Goal: Contribute content: Contribute content

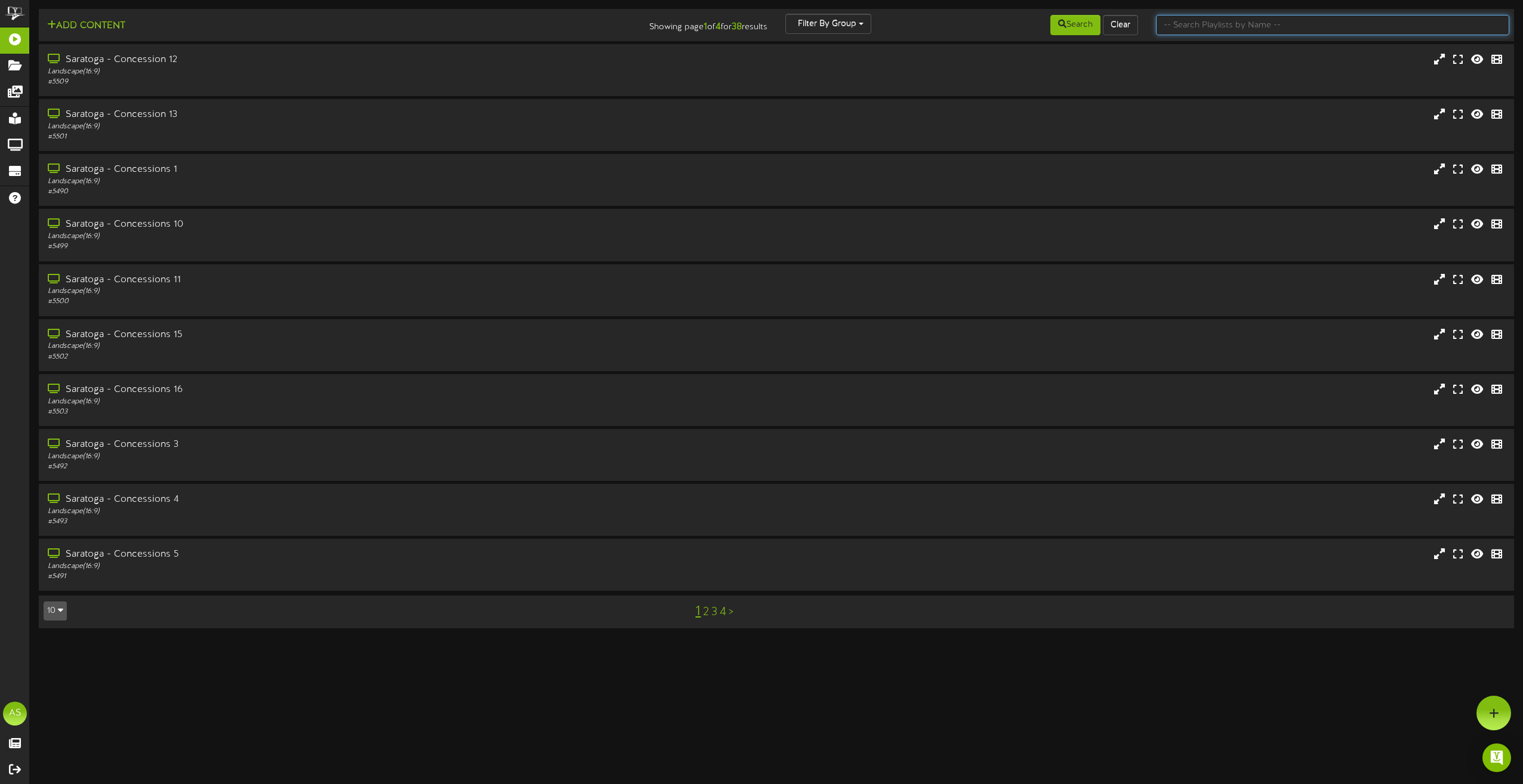
click at [1262, 21] on input "text" at bounding box center [1333, 25] width 353 height 20
type input "theater"
click at [526, 67] on div "Portrait ( 9:16 )" at bounding box center [344, 72] width 598 height 10
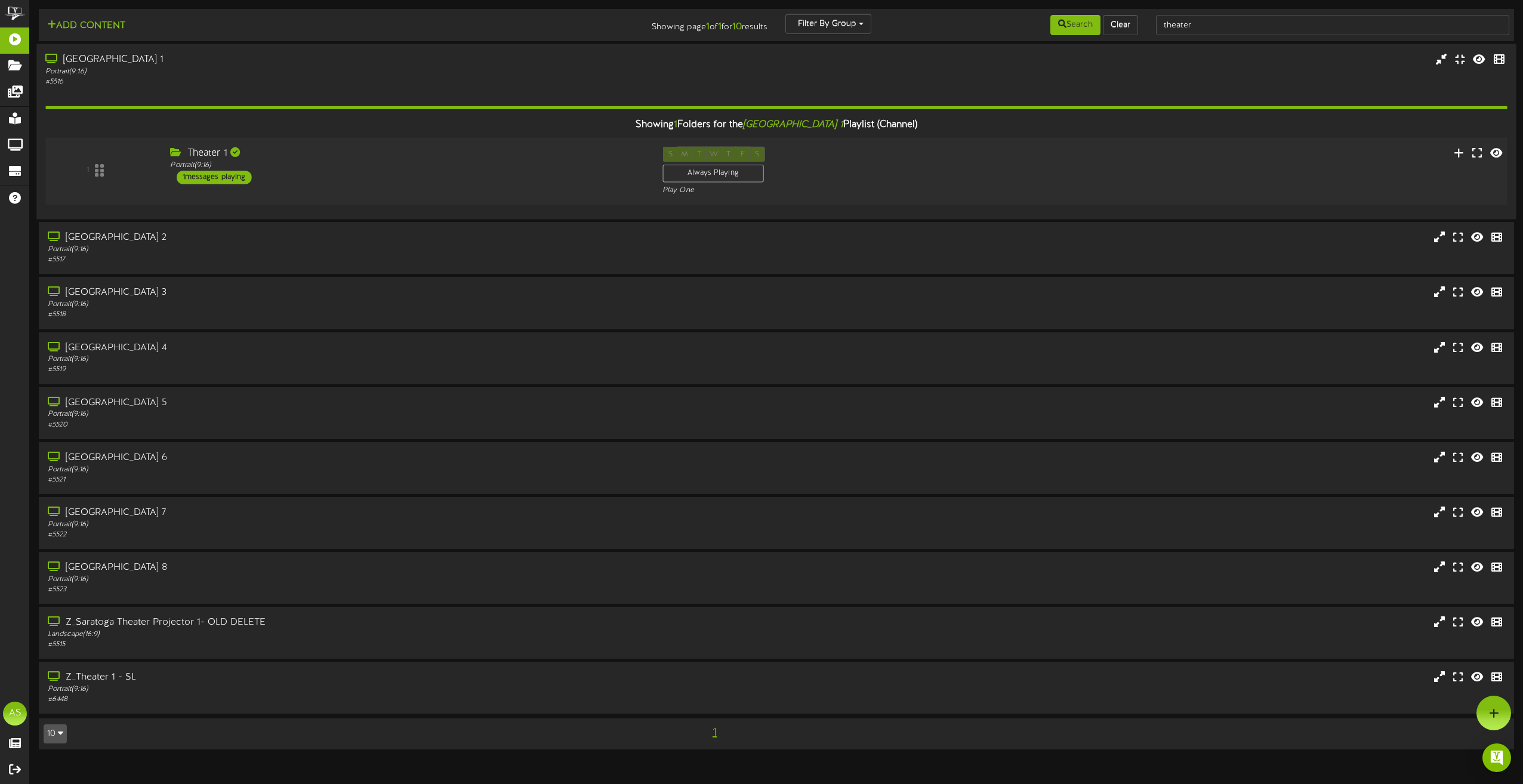
click at [511, 178] on div "Theater 1 Portrait ( 9:16 ) 1 messages playing" at bounding box center [407, 165] width 492 height 38
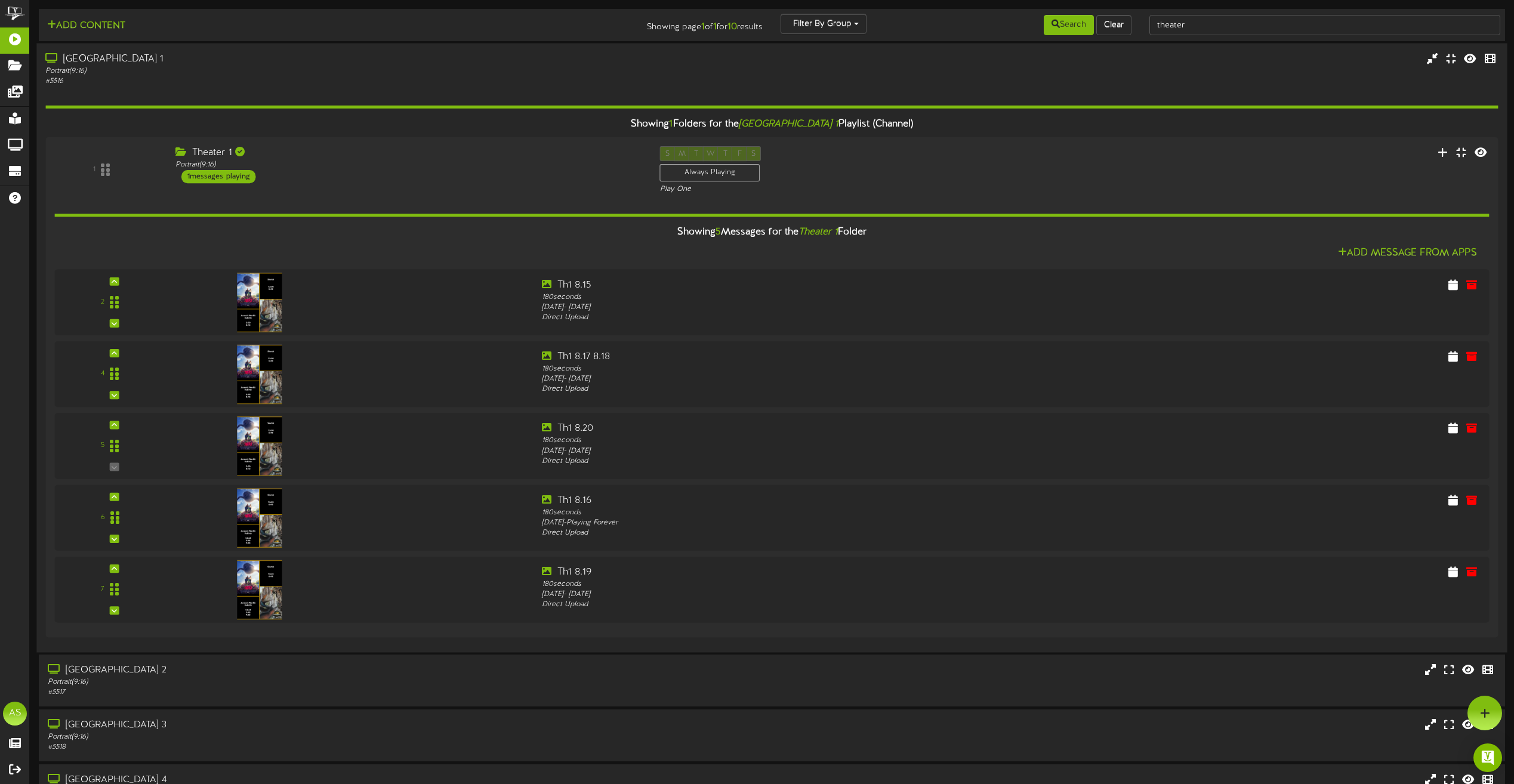
click at [545, 68] on div "Portrait ( 9:16 )" at bounding box center [342, 70] width 595 height 10
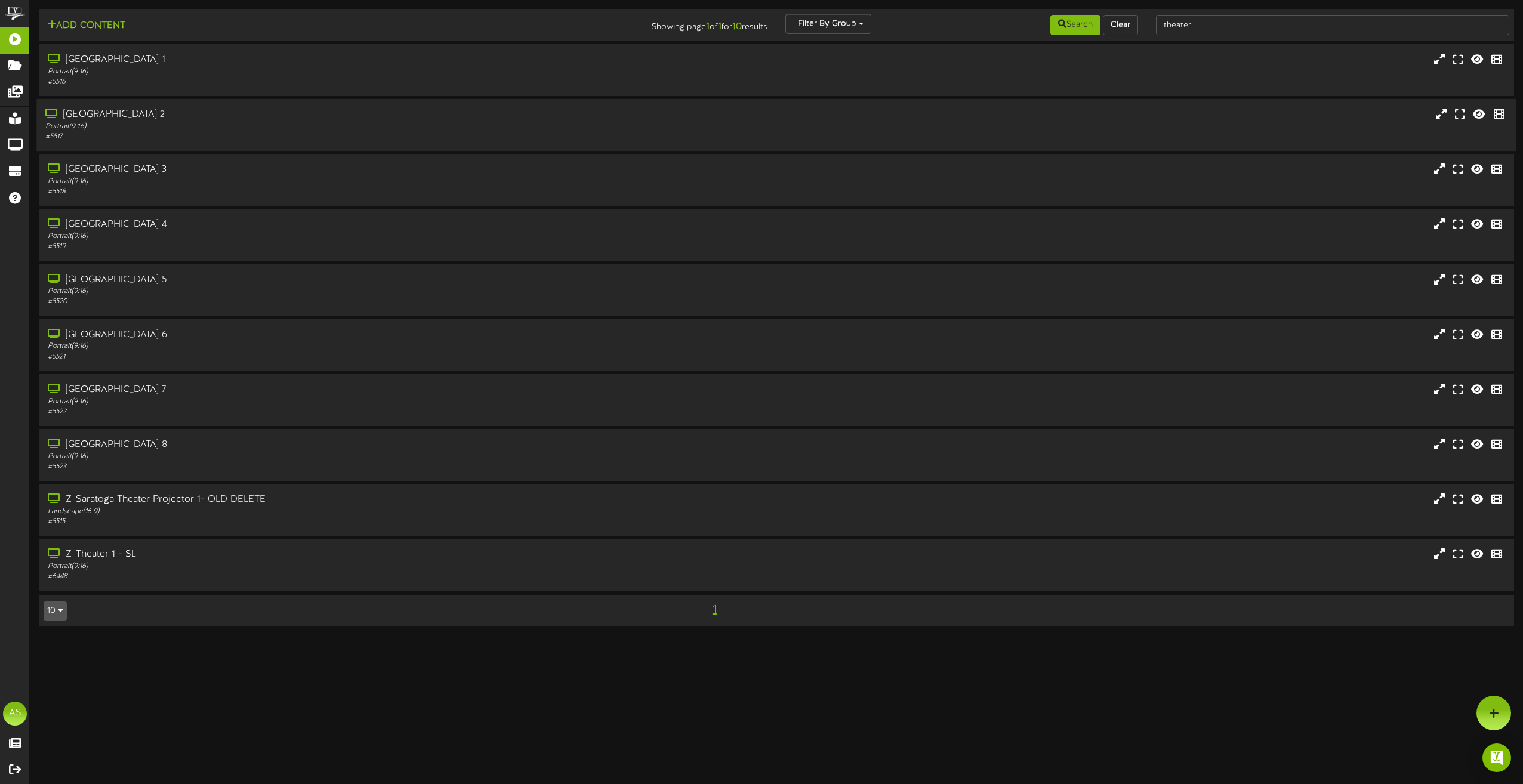
click at [524, 130] on div "Portrait ( 9:16 )" at bounding box center [344, 127] width 598 height 10
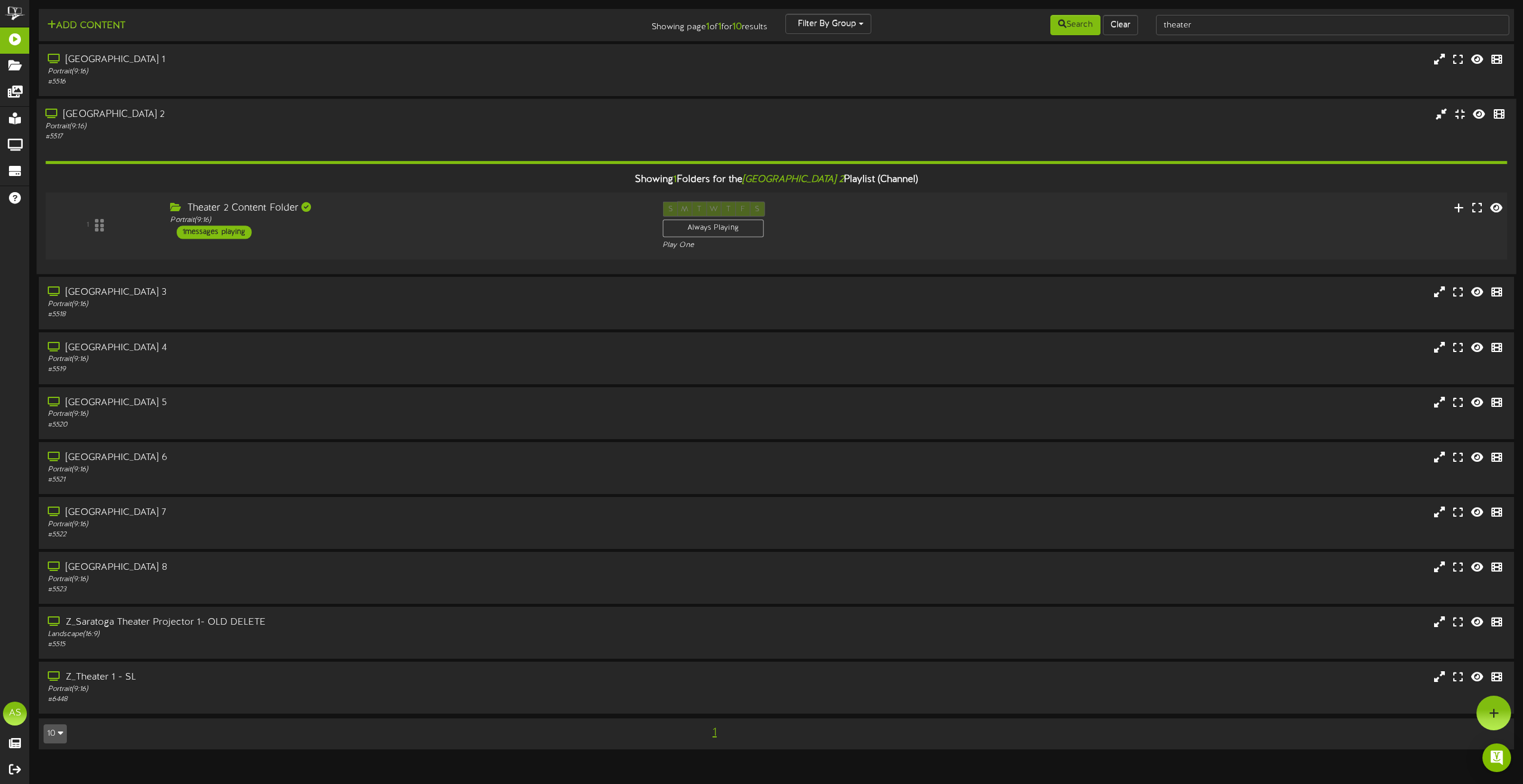
click at [542, 207] on div "Theater 2 Content Folder" at bounding box center [406, 209] width 474 height 14
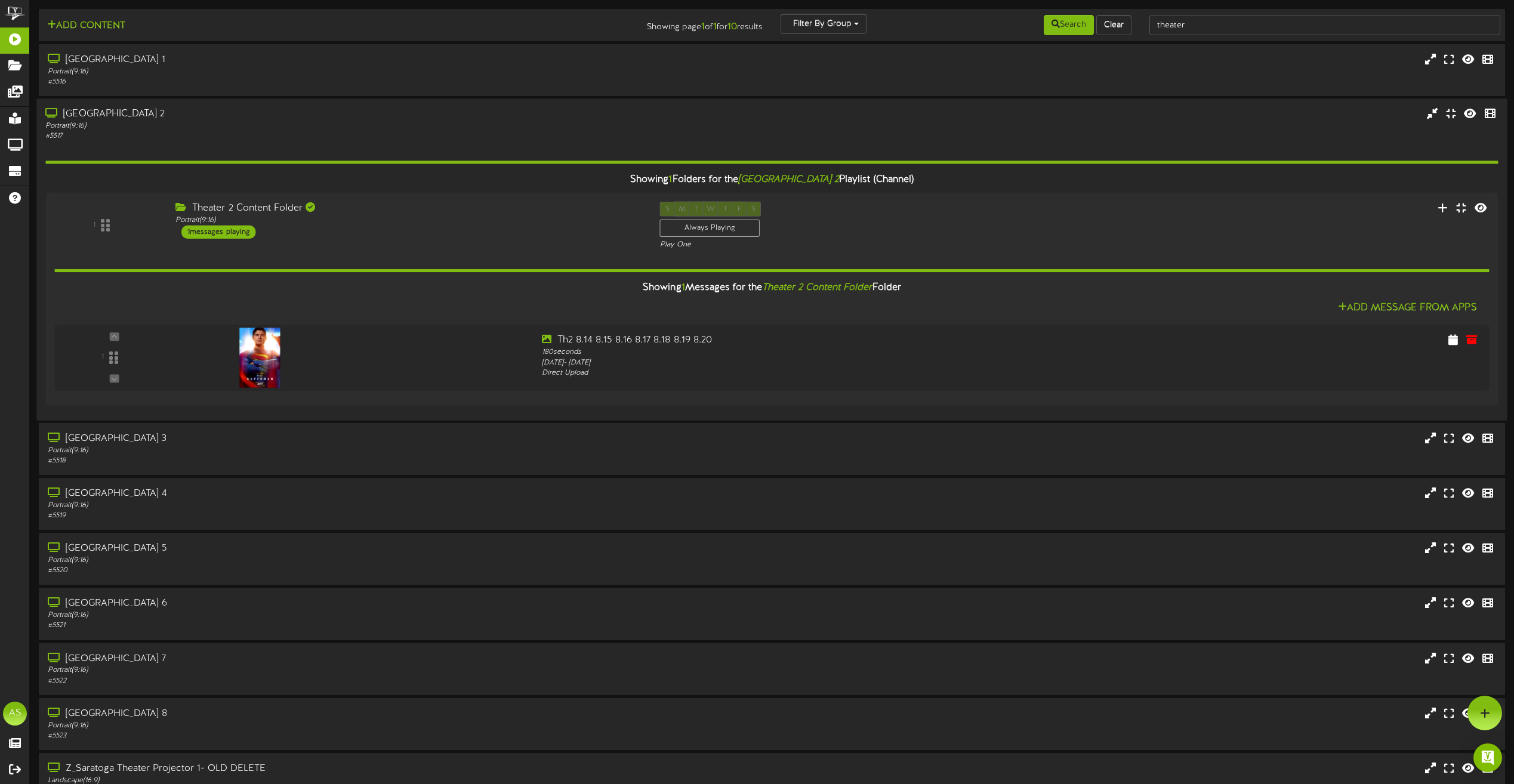
click at [556, 123] on div "Portrait ( 9:16 )" at bounding box center [342, 126] width 595 height 10
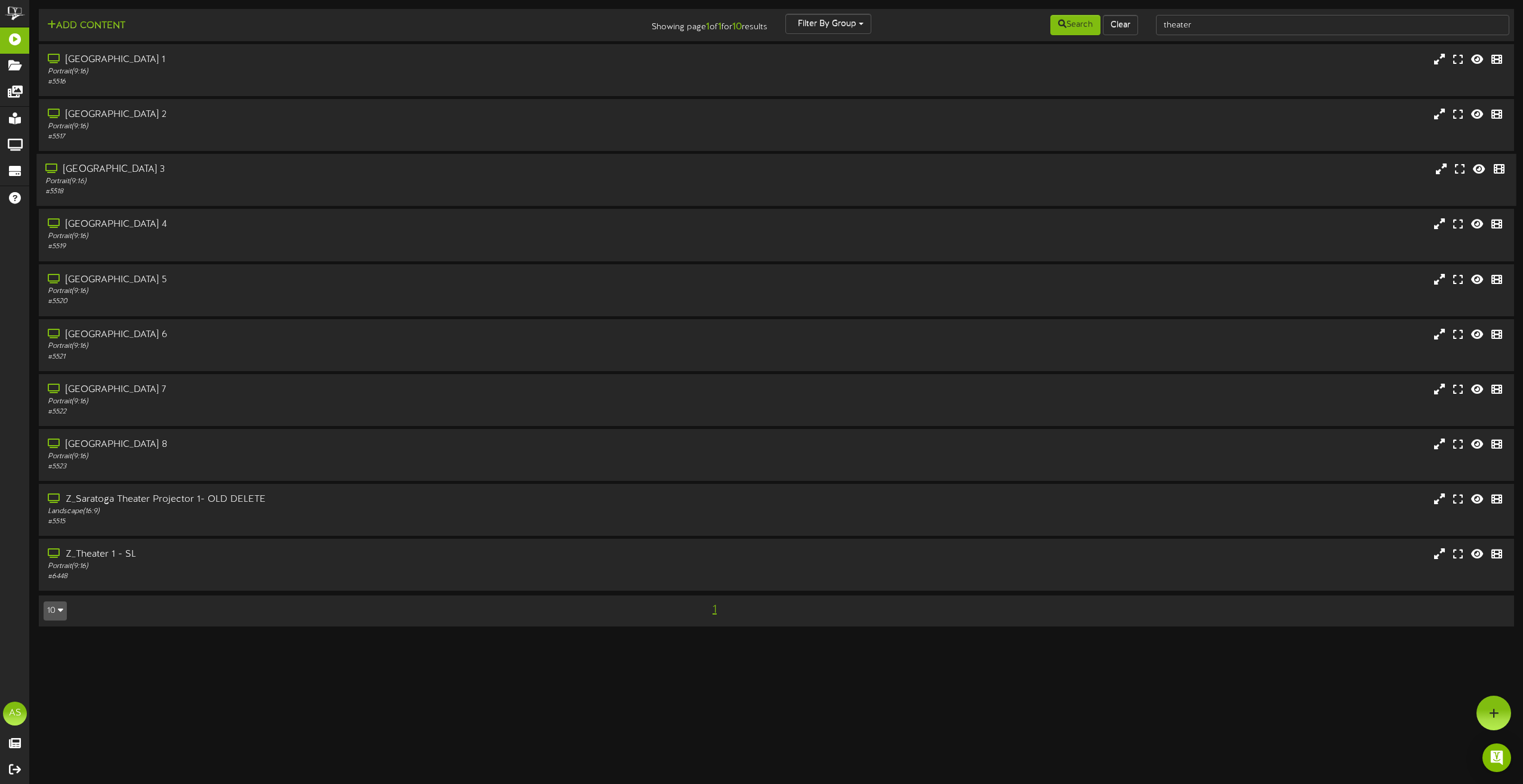
click at [536, 172] on div "Saratoga Theater 3" at bounding box center [344, 170] width 598 height 14
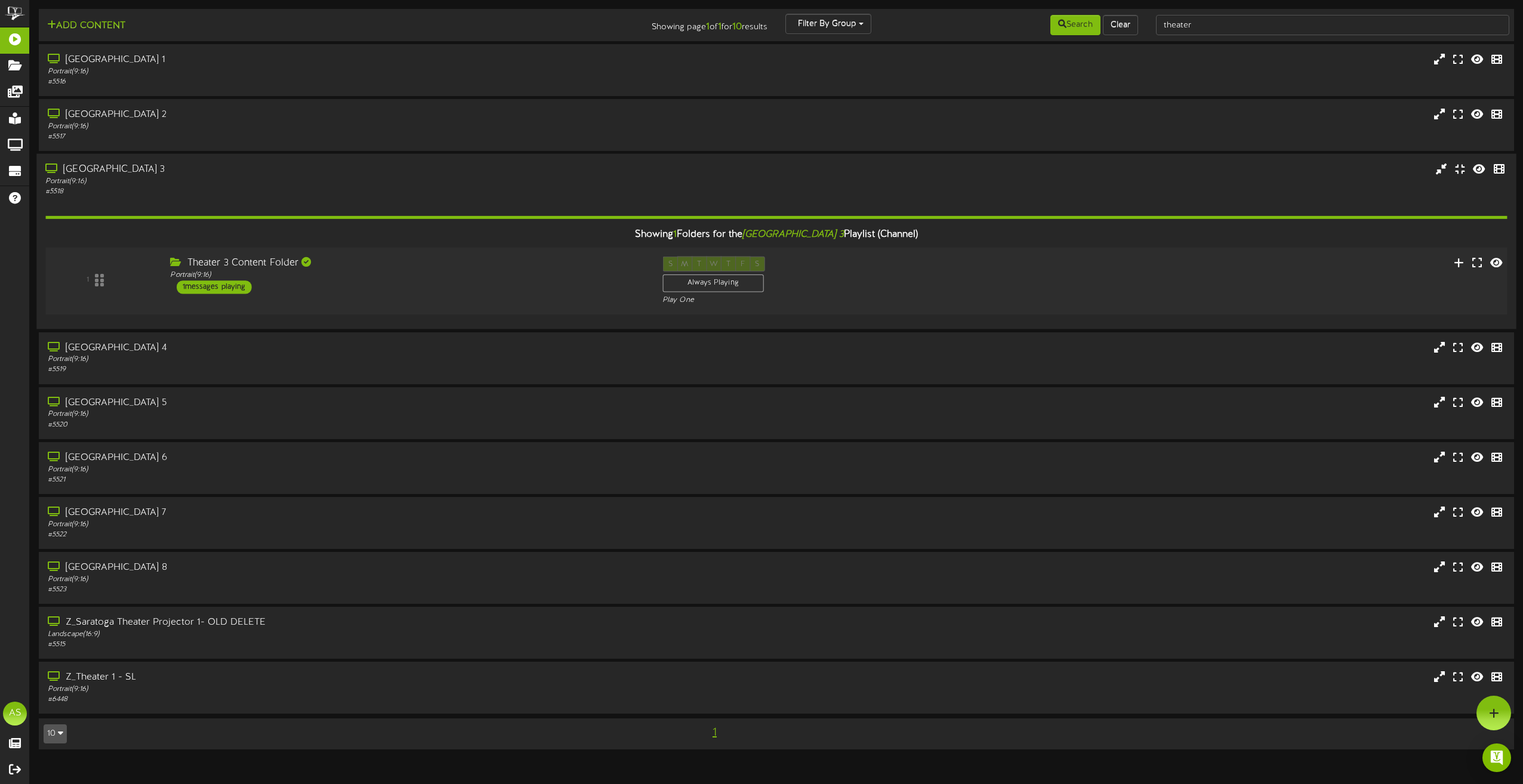
click at [558, 290] on div "Theater 3 Content Folder Portrait ( 9:16 ) 1 messages playing" at bounding box center [407, 275] width 492 height 38
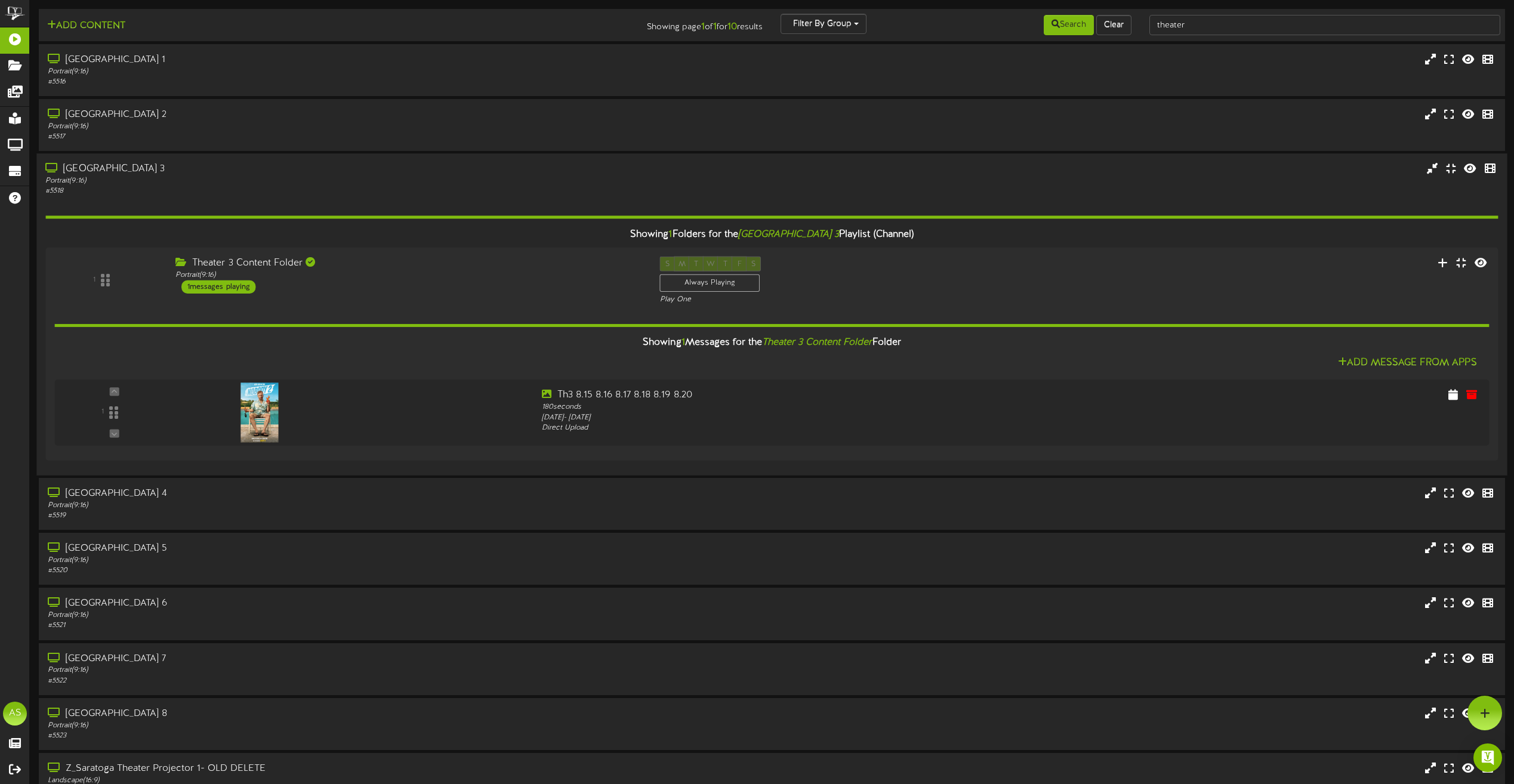
click at [558, 172] on div "Saratoga Theater 3" at bounding box center [342, 169] width 595 height 14
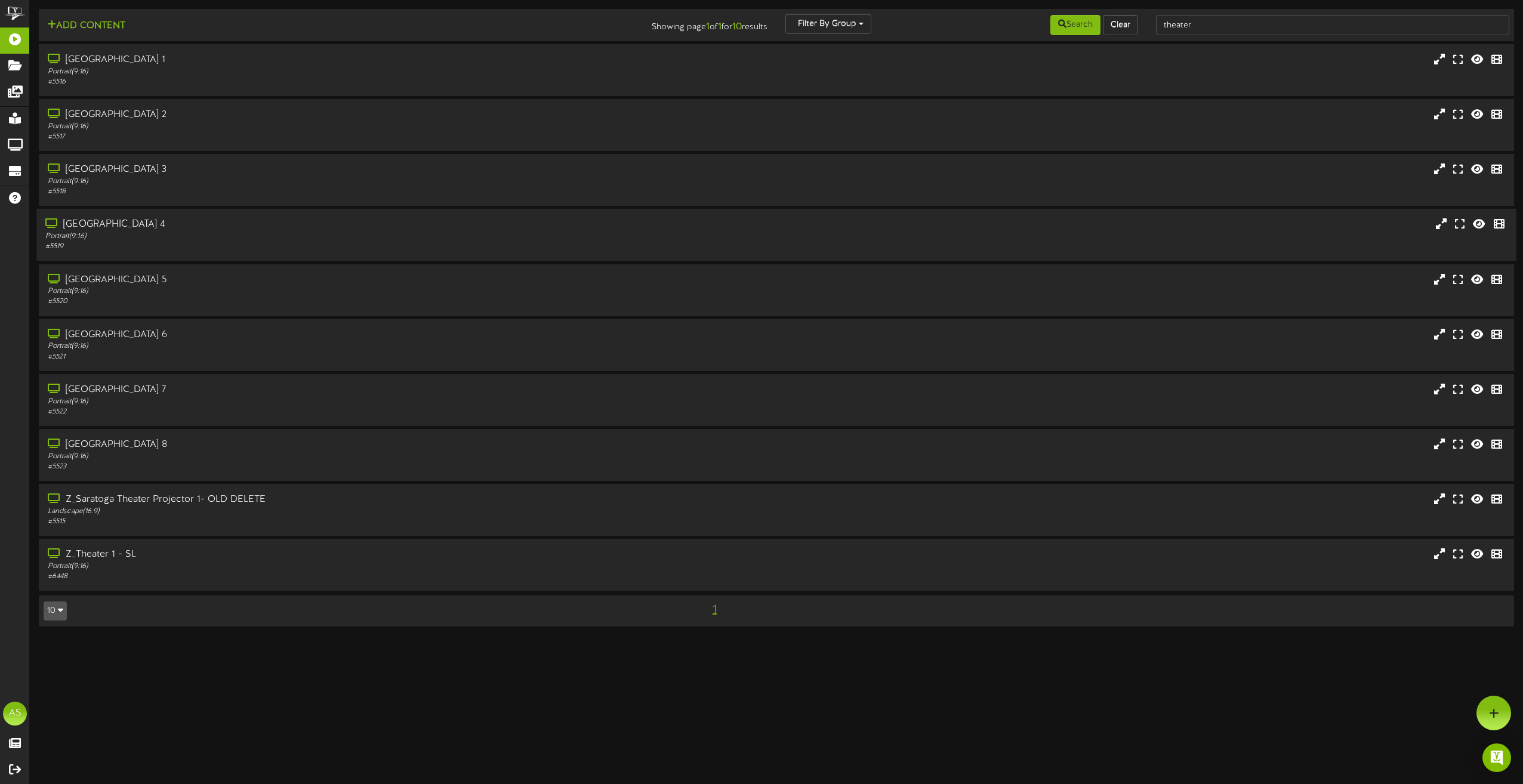
click at [539, 222] on div "Saratoga Theater 4" at bounding box center [344, 225] width 598 height 14
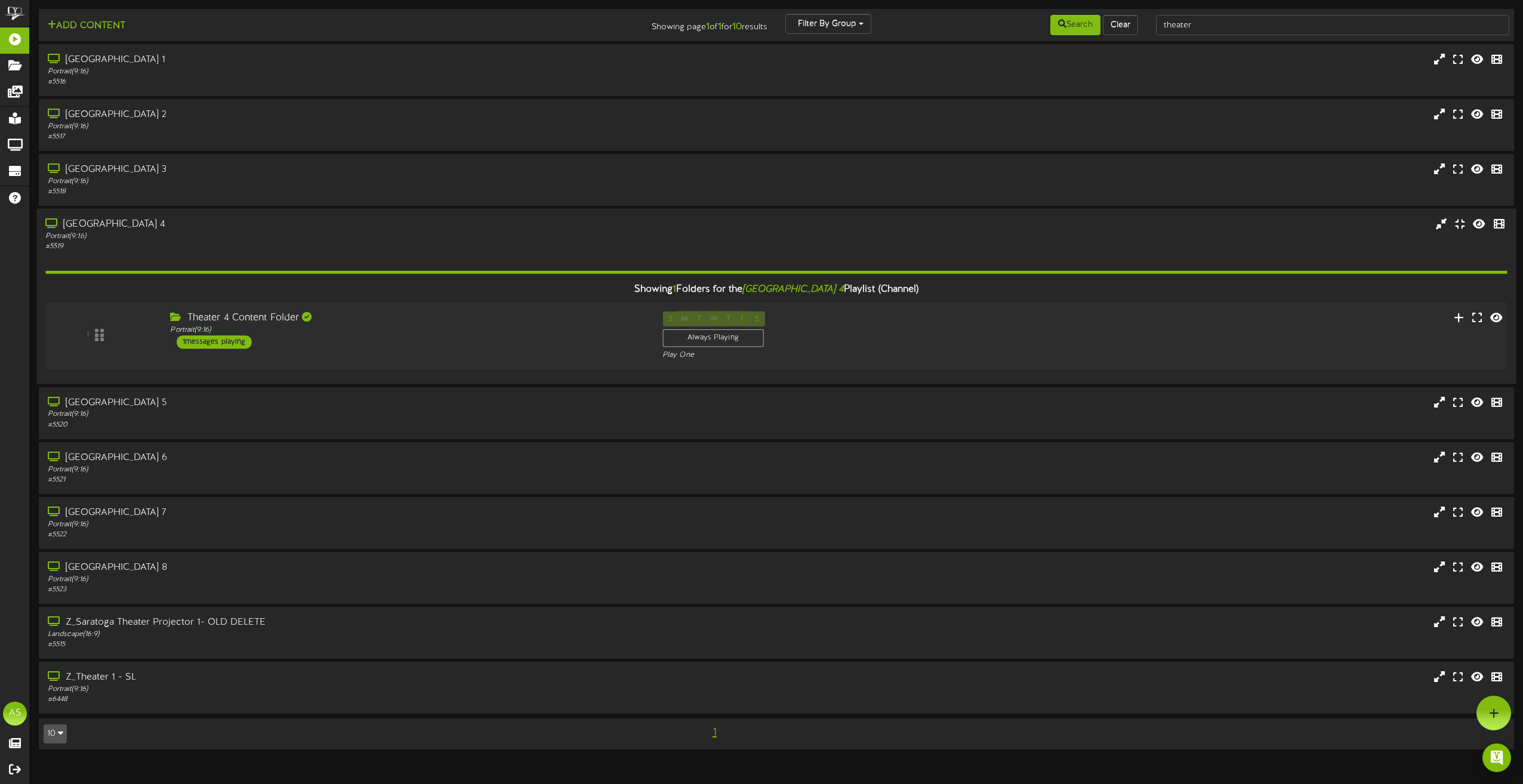
click at [594, 339] on div "Theater 4 Content Folder Portrait ( 9:16 ) 1 messages playing" at bounding box center [407, 330] width 492 height 38
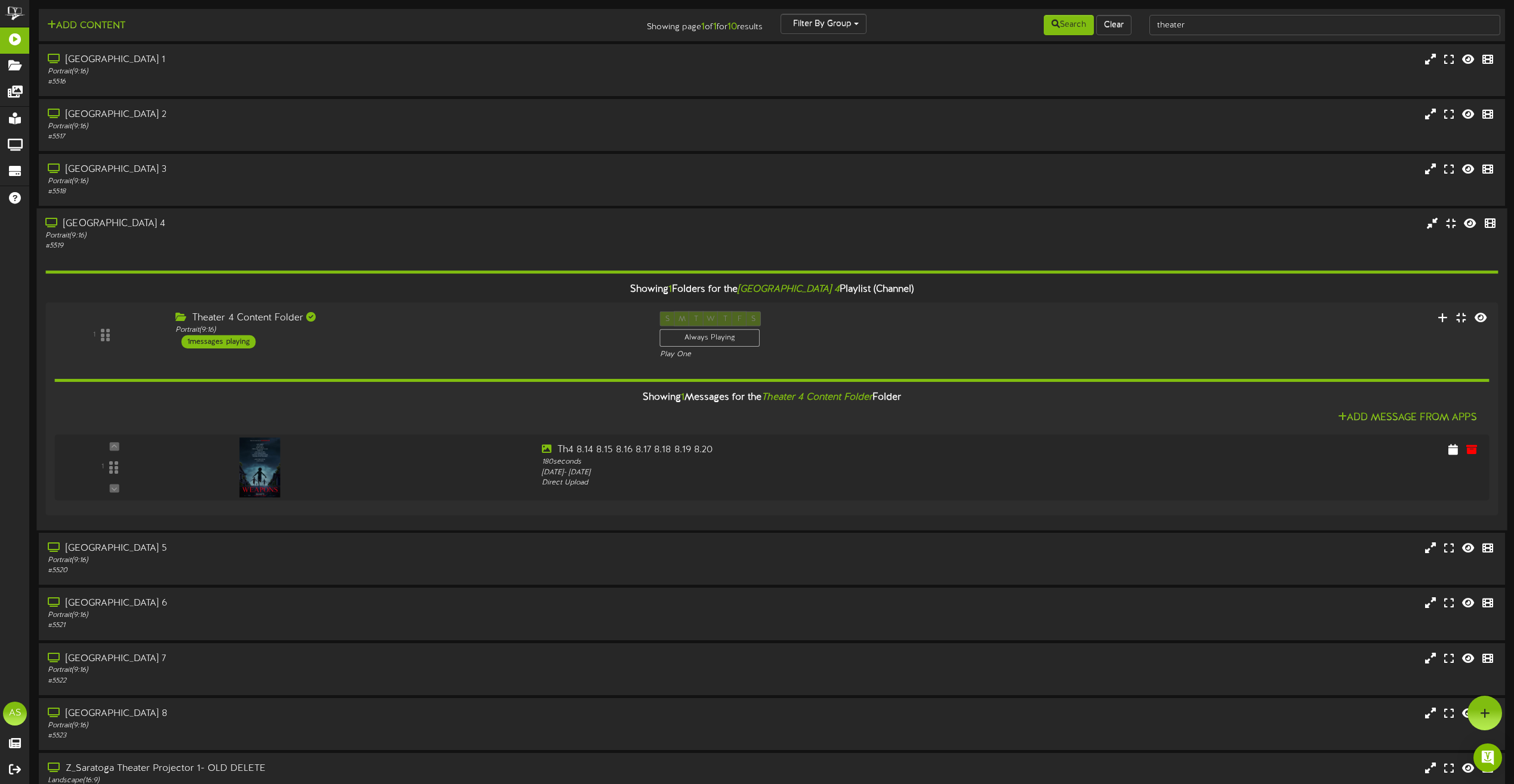
click at [562, 233] on div "Portrait ( 9:16 )" at bounding box center [342, 236] width 595 height 10
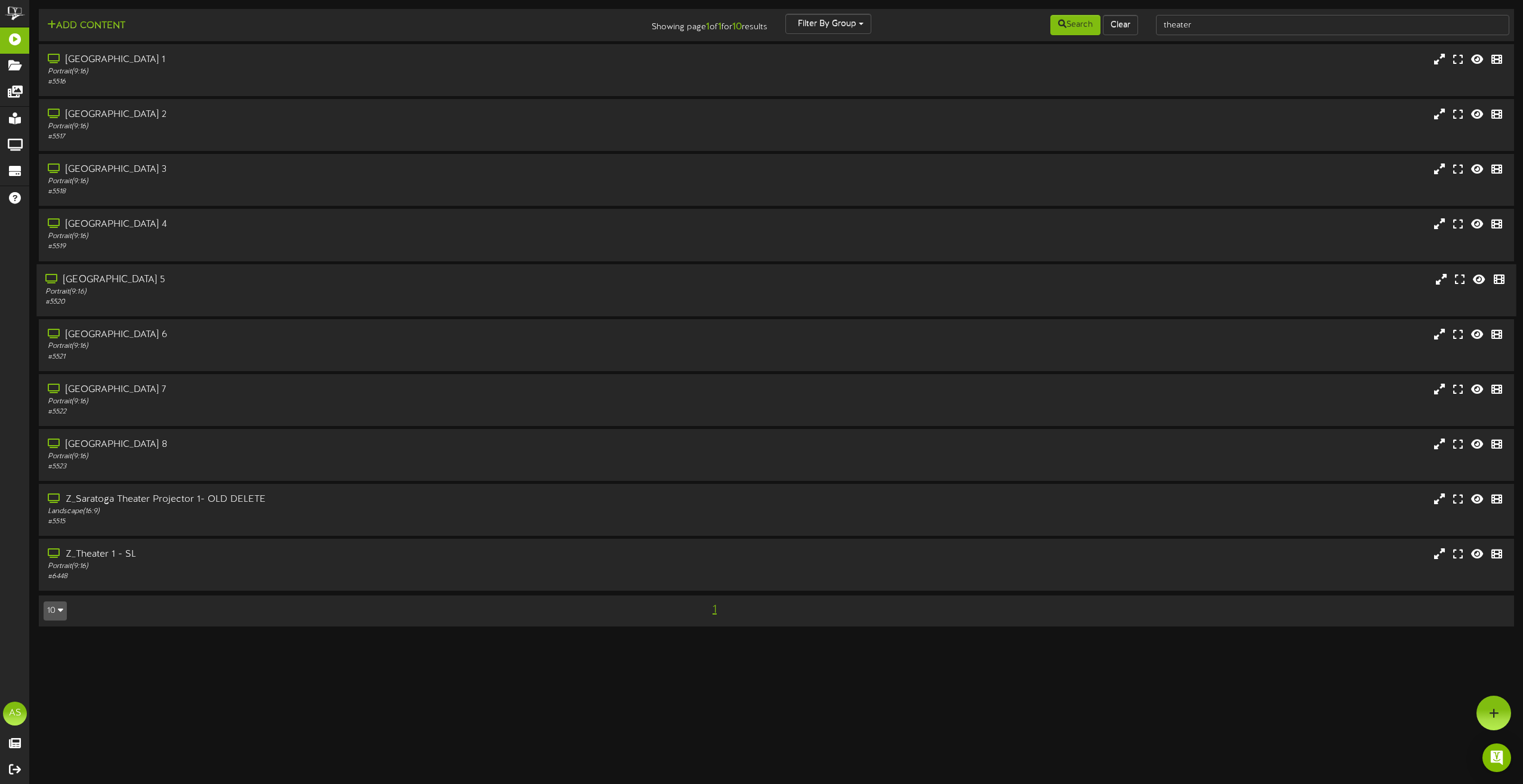
click at [545, 300] on div "# 5520" at bounding box center [344, 302] width 598 height 10
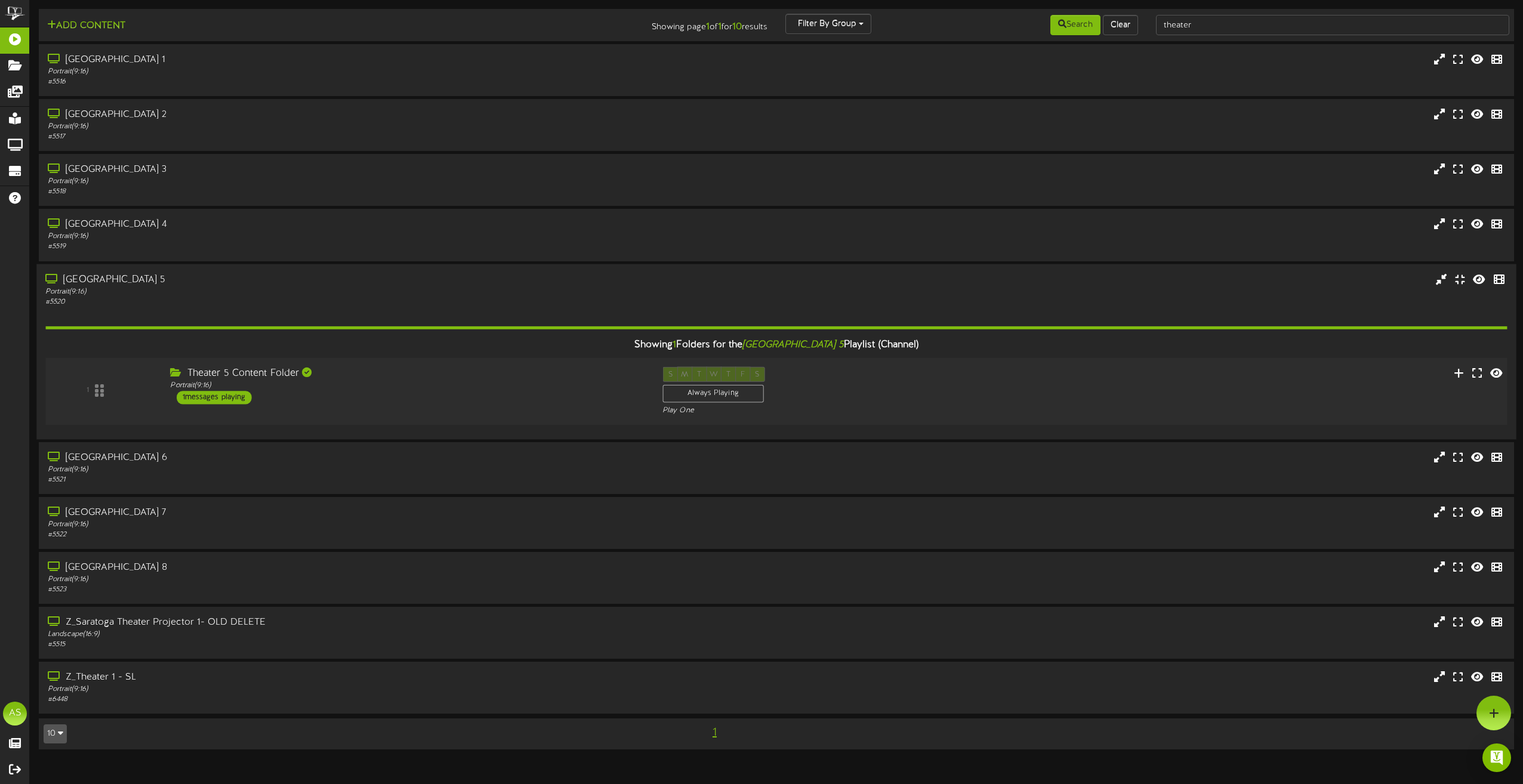
click at [552, 399] on div "Theater 5 Content Folder Portrait ( 9:16 ) 1 messages playing" at bounding box center [407, 385] width 492 height 38
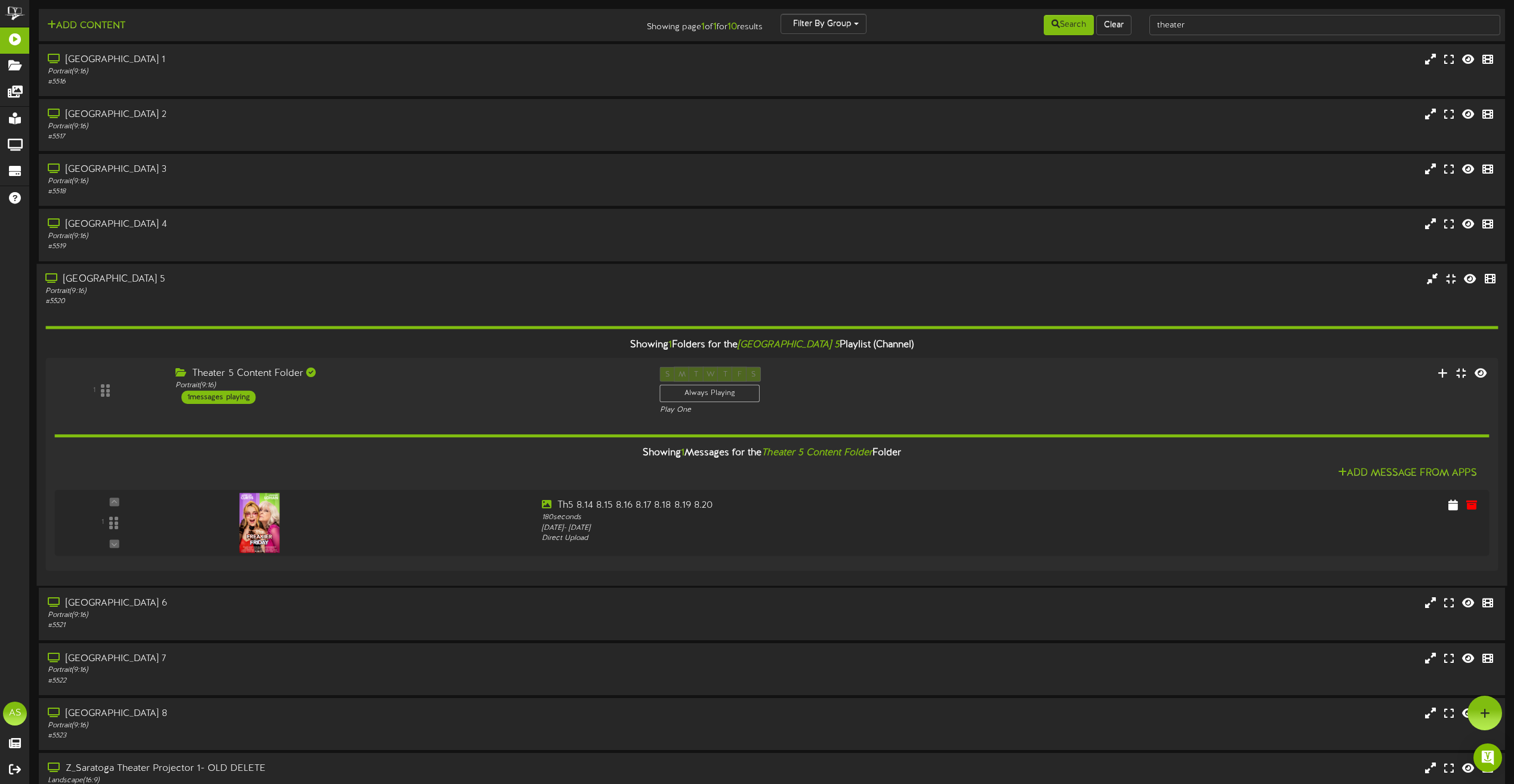
click at [564, 290] on div "Portrait ( 9:16 )" at bounding box center [342, 291] width 595 height 10
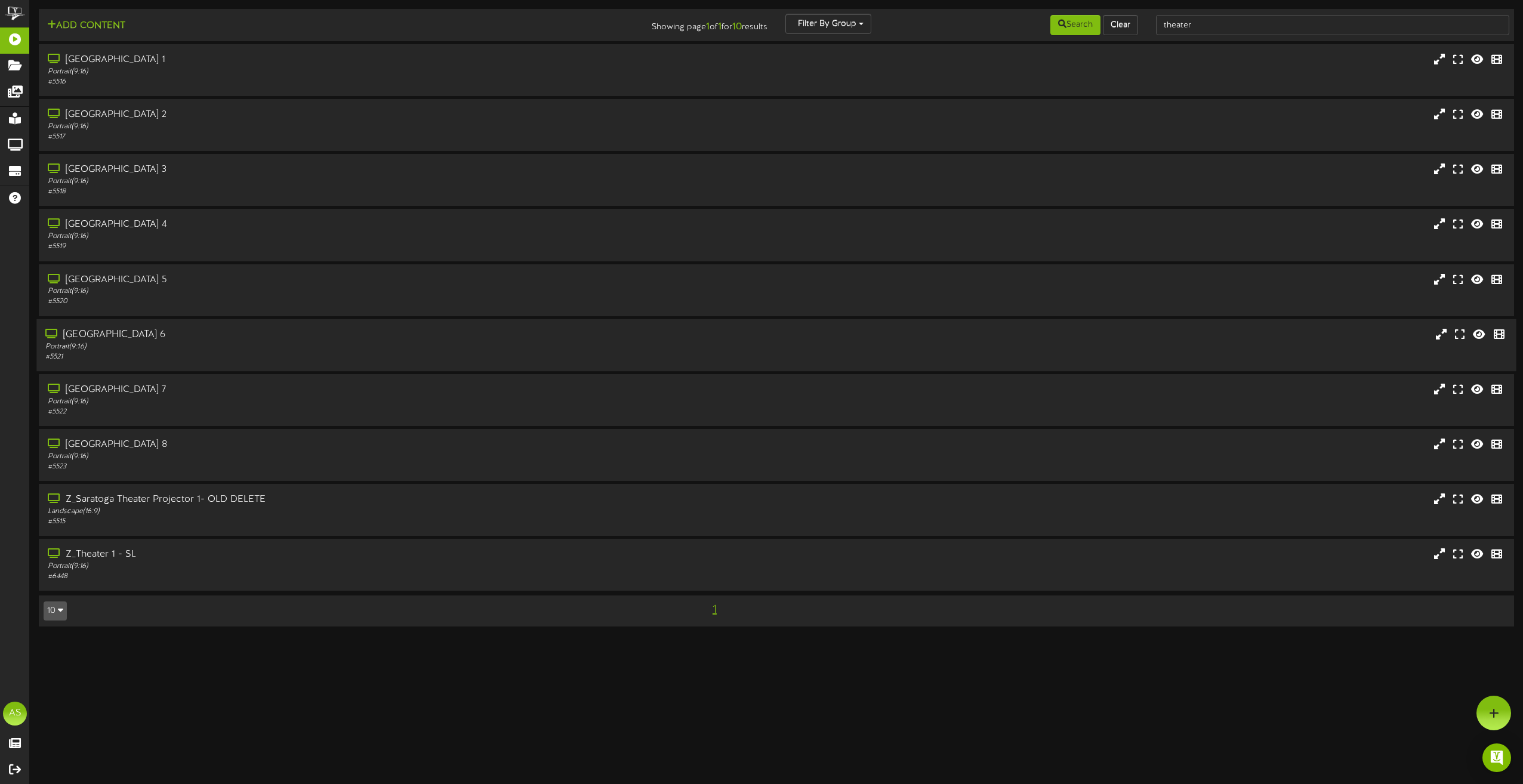
click at [545, 335] on div "Saratoga Theater 6" at bounding box center [344, 335] width 598 height 14
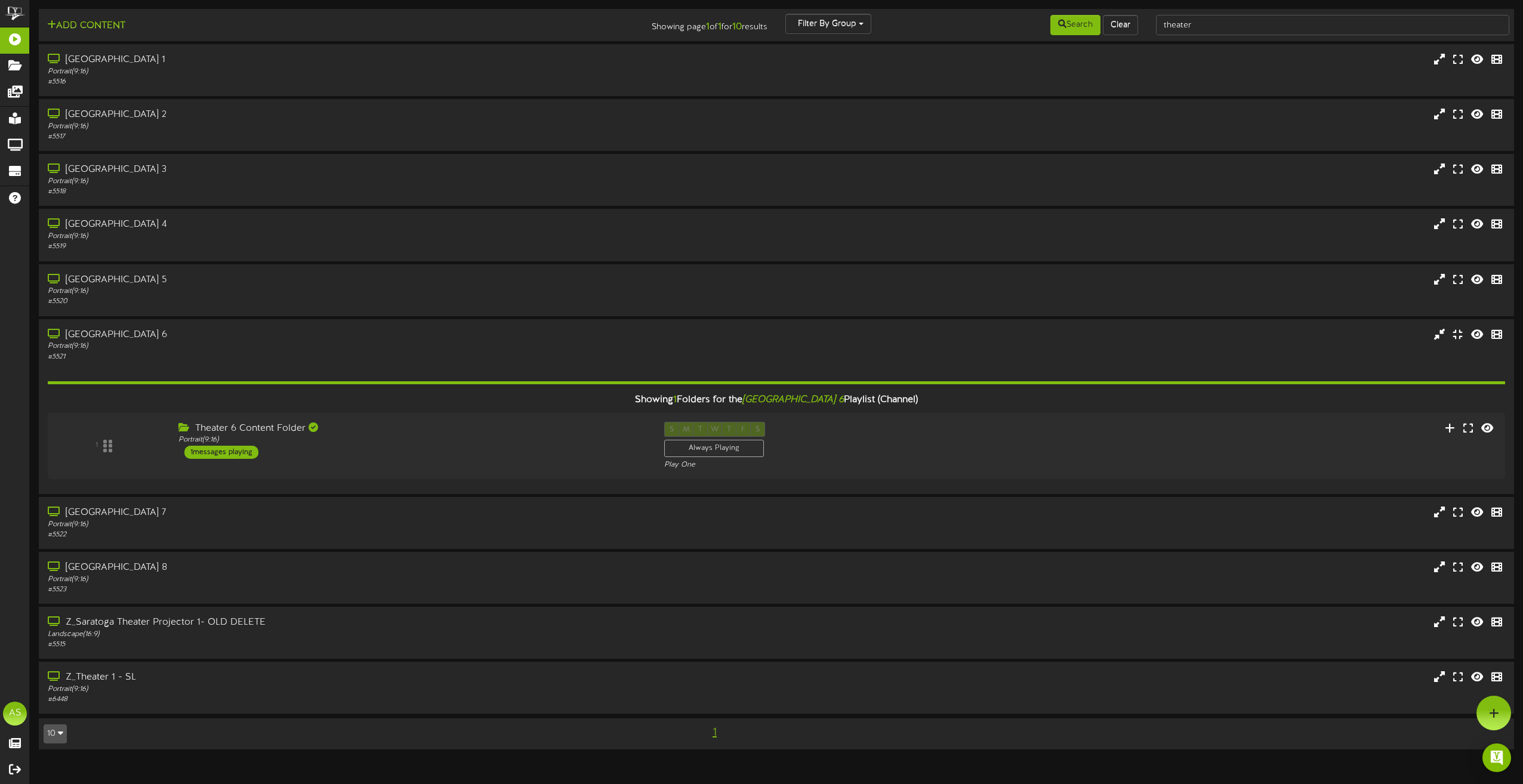
click at [547, 433] on div "Theater 6 Content Folder" at bounding box center [413, 428] width 468 height 14
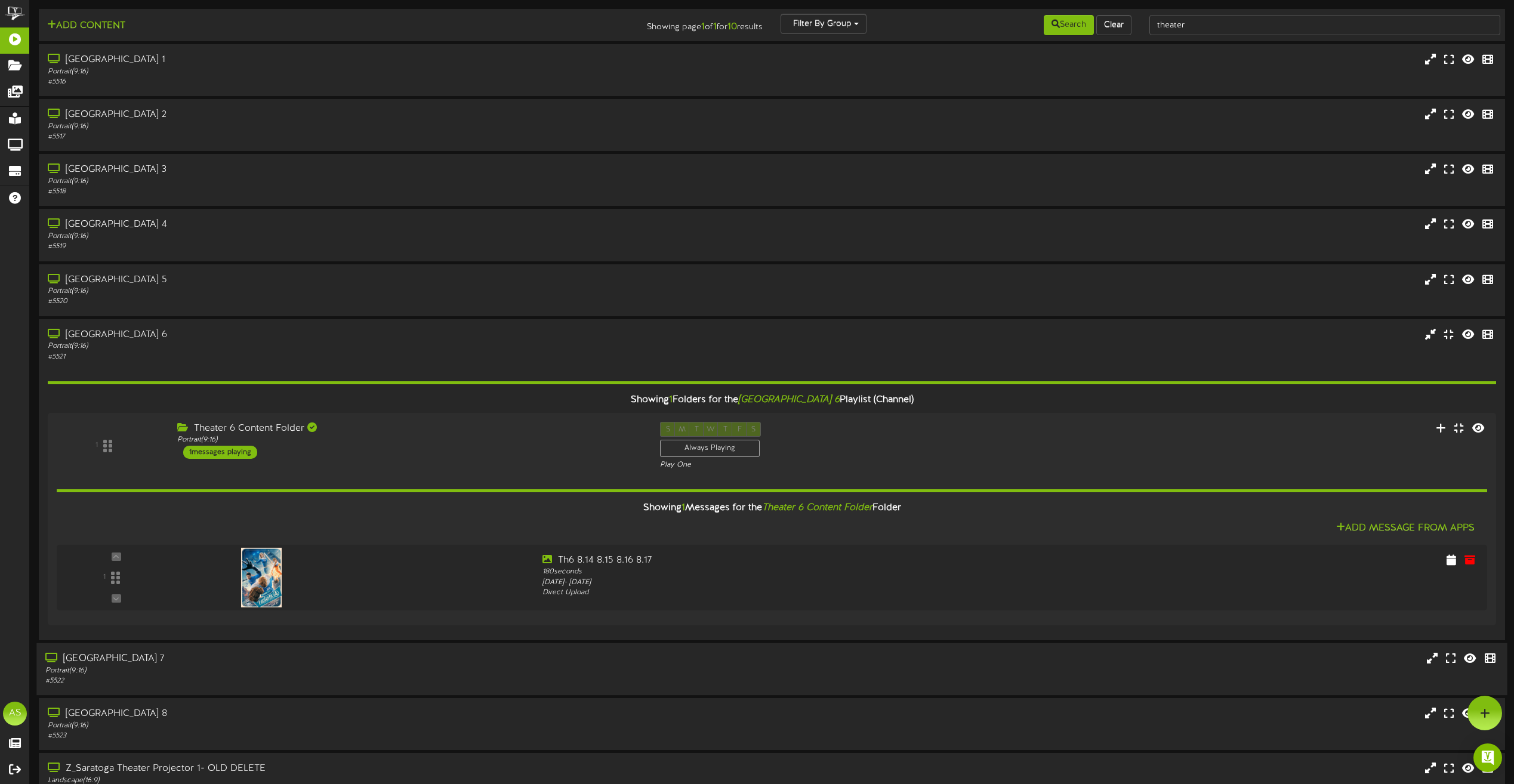
click at [496, 672] on div "Portrait ( 9:16 )" at bounding box center [342, 670] width 595 height 10
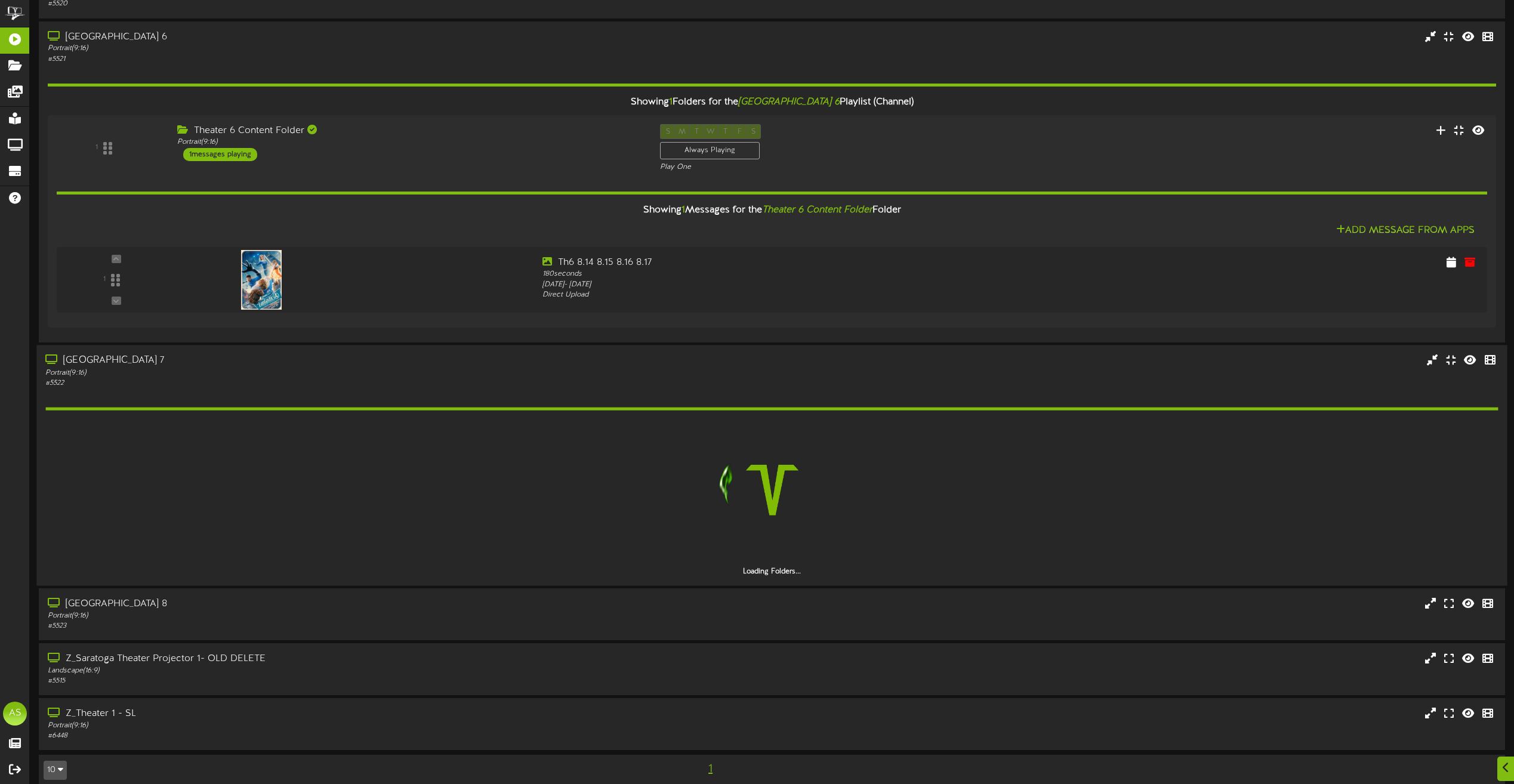
scroll to position [298, 0]
click at [483, 625] on div "# 5523" at bounding box center [342, 625] width 595 height 10
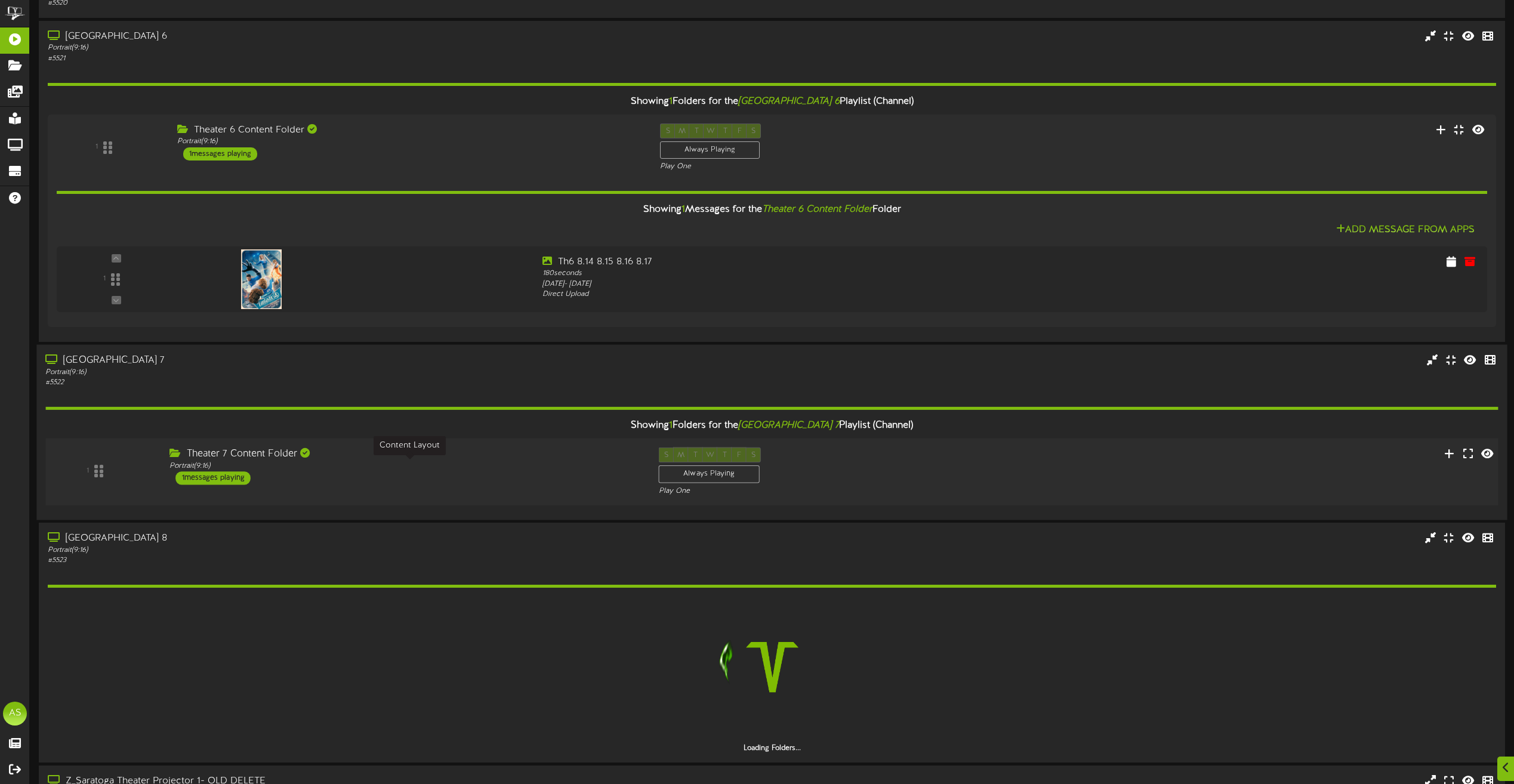
click at [546, 470] on div "Portrait ( 9:16 )" at bounding box center [404, 465] width 471 height 10
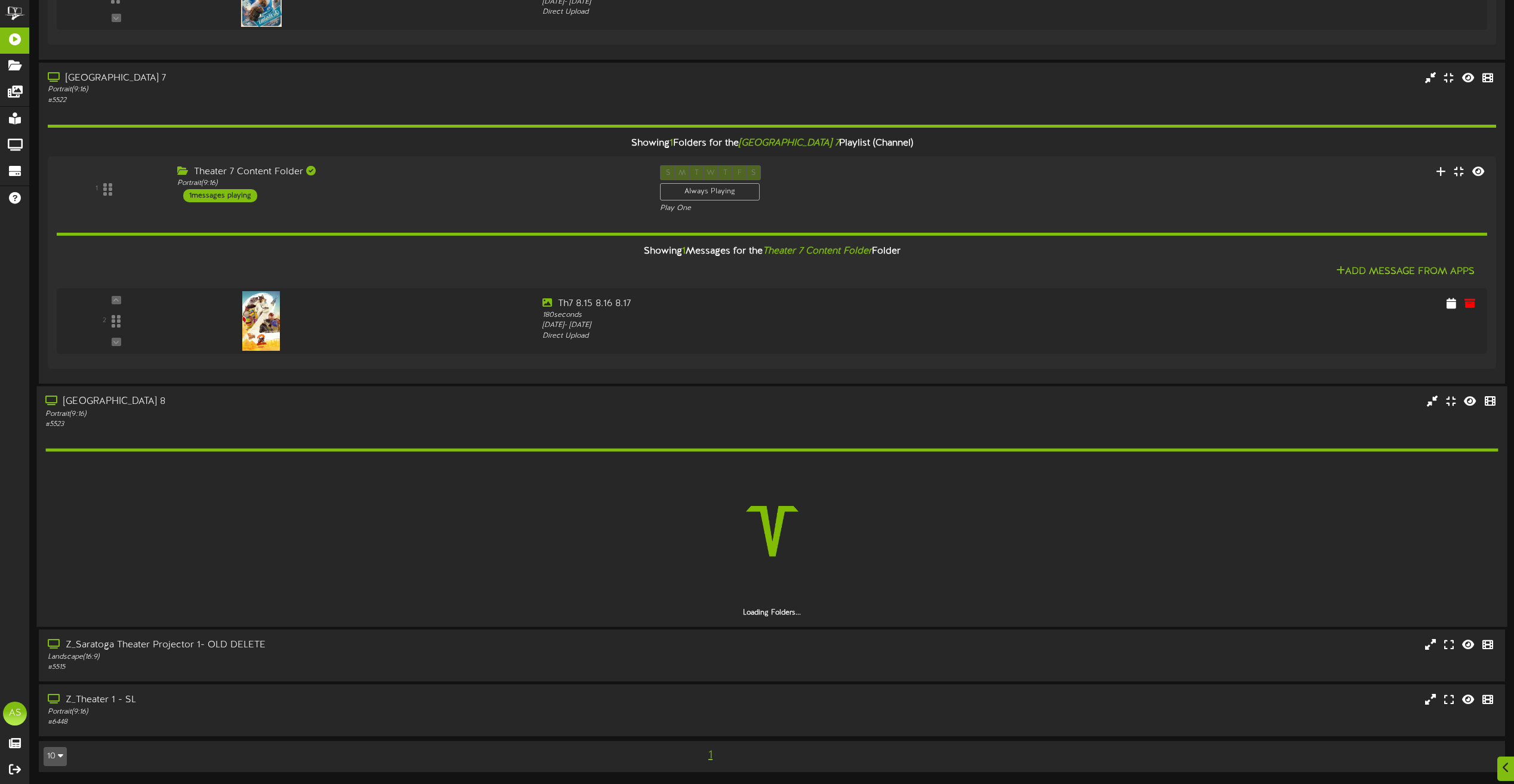
scroll to position [515, 0]
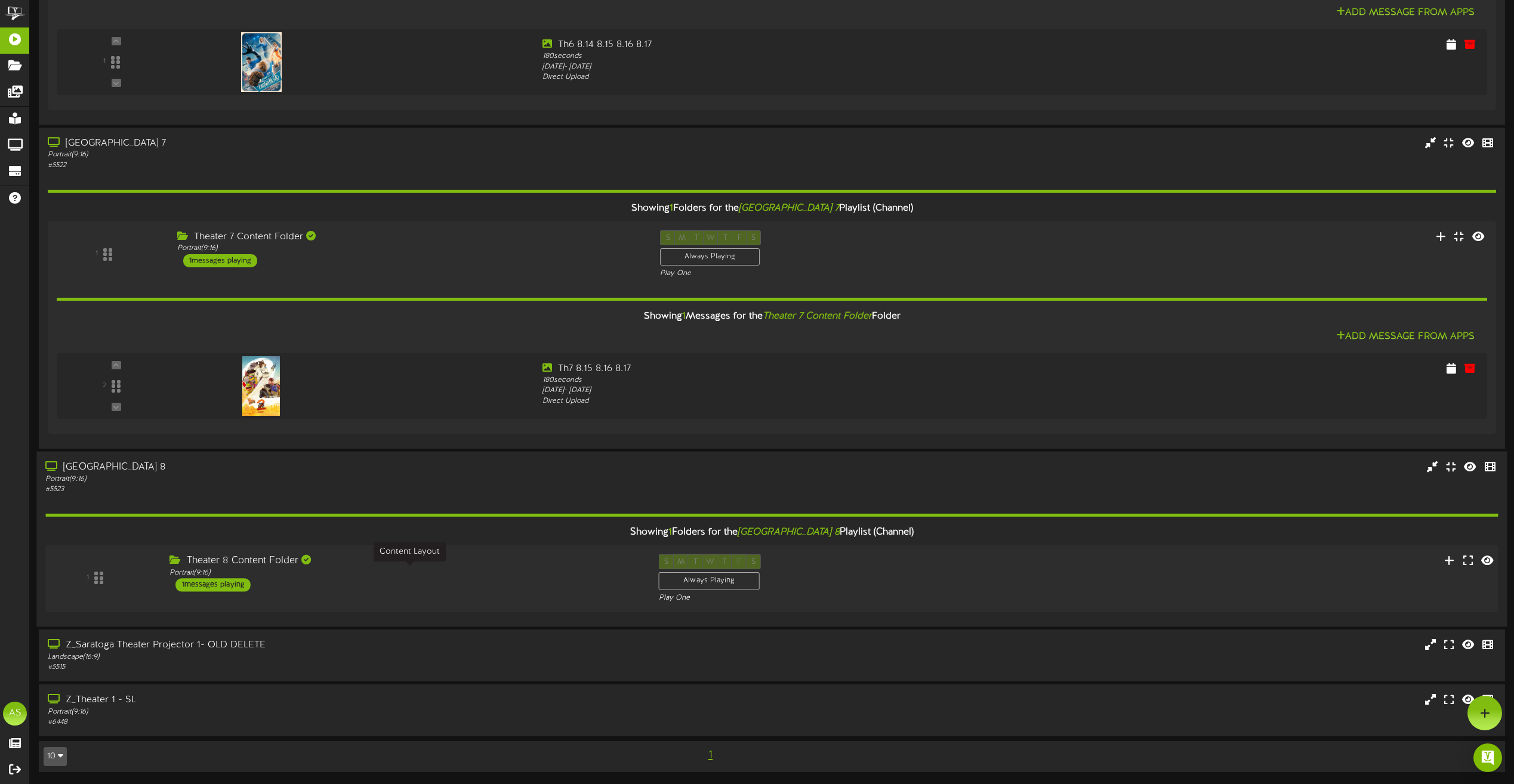
click at [571, 585] on div "Theater 8 Content Folder Portrait ( 9:16 ) 1 messages playing" at bounding box center [405, 572] width 489 height 38
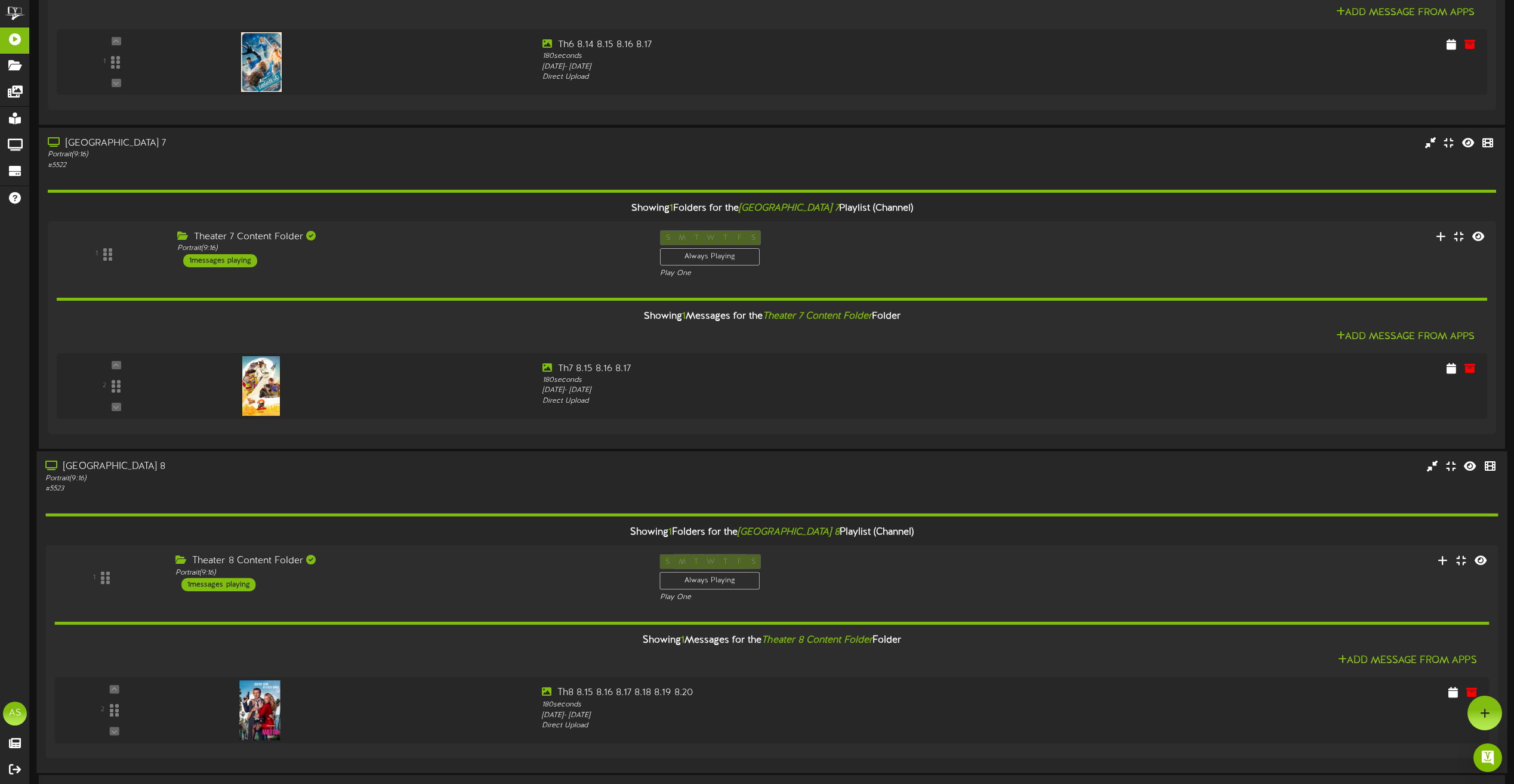
click at [551, 475] on div "Portrait ( 9:16 )" at bounding box center [342, 478] width 595 height 10
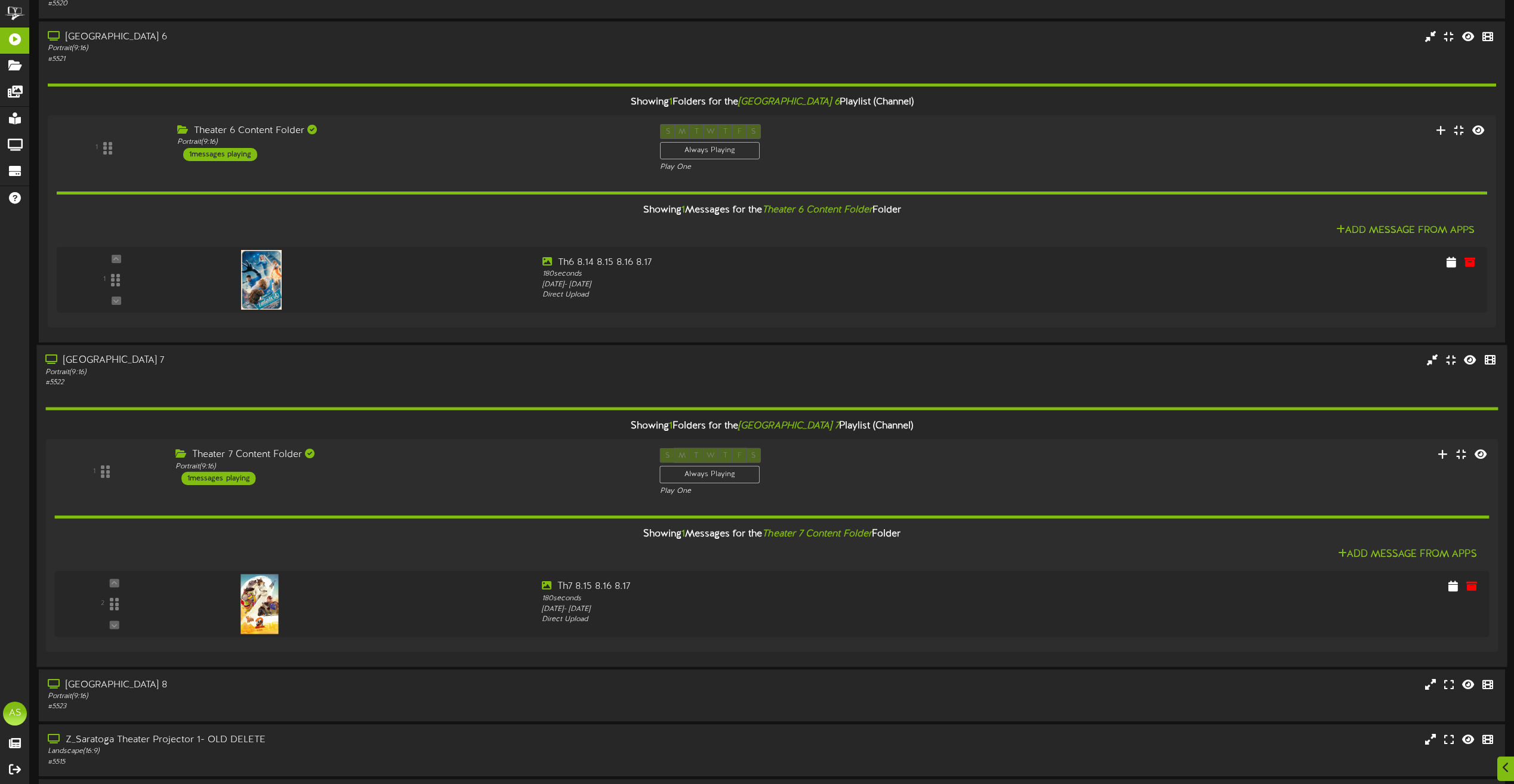
scroll to position [393, 0]
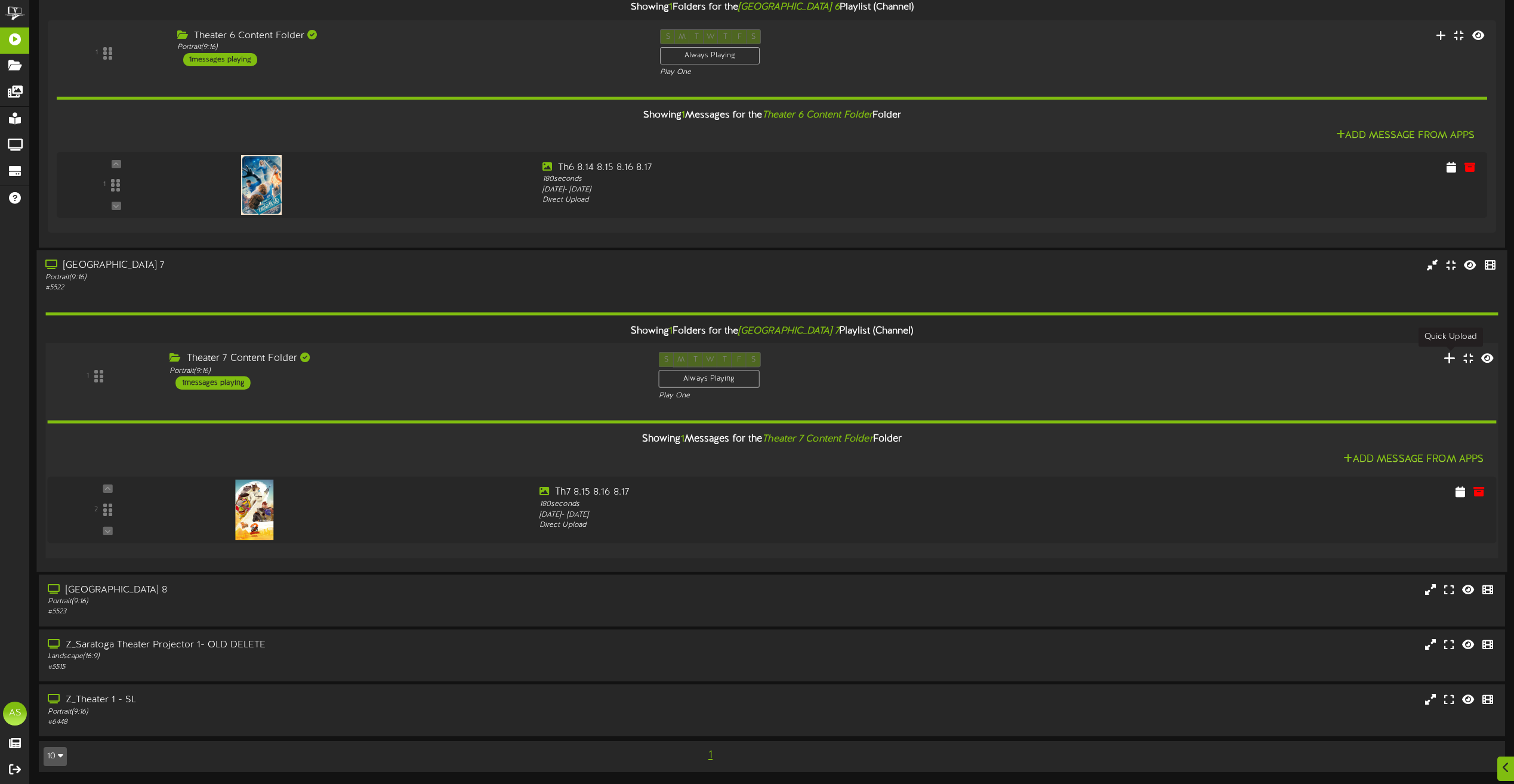
click at [1449, 361] on icon at bounding box center [1450, 357] width 12 height 13
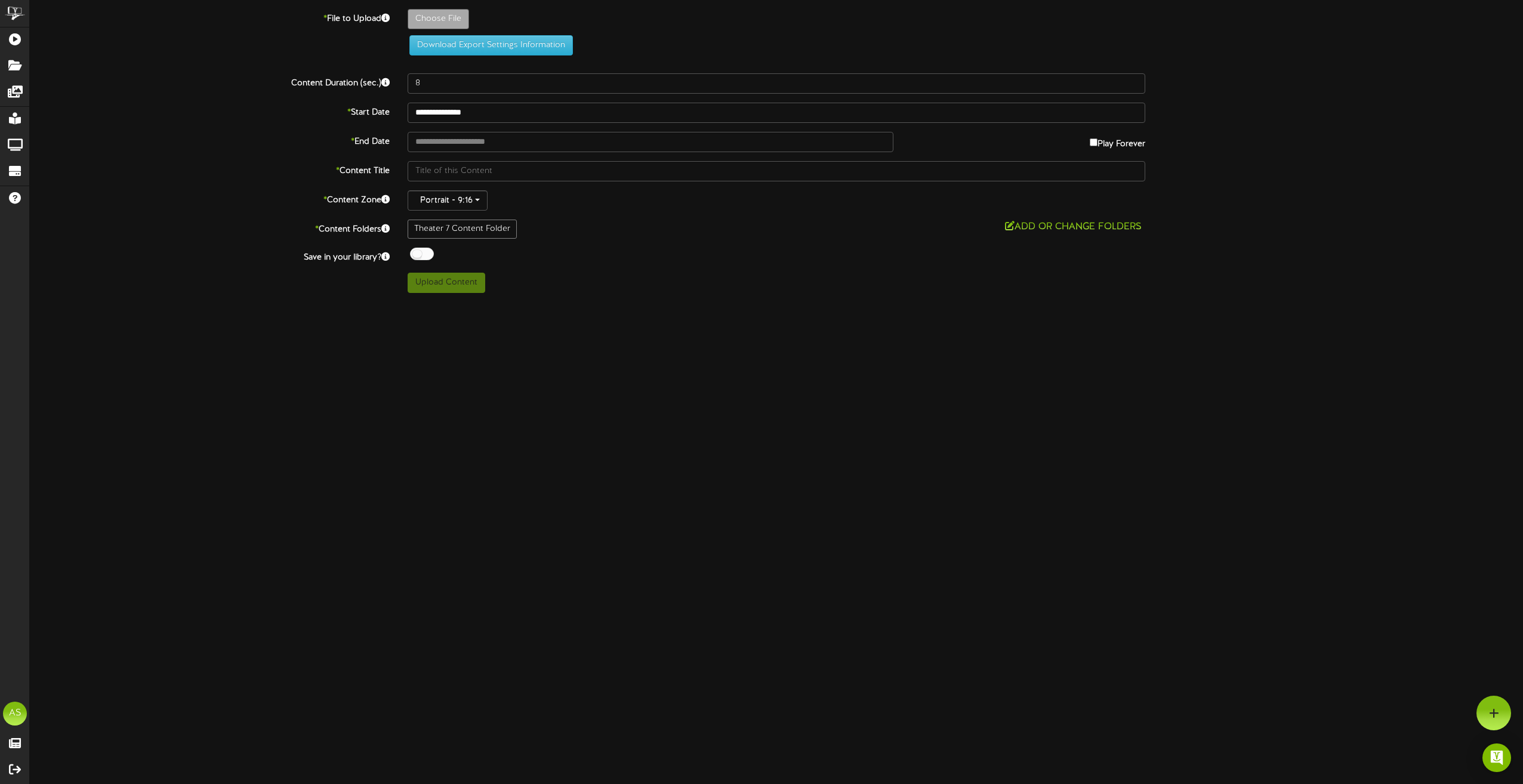
click at [1120, 141] on label "Play Forever" at bounding box center [1118, 141] width 56 height 19
type input "**********"
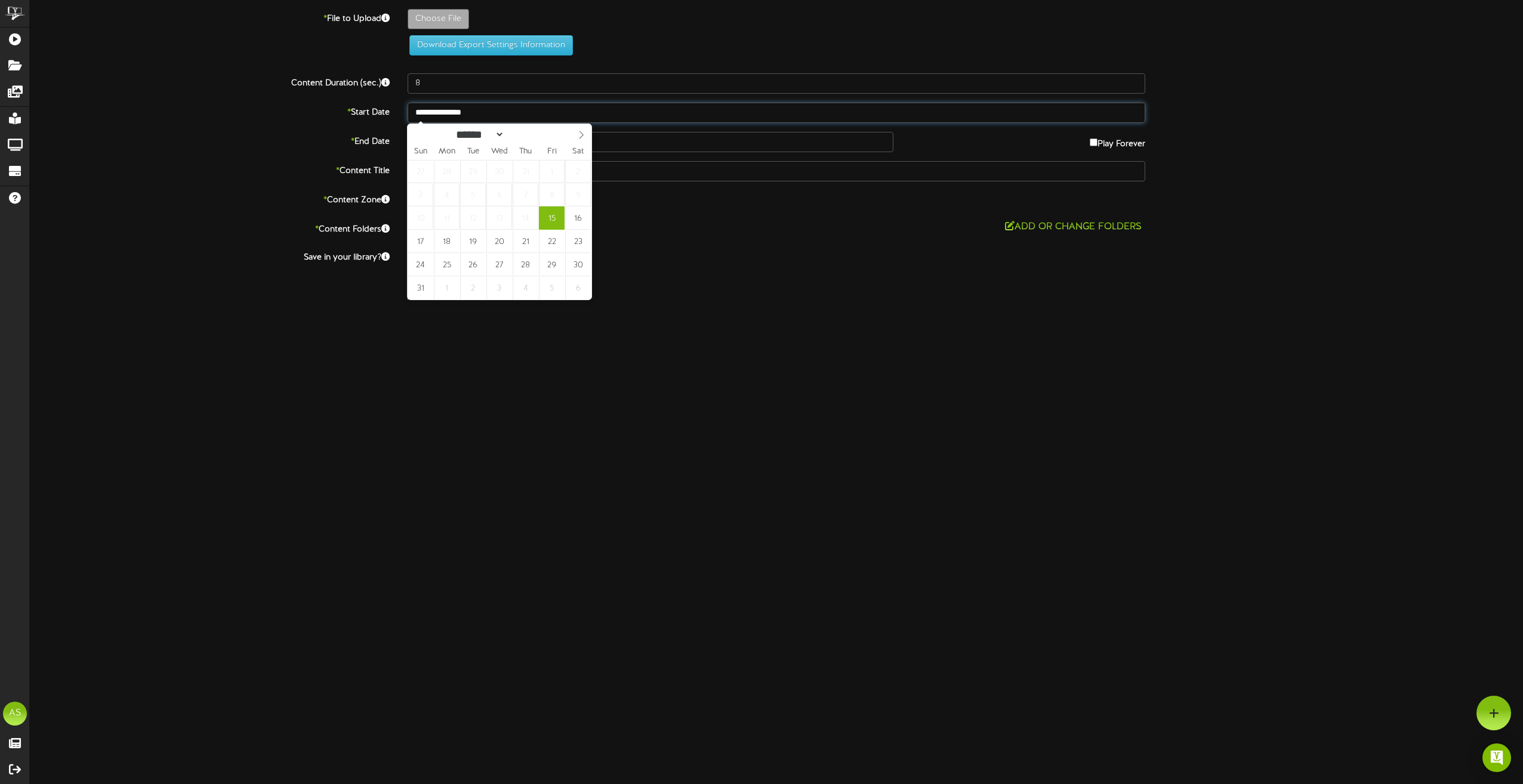
click at [503, 114] on input "**********" at bounding box center [776, 112] width 737 height 20
type input "**********"
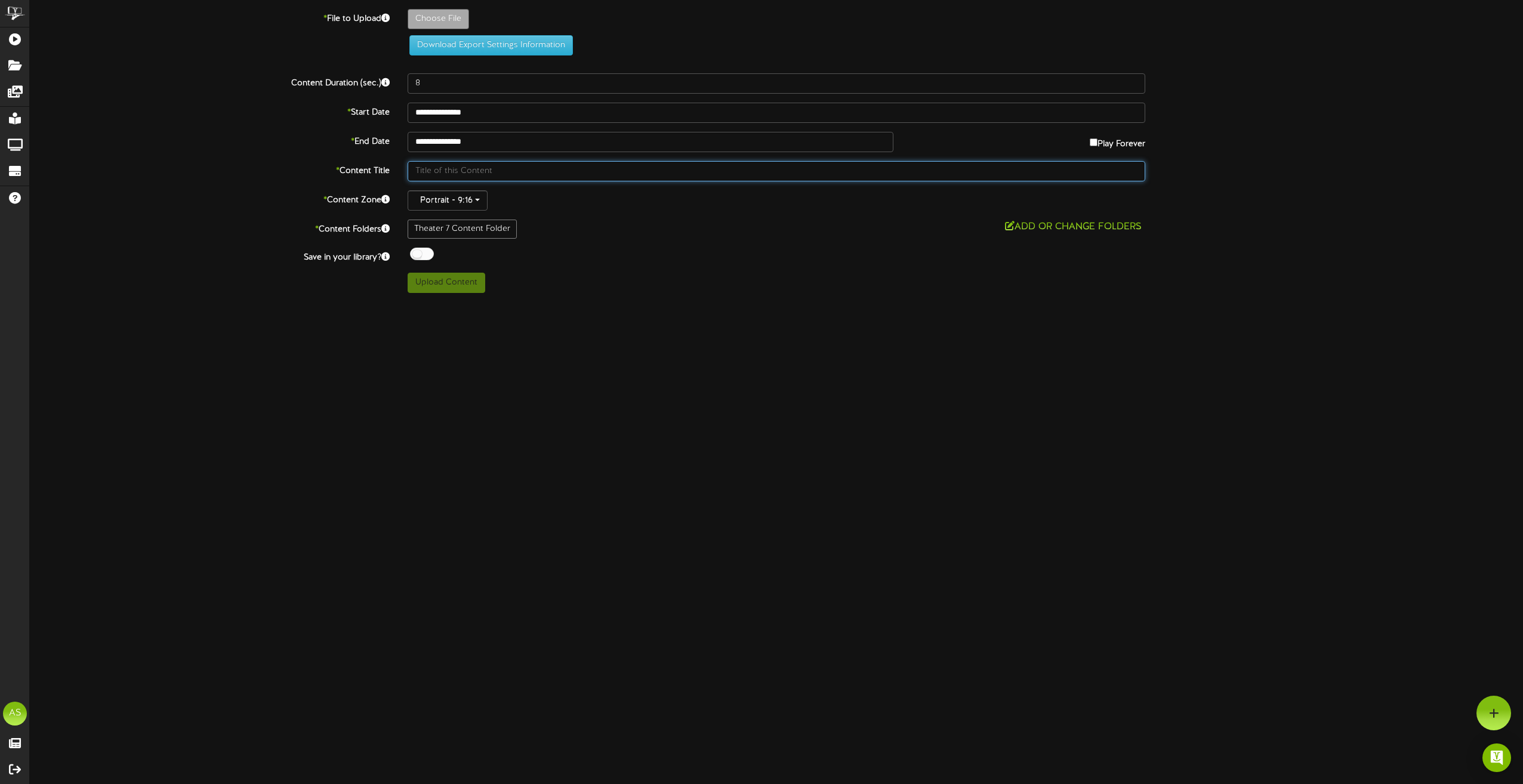
click at [492, 169] on input "text" at bounding box center [776, 171] width 737 height 20
type input "T"
type input "**********"
type input "Slide2"
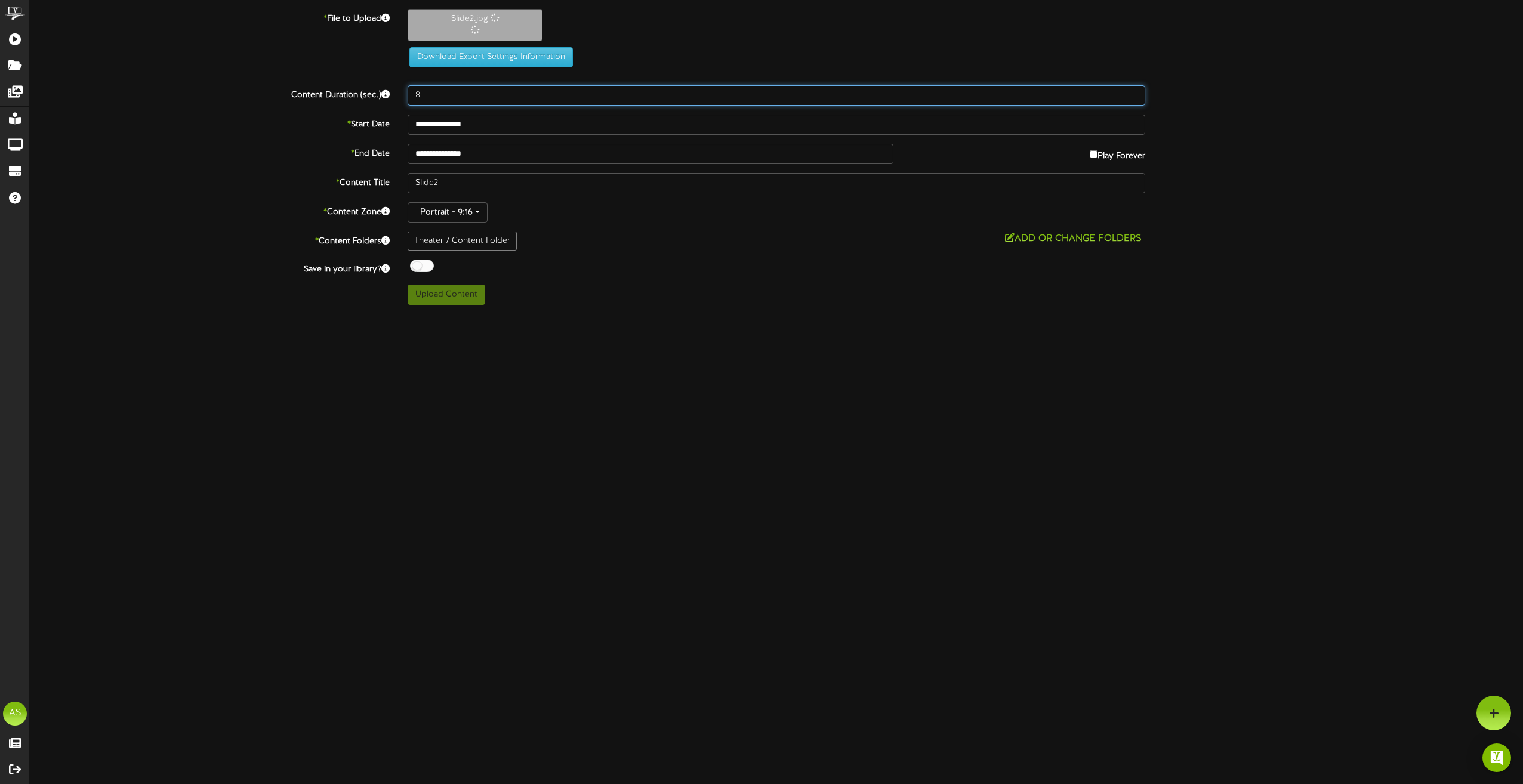
click at [438, 98] on input "8" at bounding box center [776, 95] width 737 height 20
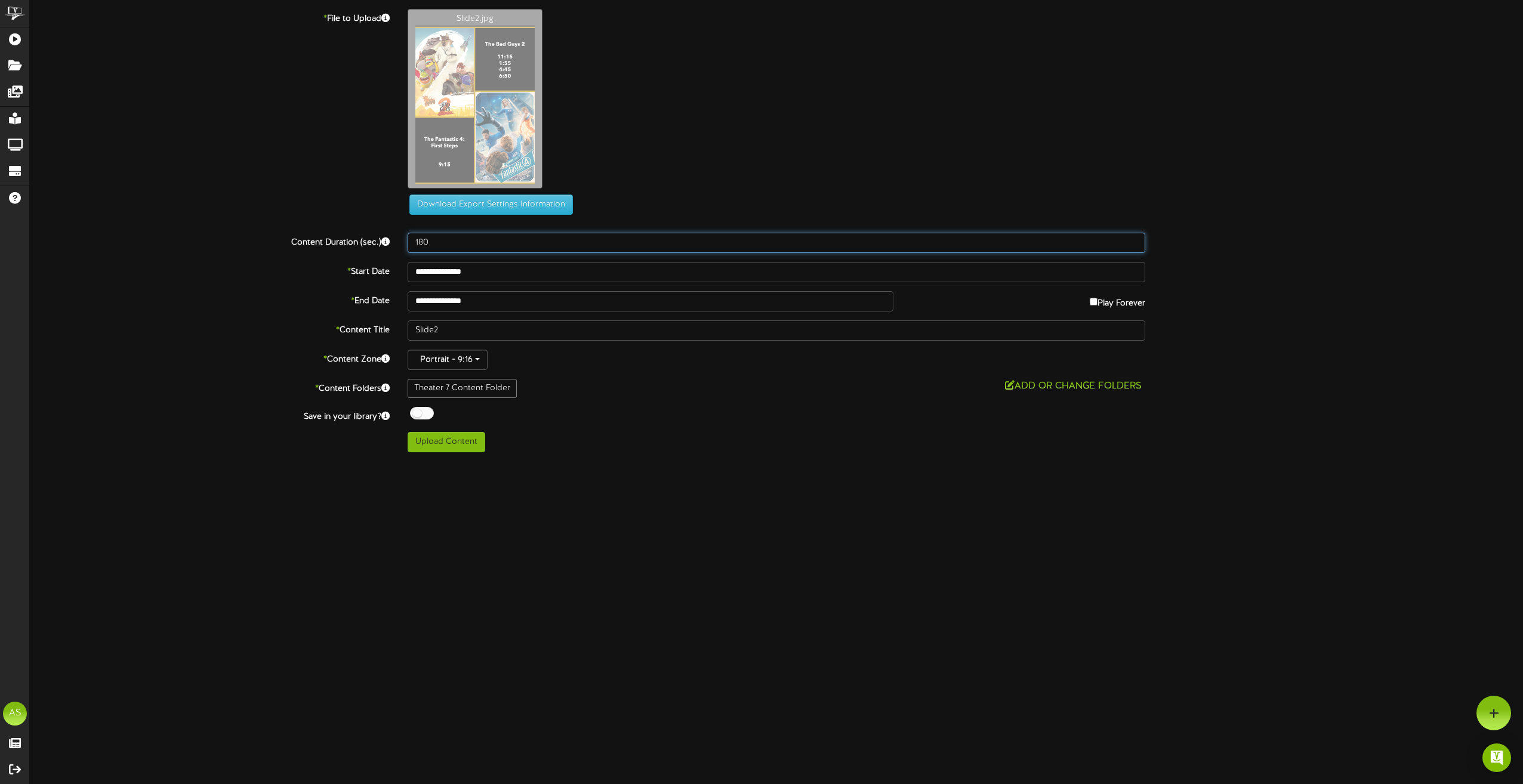
type input "180"
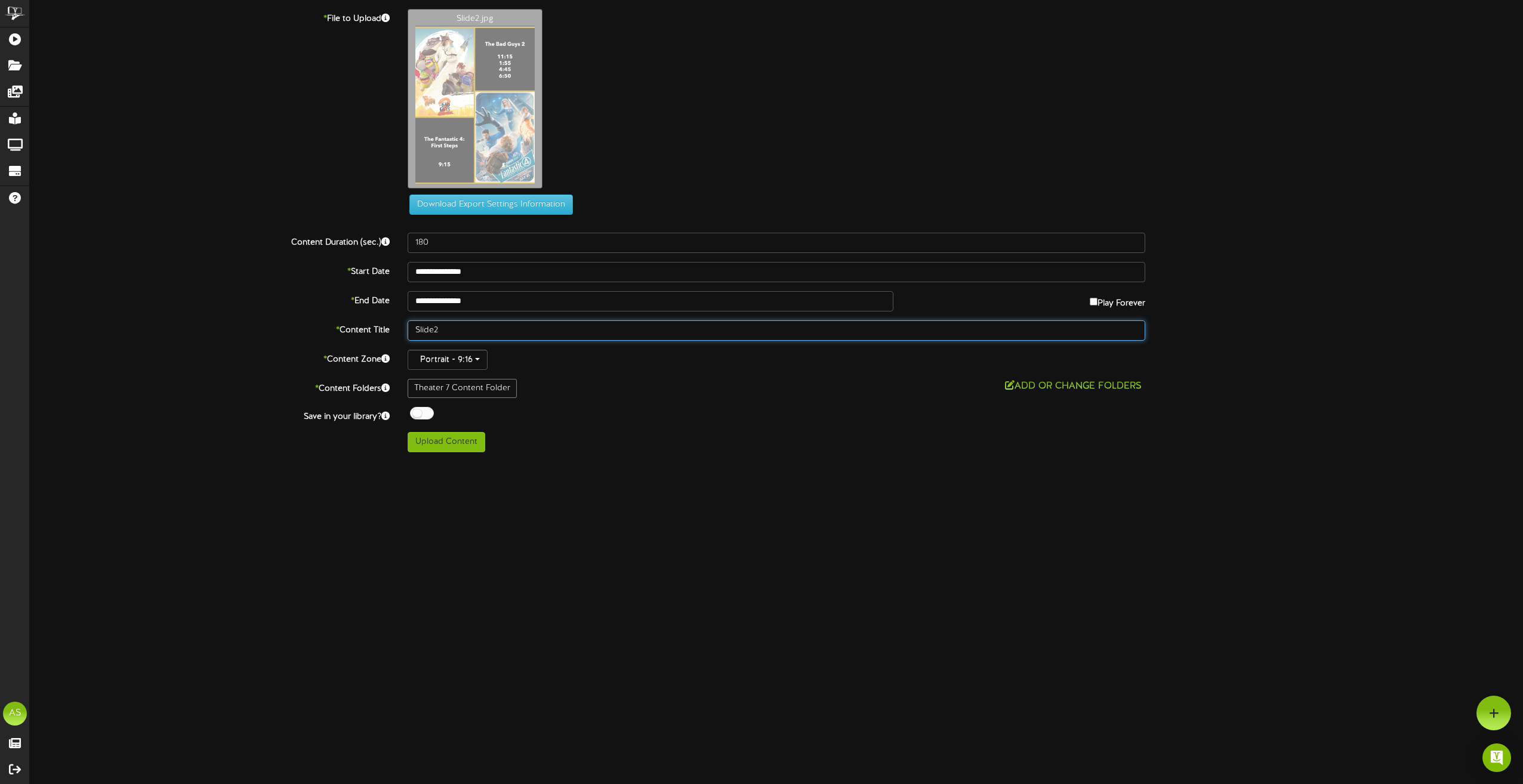
drag, startPoint x: 470, startPoint y: 334, endPoint x: 346, endPoint y: 320, distance: 124.8
click at [347, 321] on div "* Content Title Slide2" at bounding box center [776, 330] width 1511 height 20
type input "Th7 8.18"
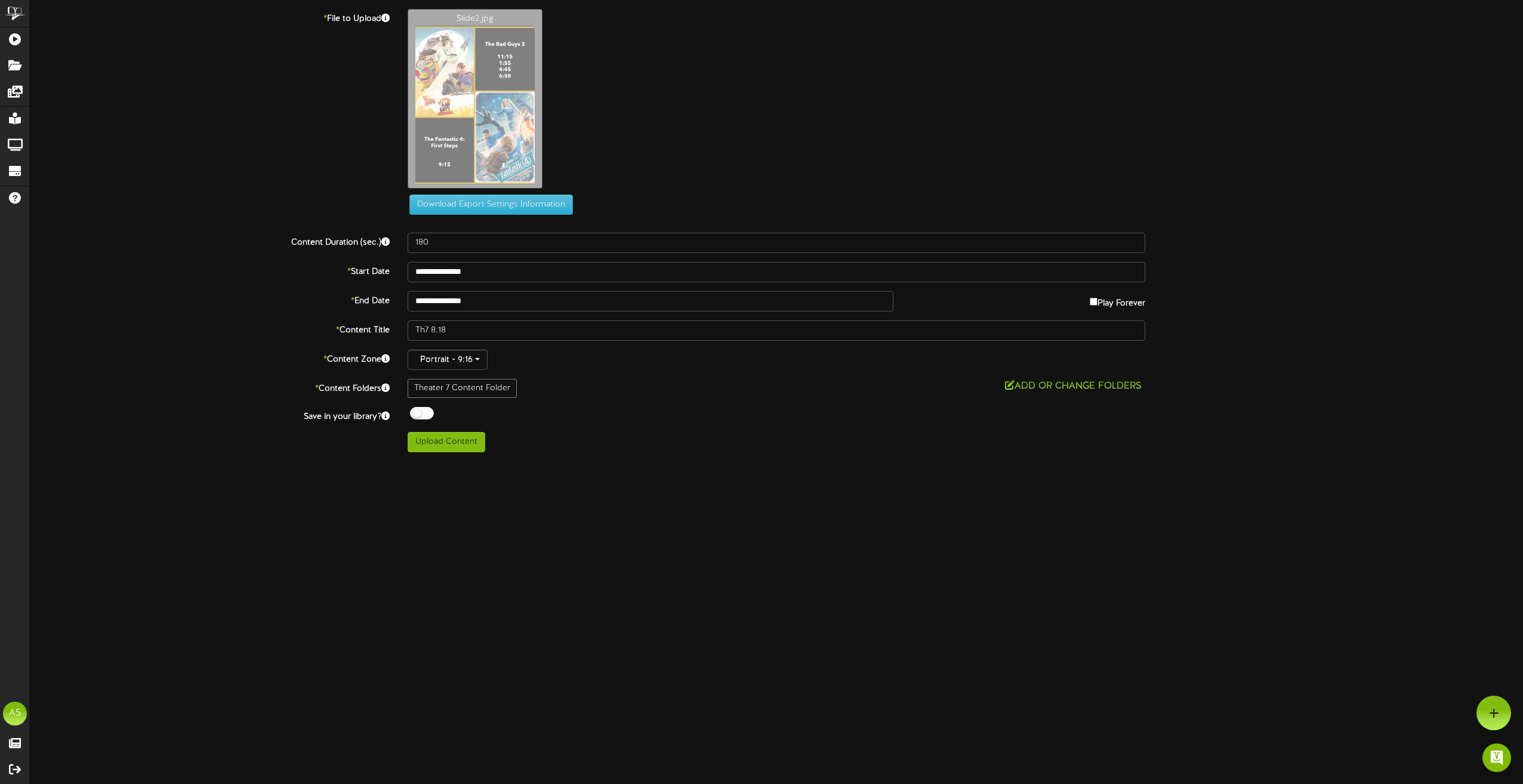
drag, startPoint x: 220, startPoint y: 478, endPoint x: 382, endPoint y: 411, distance: 175.3
click at [220, 461] on html "ChannelValet Playlists Folders Messages My Library Groups Devices Help AS Adam …" at bounding box center [762, 230] width 1523 height 461
click at [409, 412] on span at bounding box center [419, 414] width 23 height 15
click at [416, 409] on div at bounding box center [422, 413] width 24 height 12
click at [456, 451] on button "Upload Content" at bounding box center [447, 442] width 78 height 20
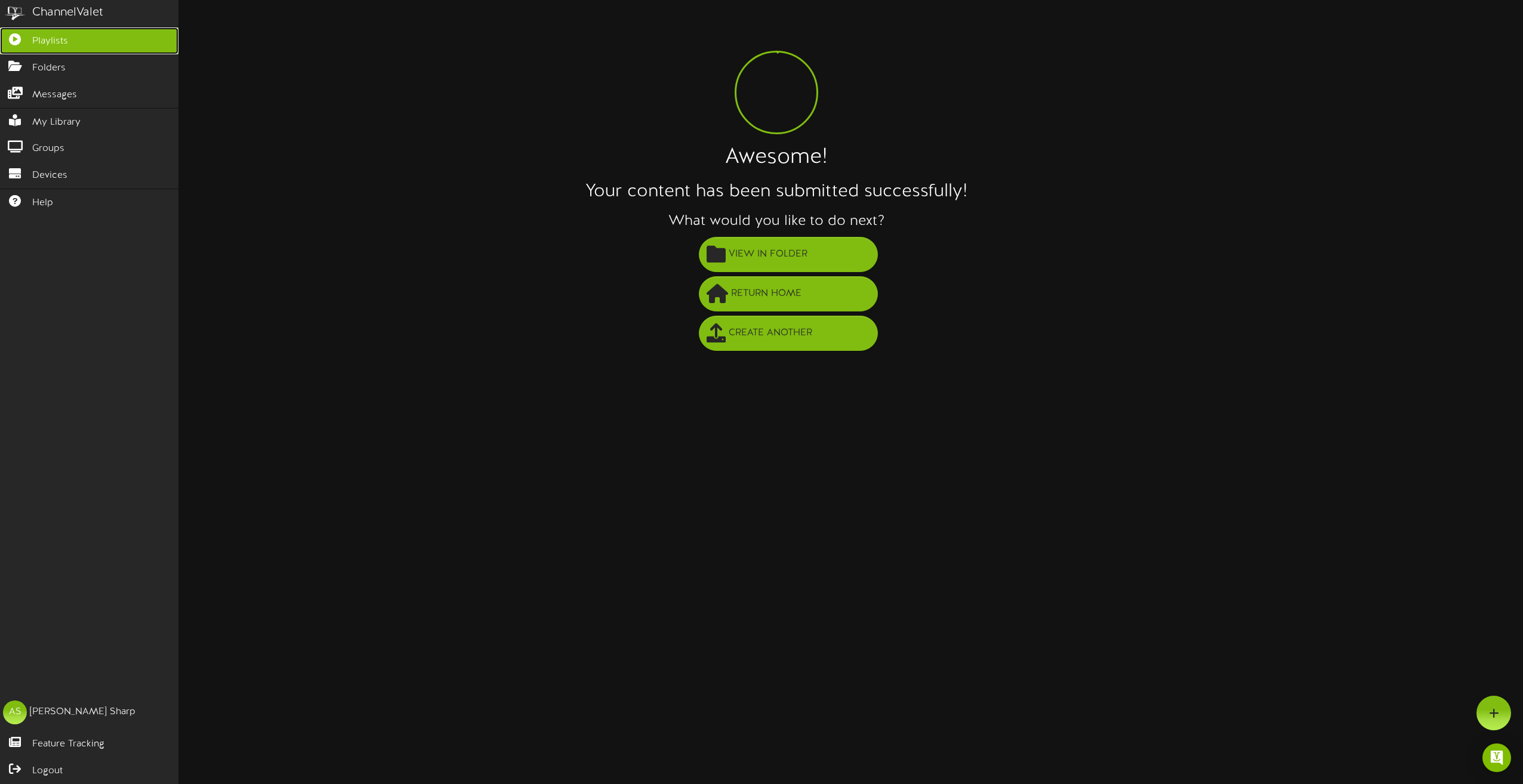
click at [18, 38] on icon at bounding box center [15, 38] width 30 height 9
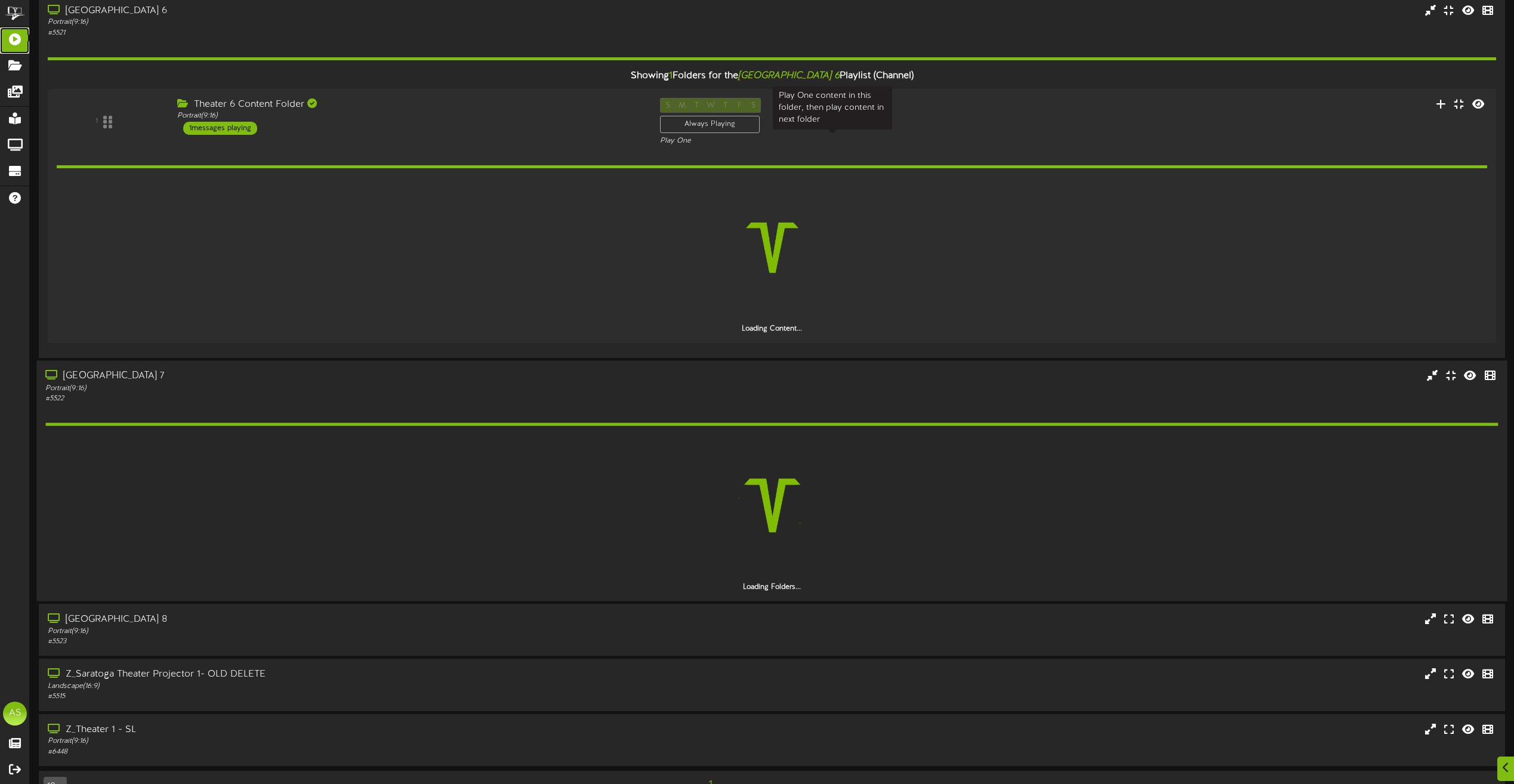
scroll to position [354, 0]
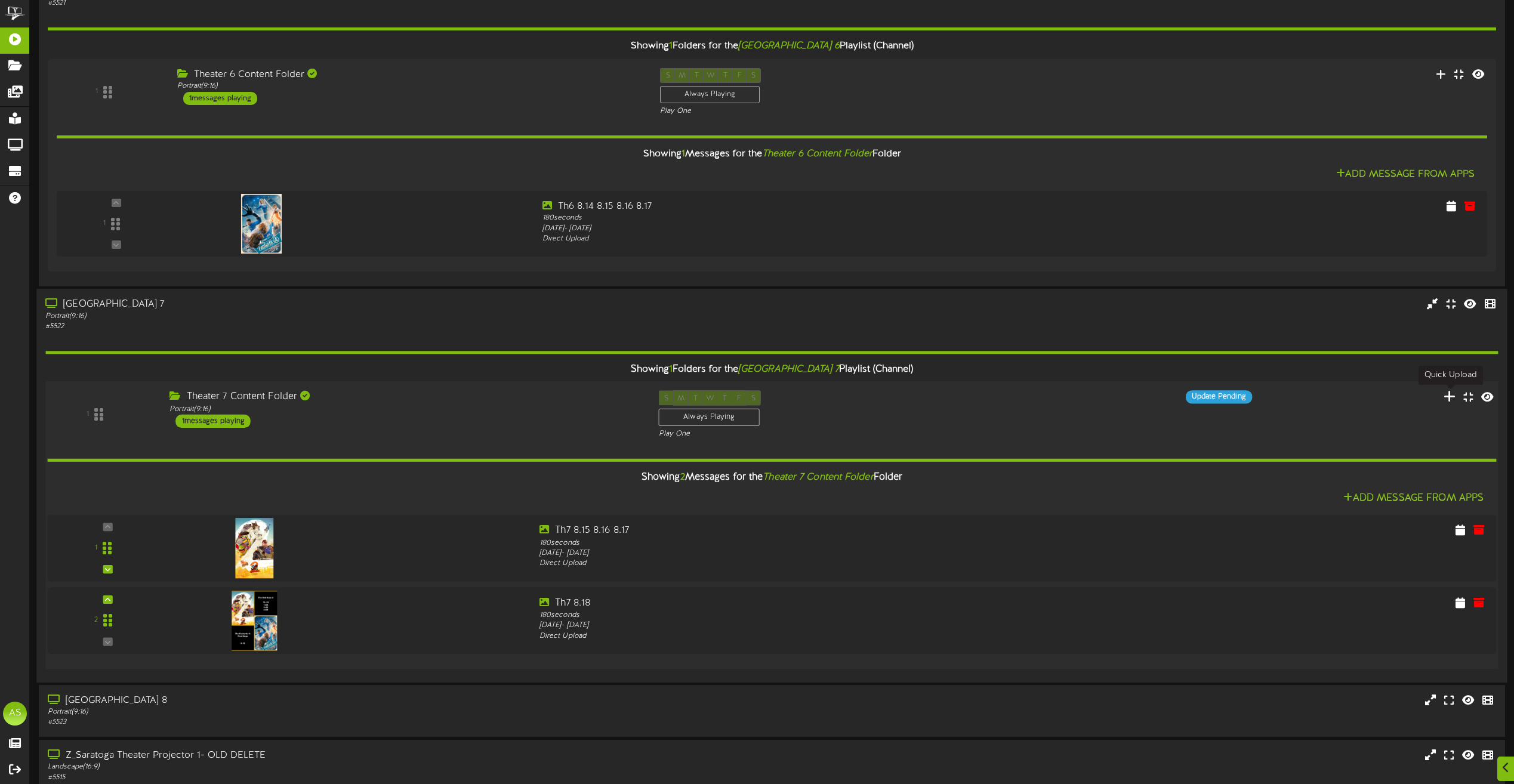
click at [1449, 398] on icon at bounding box center [1450, 395] width 12 height 13
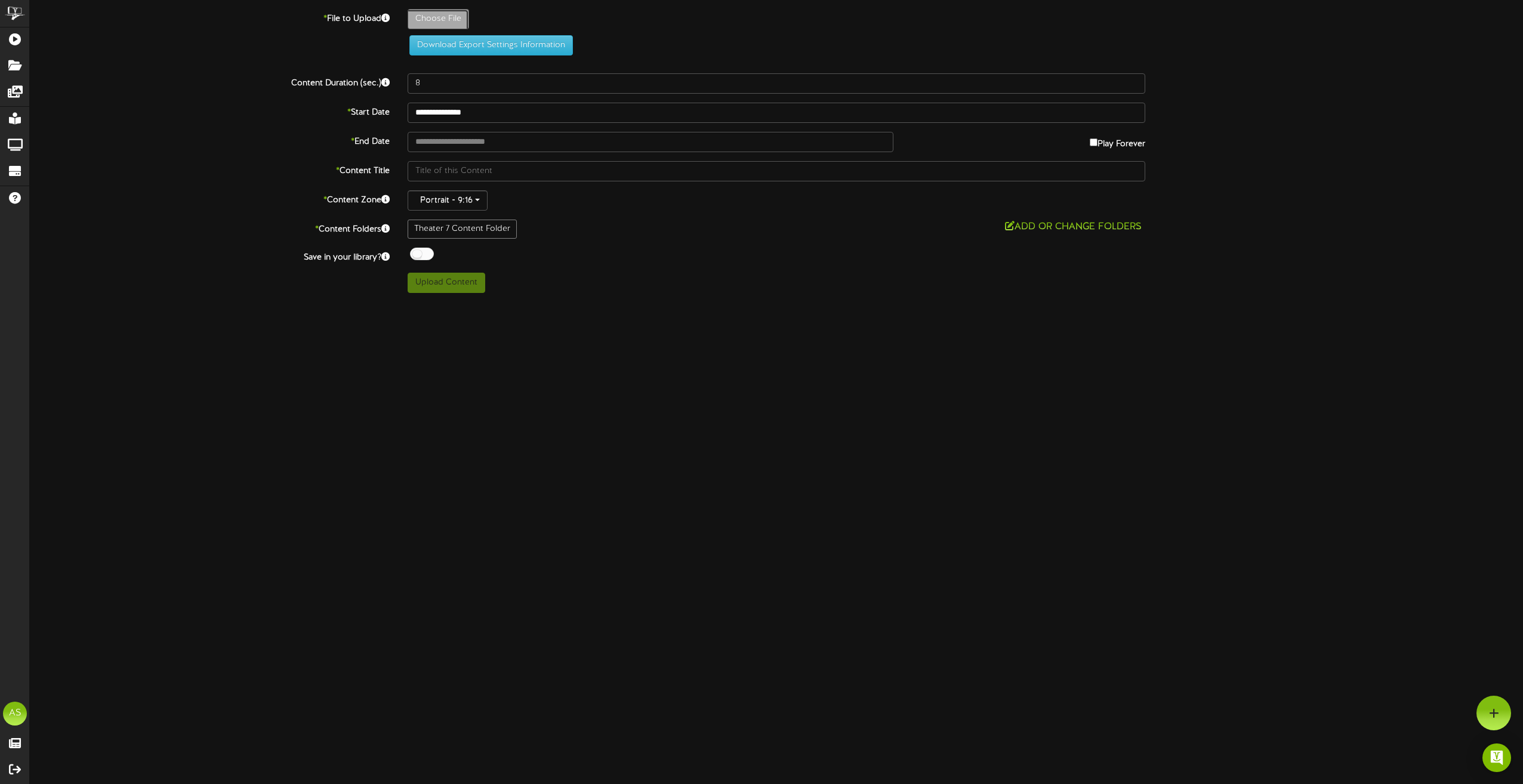
type input "**********"
type input "Slide2"
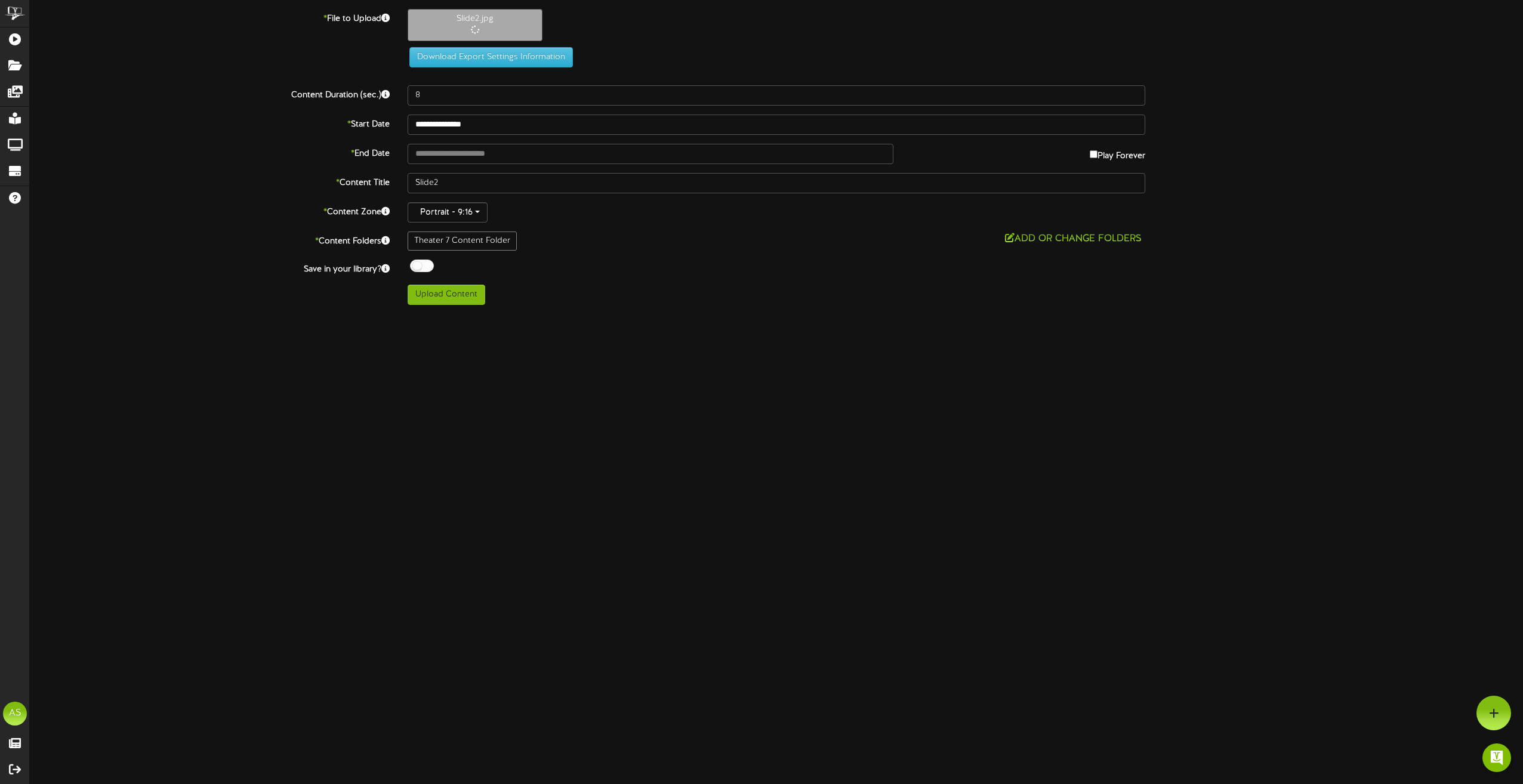
click at [1121, 156] on label "Play Forever" at bounding box center [1118, 153] width 56 height 19
type input "**********"
click at [480, 123] on input "**********" at bounding box center [776, 125] width 737 height 20
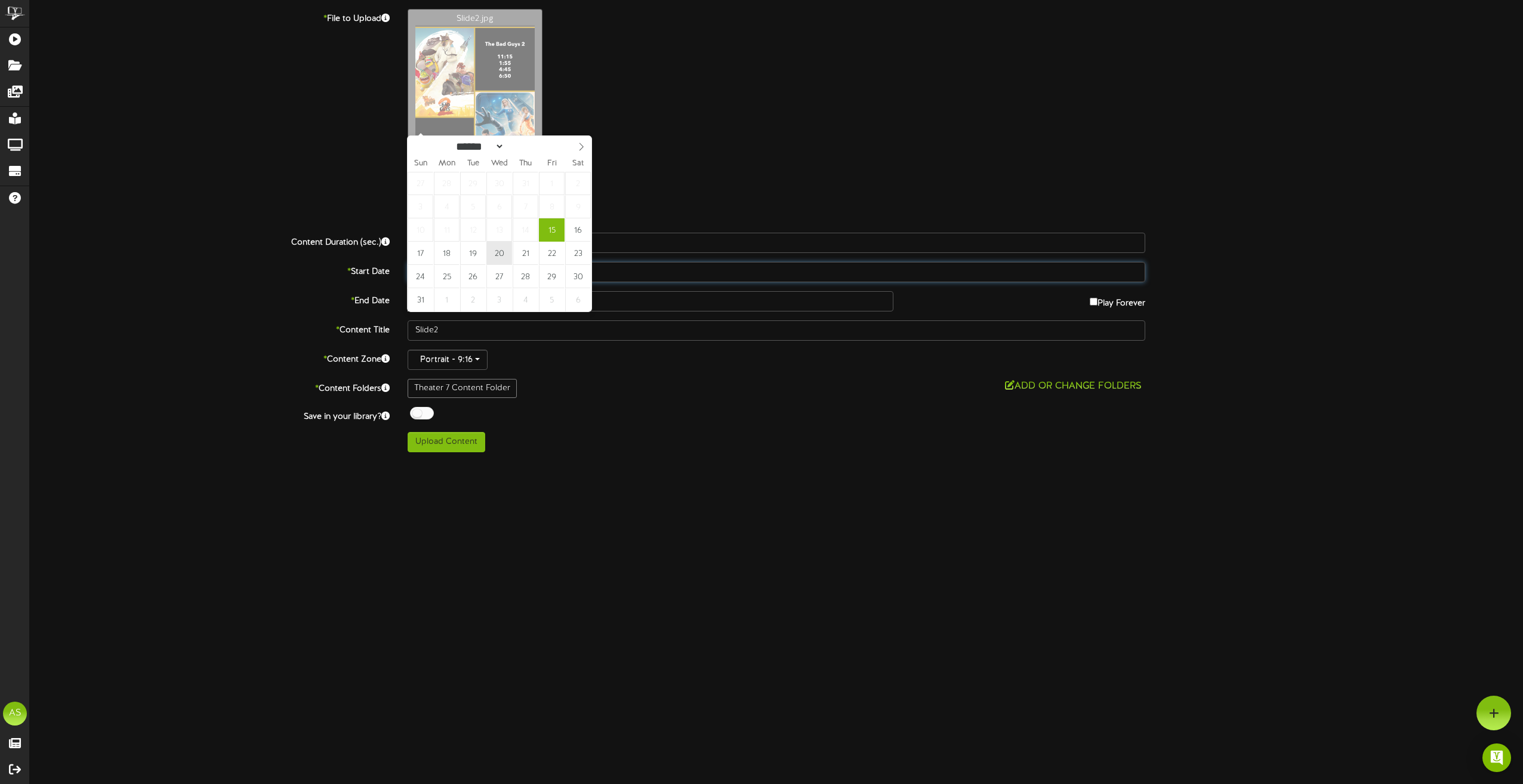
type input "**********"
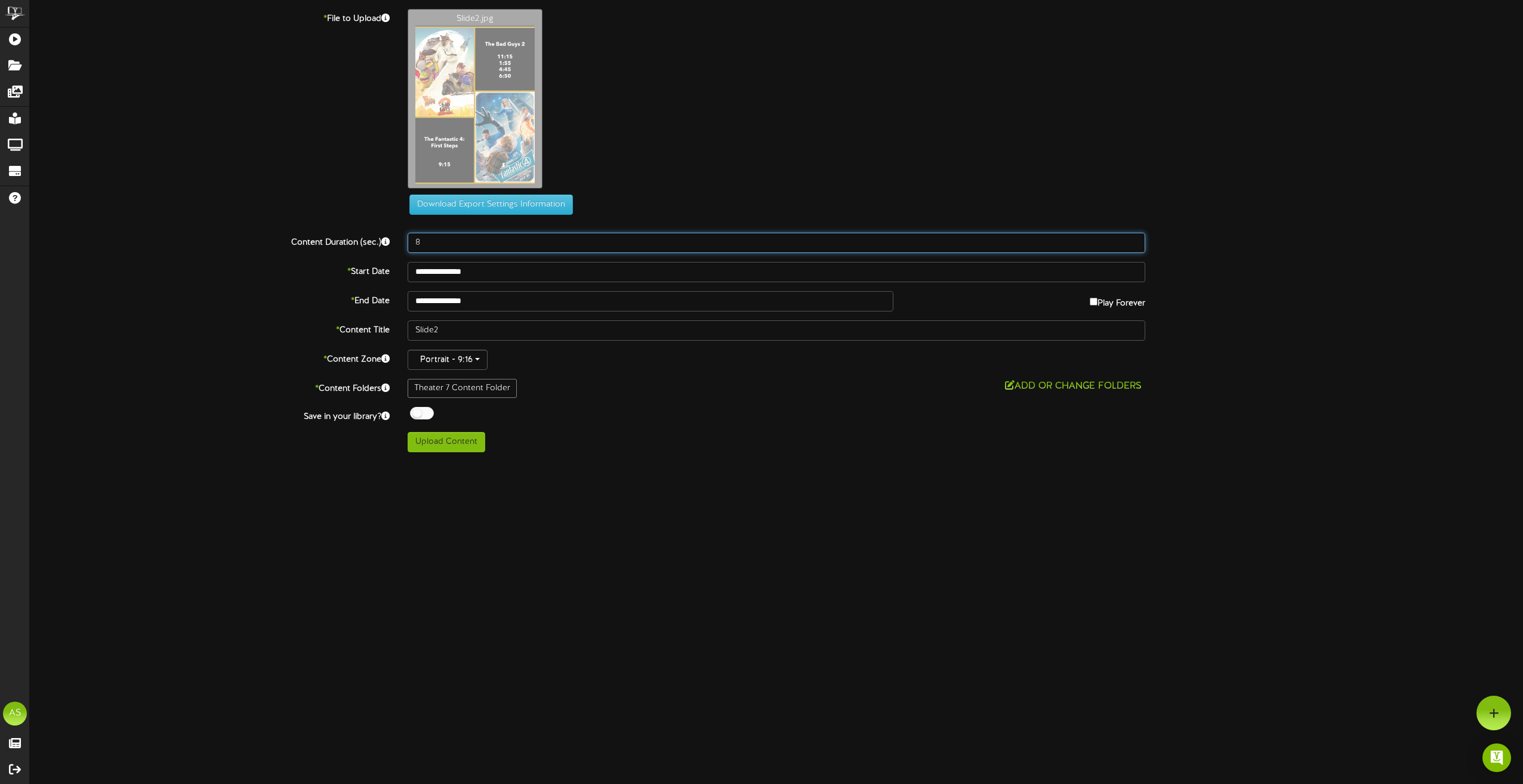
drag, startPoint x: 432, startPoint y: 249, endPoint x: 406, endPoint y: 243, distance: 26.7
click at [406, 248] on div "8" at bounding box center [776, 243] width 755 height 20
type input "180"
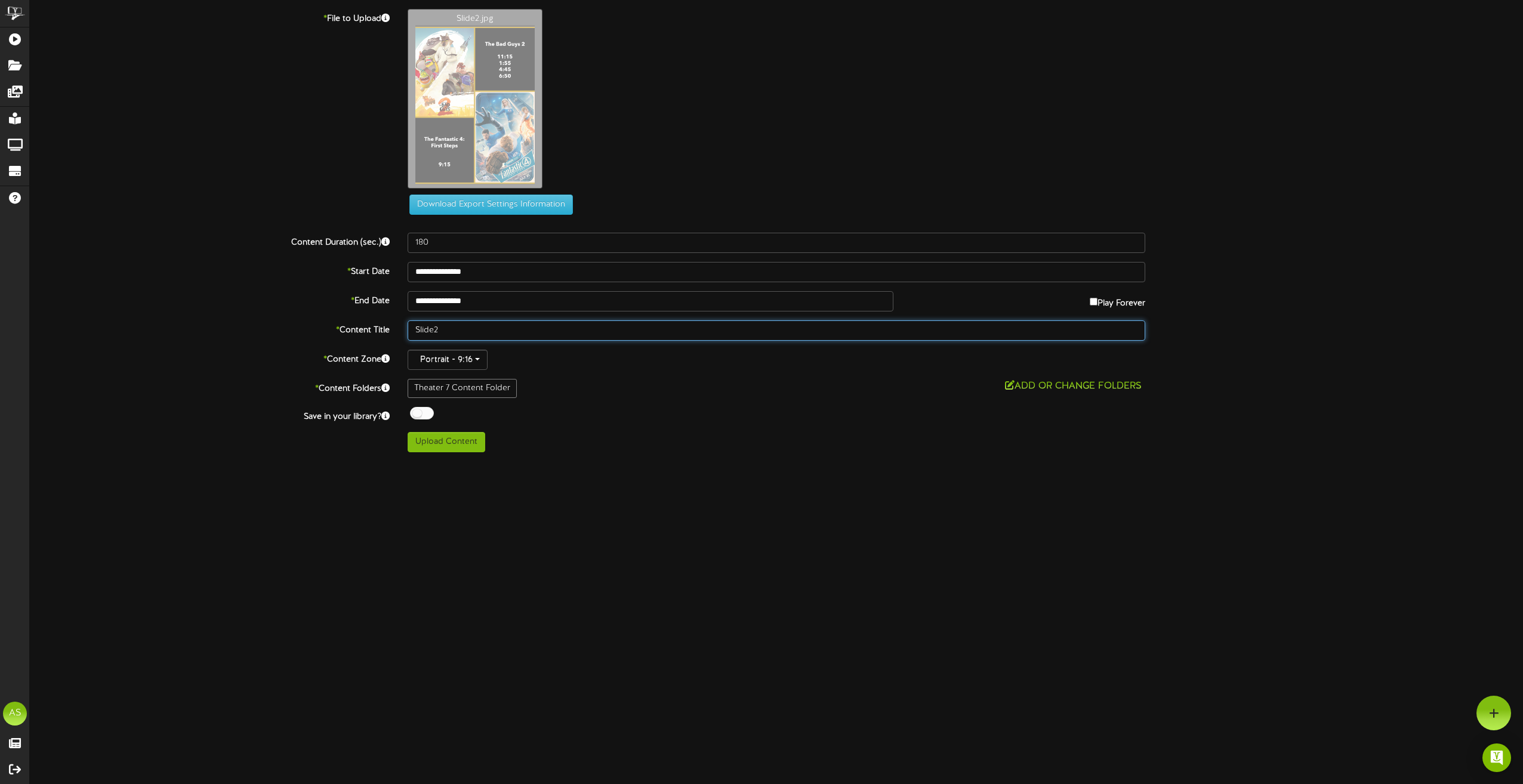
drag, startPoint x: 468, startPoint y: 326, endPoint x: 367, endPoint y: 336, distance: 101.5
click at [367, 337] on div "* Content Title Slide2" at bounding box center [776, 330] width 1511 height 20
type input "Th7 8.20"
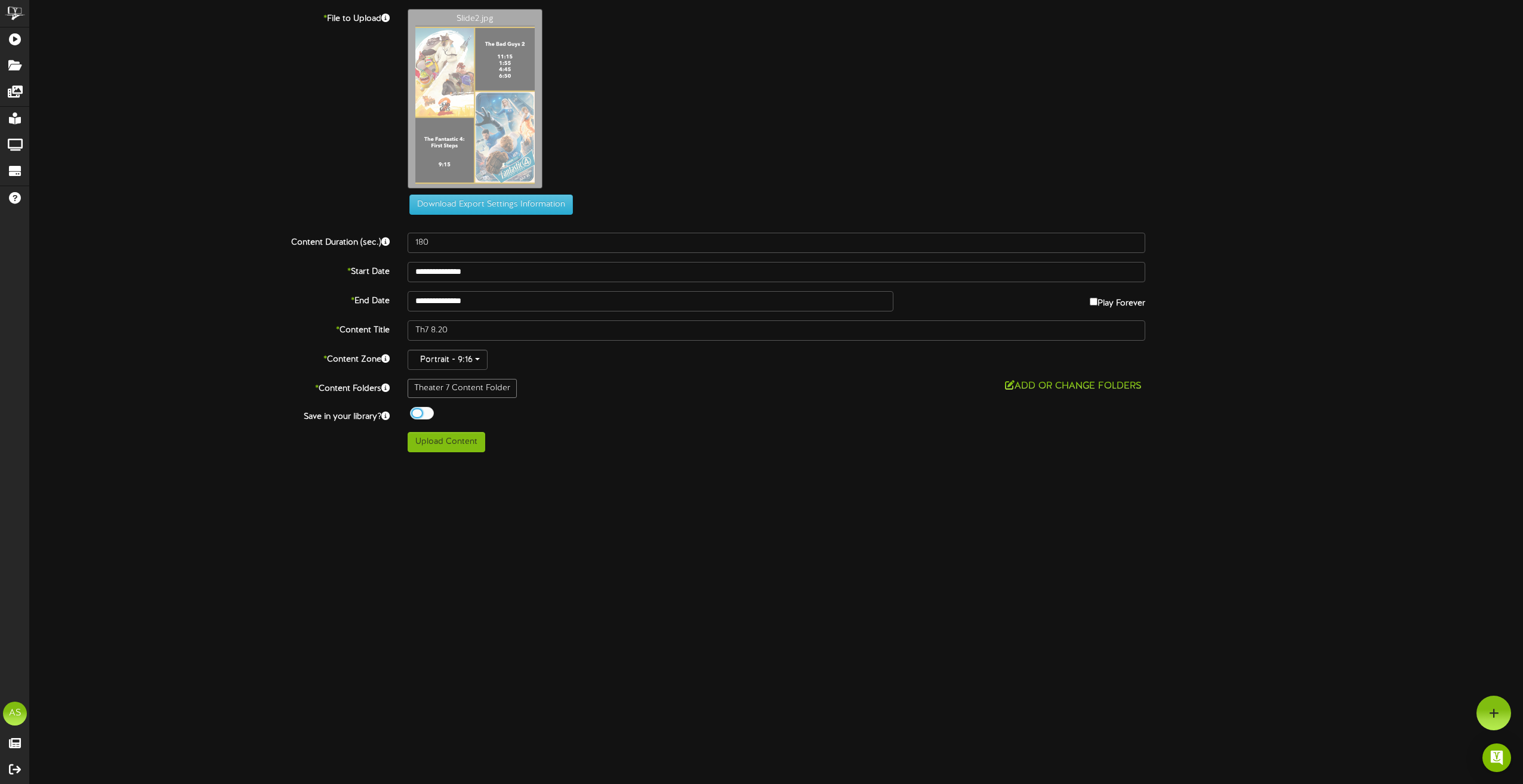
click at [422, 412] on div at bounding box center [422, 413] width 24 height 12
click at [435, 433] on button "Upload Content" at bounding box center [447, 442] width 78 height 20
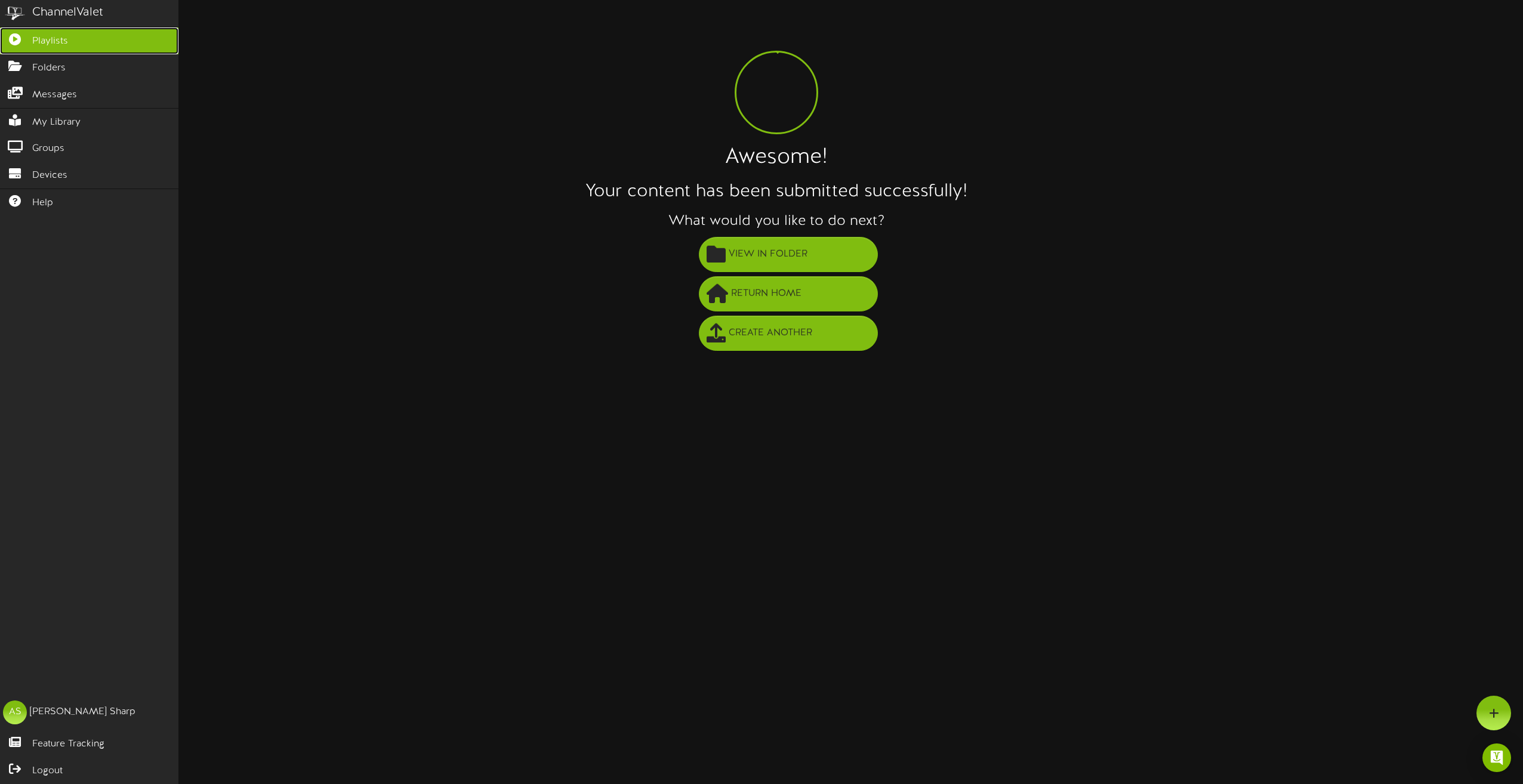
click at [28, 42] on icon at bounding box center [15, 38] width 30 height 9
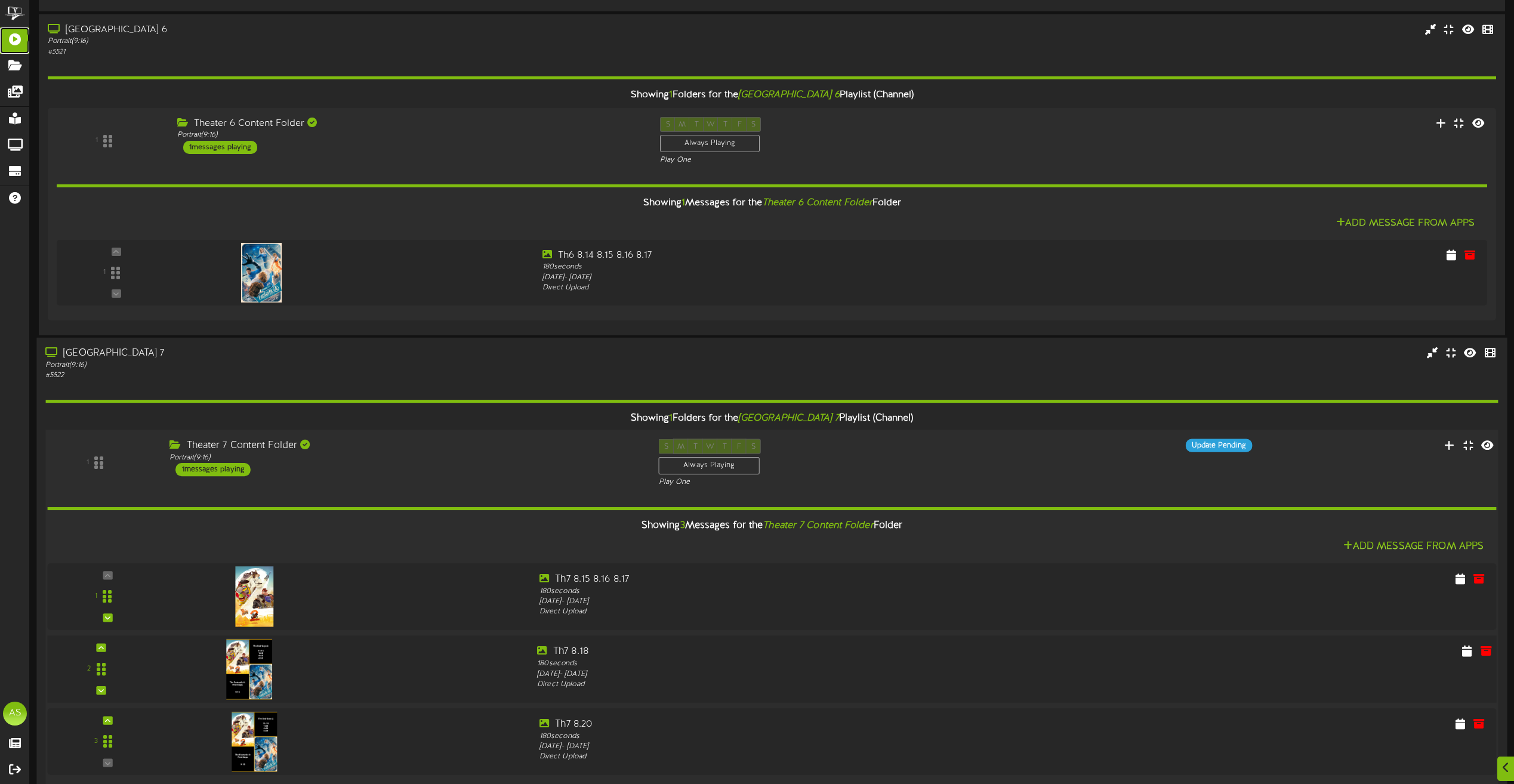
scroll to position [410, 0]
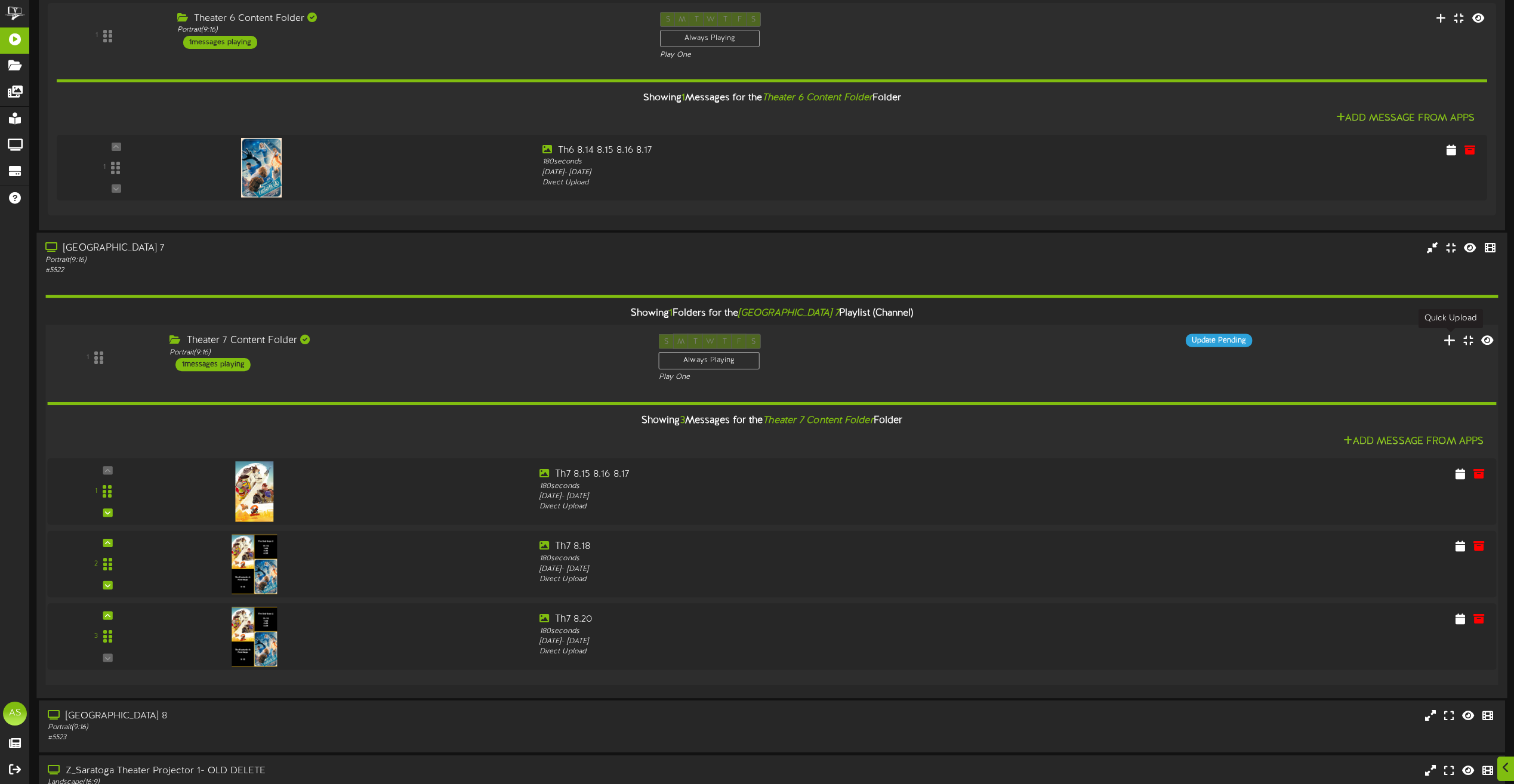
click at [1450, 340] on icon at bounding box center [1450, 339] width 12 height 13
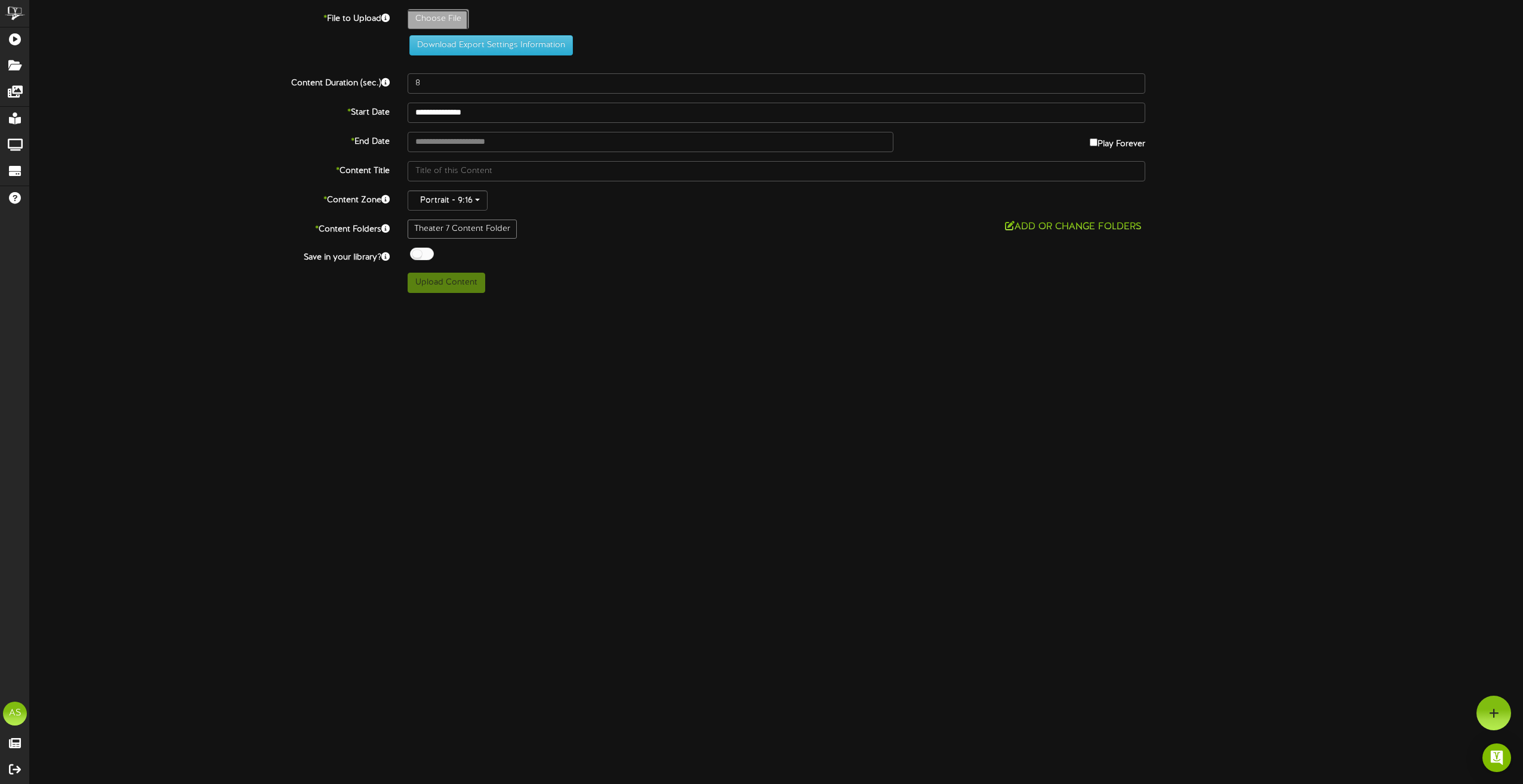
type input "**********"
type input "GoodGals"
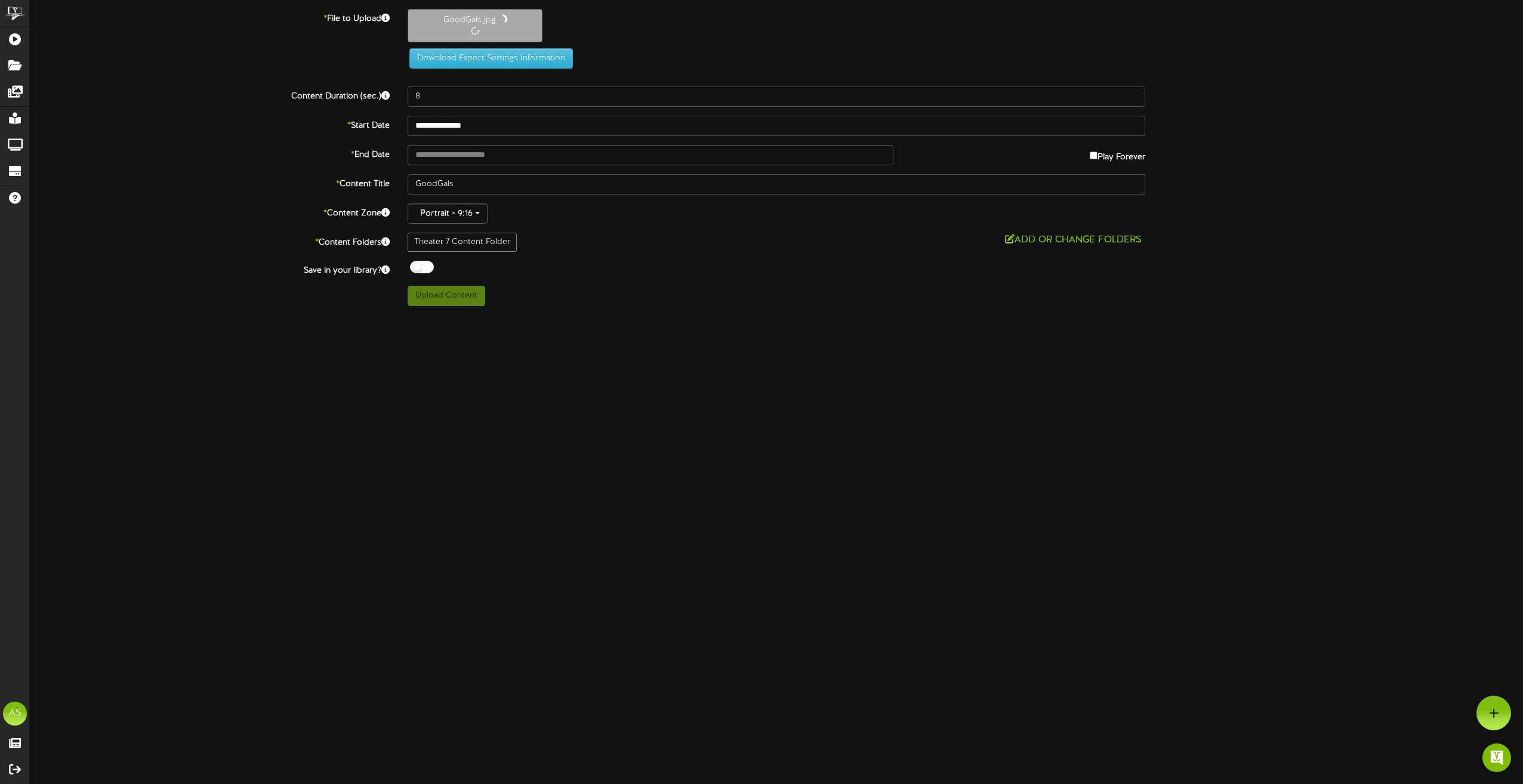
click at [1099, 156] on label "Play Forever" at bounding box center [1118, 154] width 56 height 19
type input "**********"
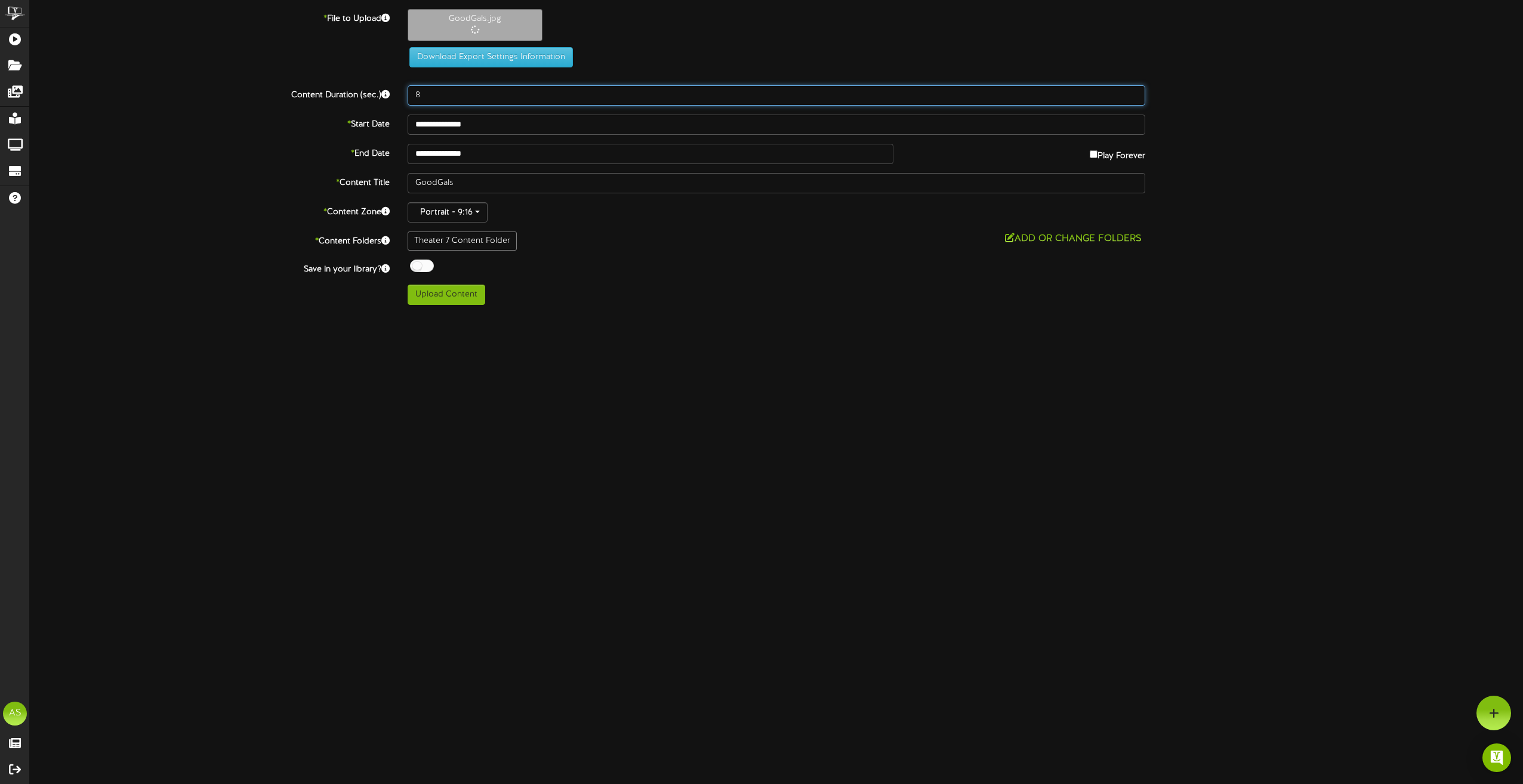
click at [516, 88] on input "8" at bounding box center [776, 95] width 737 height 20
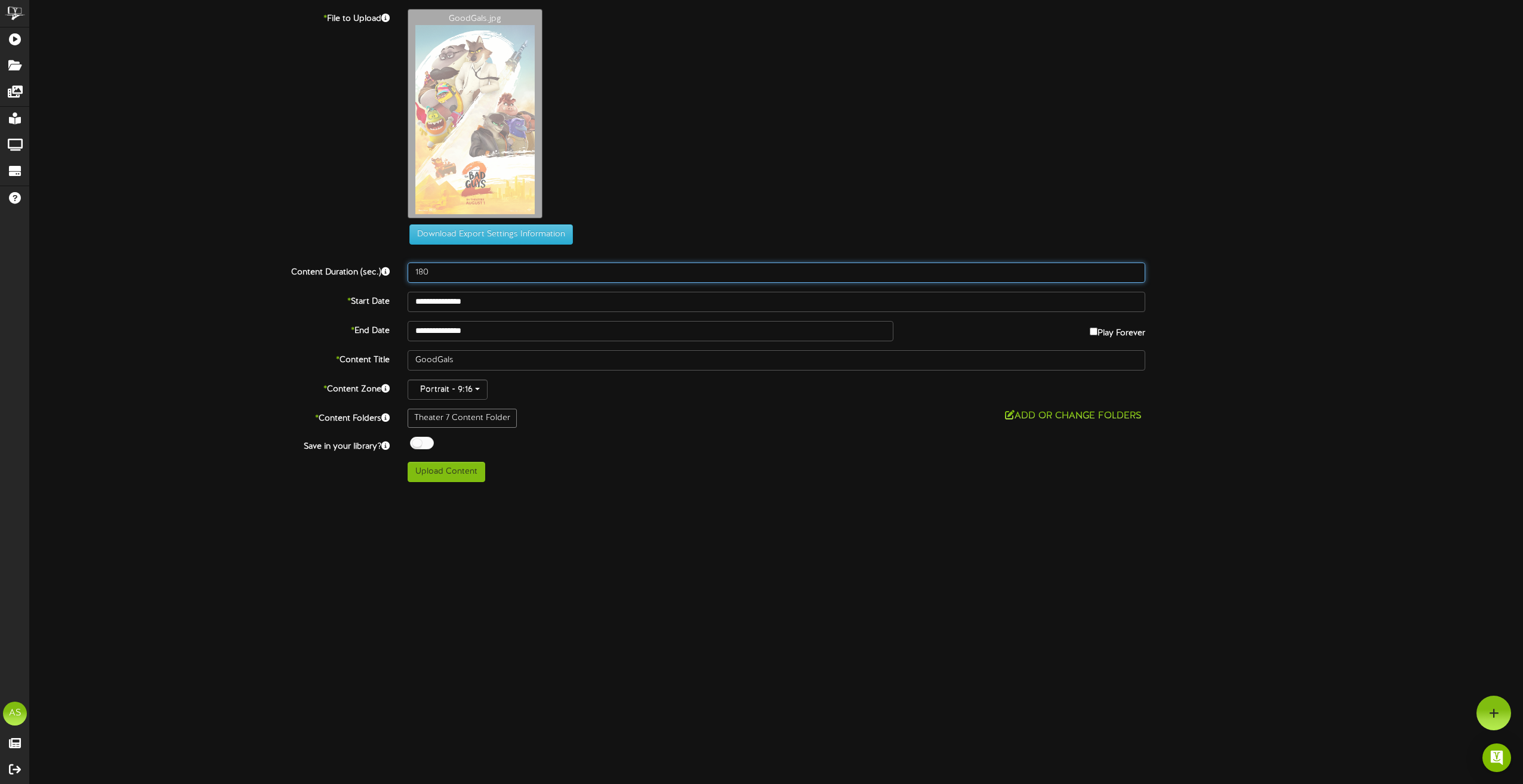
type input "180"
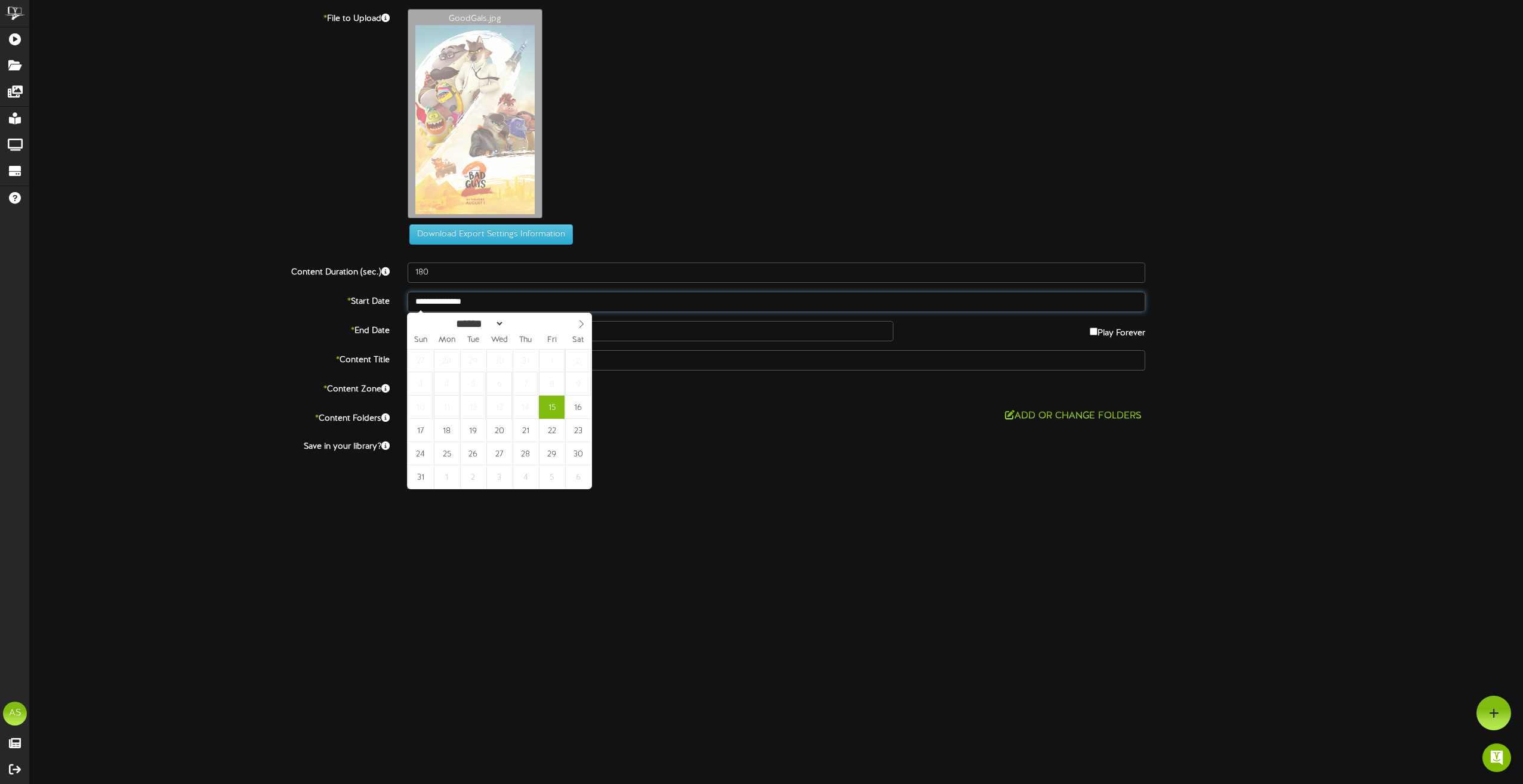
click at [458, 302] on input "**********" at bounding box center [776, 302] width 737 height 20
type input "**********"
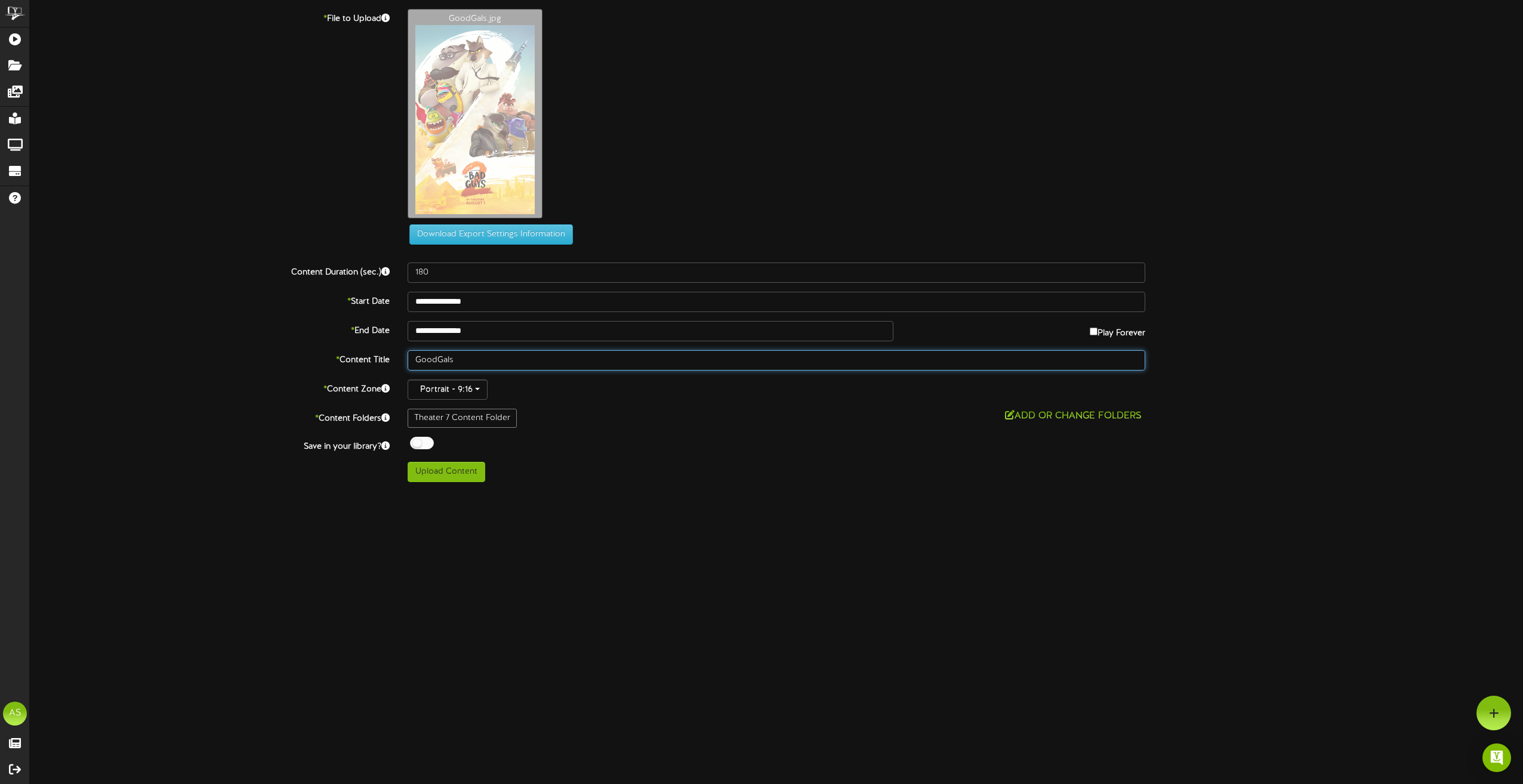
drag, startPoint x: 470, startPoint y: 361, endPoint x: 379, endPoint y: 348, distance: 91.9
click at [379, 356] on div "* Content Title GoodGals" at bounding box center [776, 360] width 1511 height 20
type input "Th7 8.19"
click at [419, 440] on div at bounding box center [422, 443] width 24 height 12
click at [448, 472] on button "Upload Content" at bounding box center [447, 472] width 78 height 20
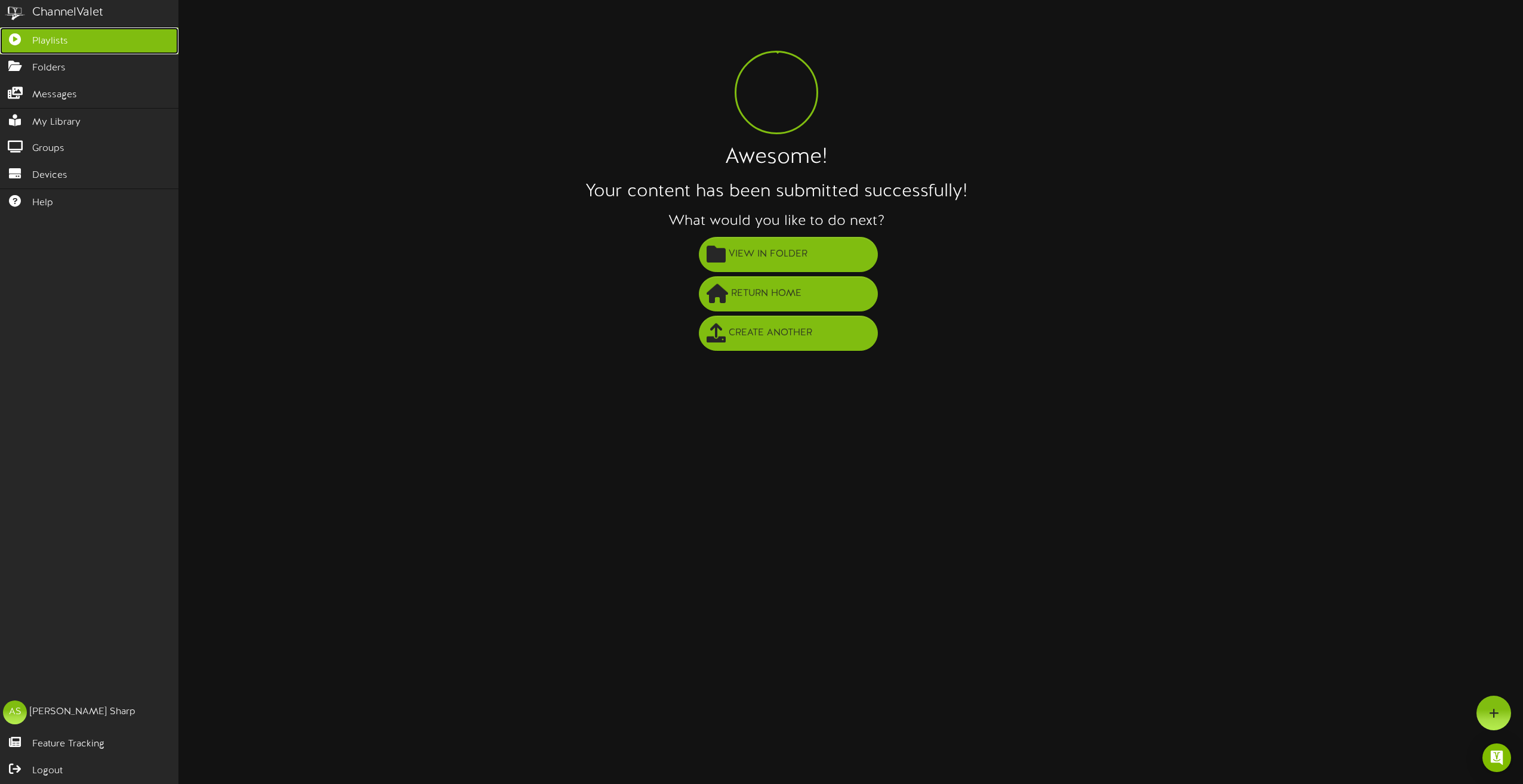
click at [21, 43] on link "Playlists" at bounding box center [89, 40] width 178 height 27
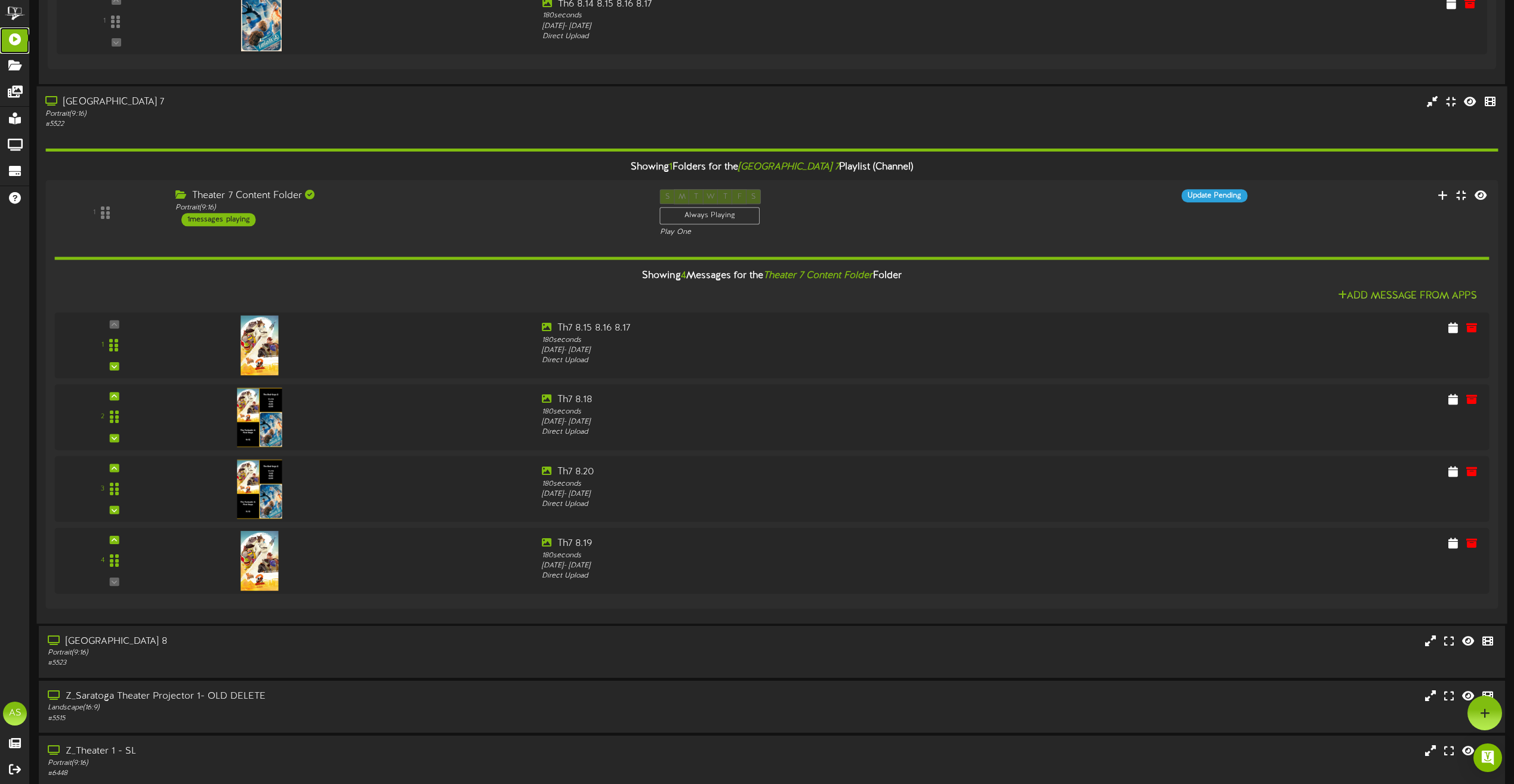
scroll to position [488, 0]
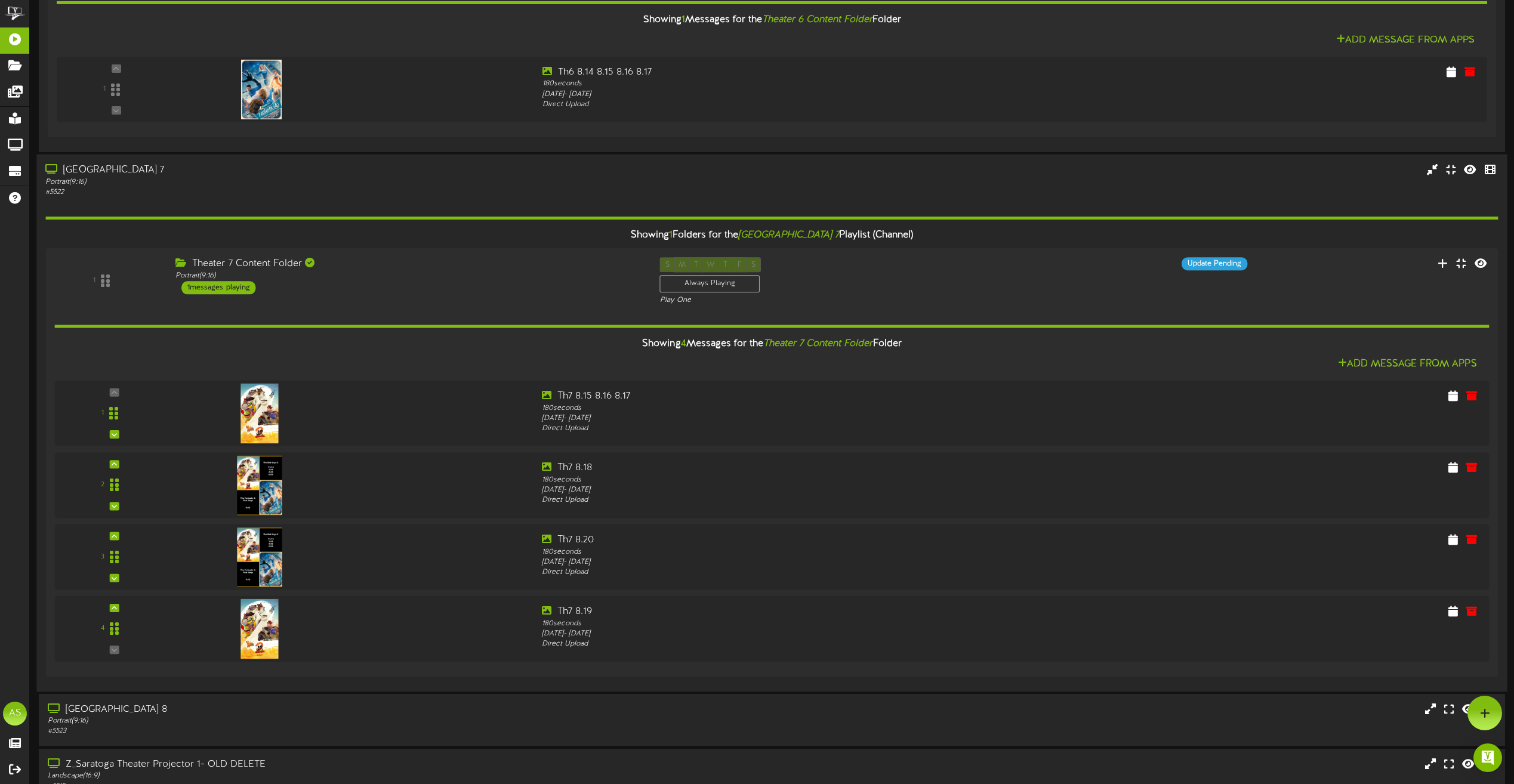
click at [416, 177] on div "Portrait ( 9:16 )" at bounding box center [342, 181] width 595 height 10
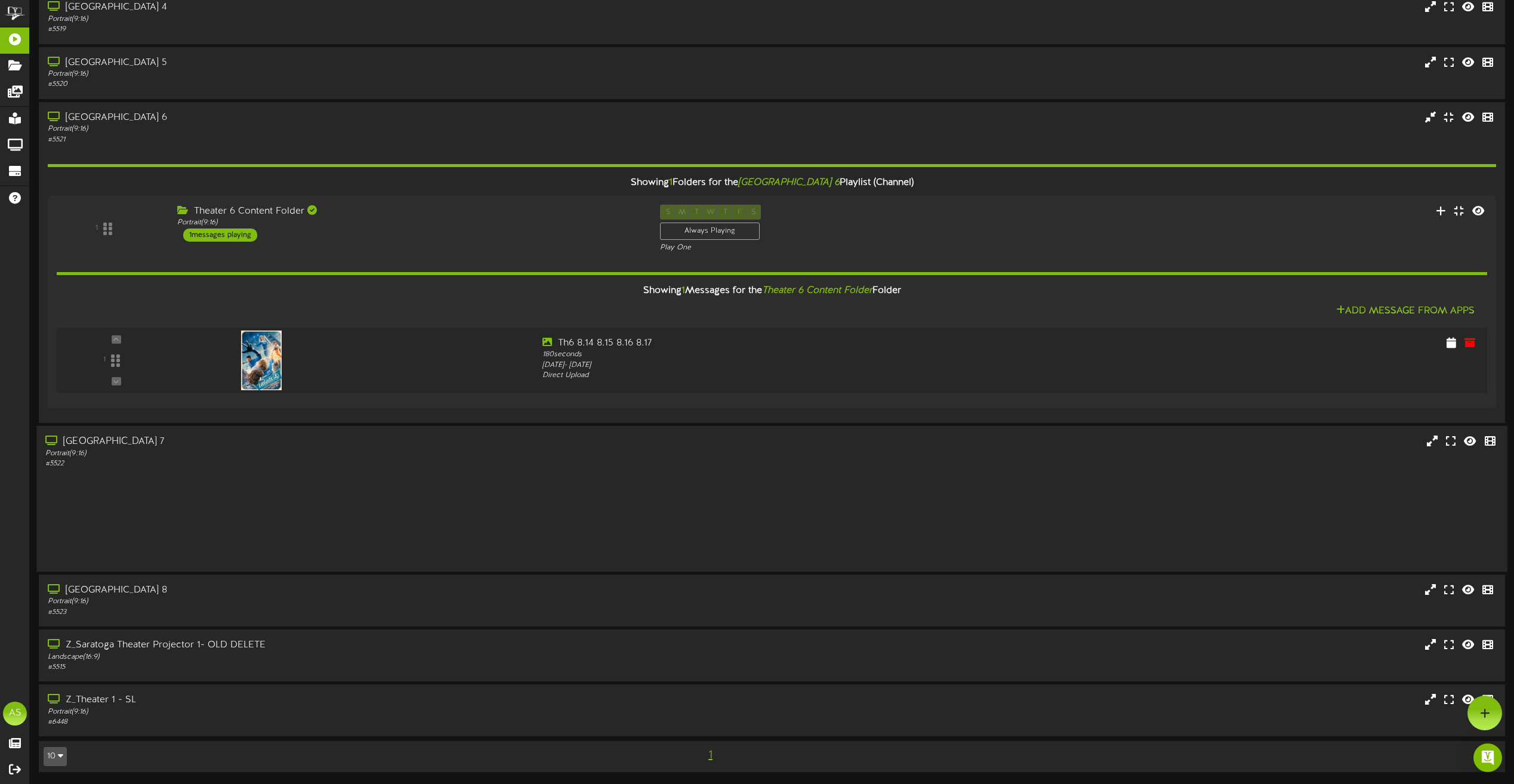
scroll to position [123, 0]
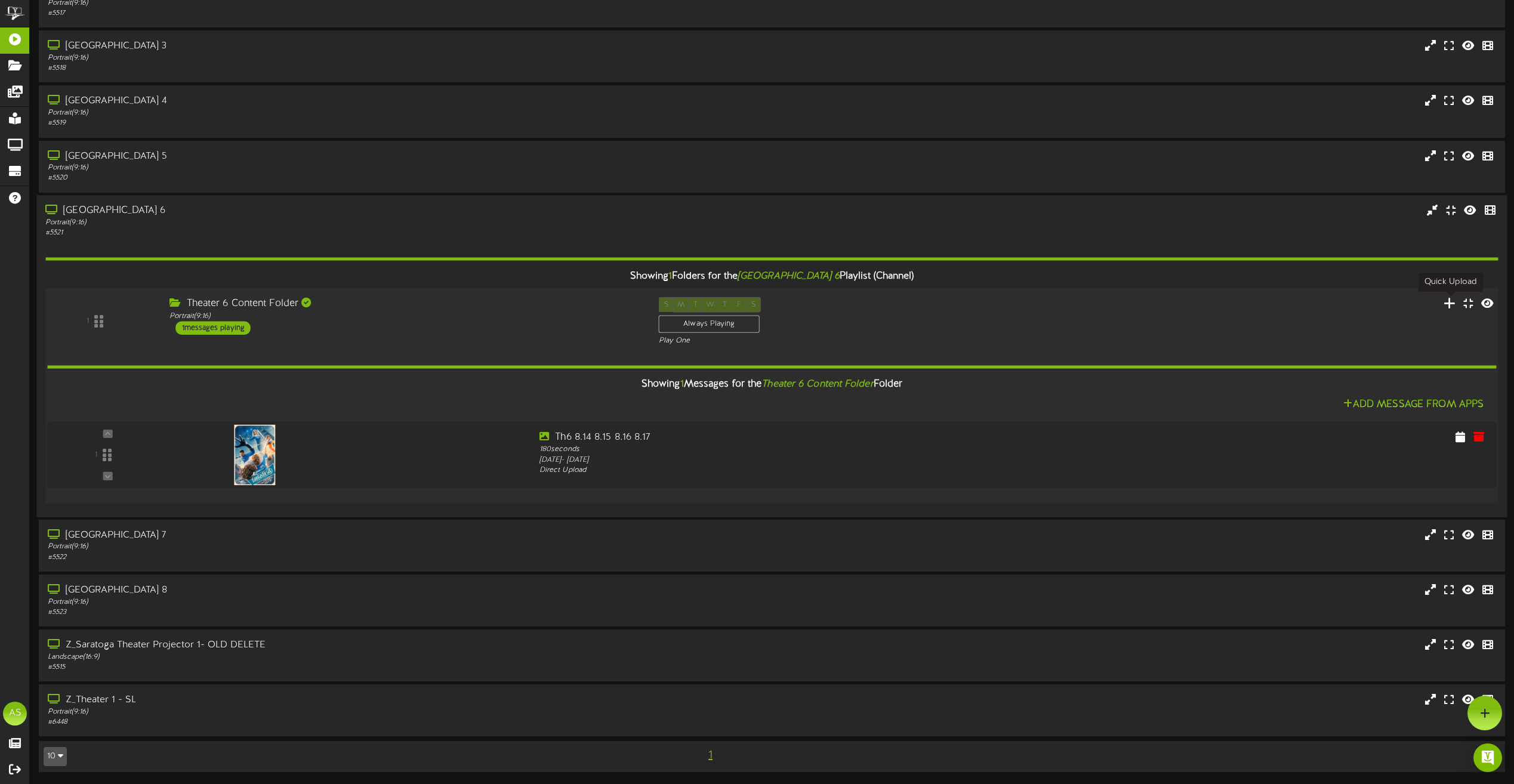
click at [1447, 305] on icon at bounding box center [1450, 302] width 12 height 13
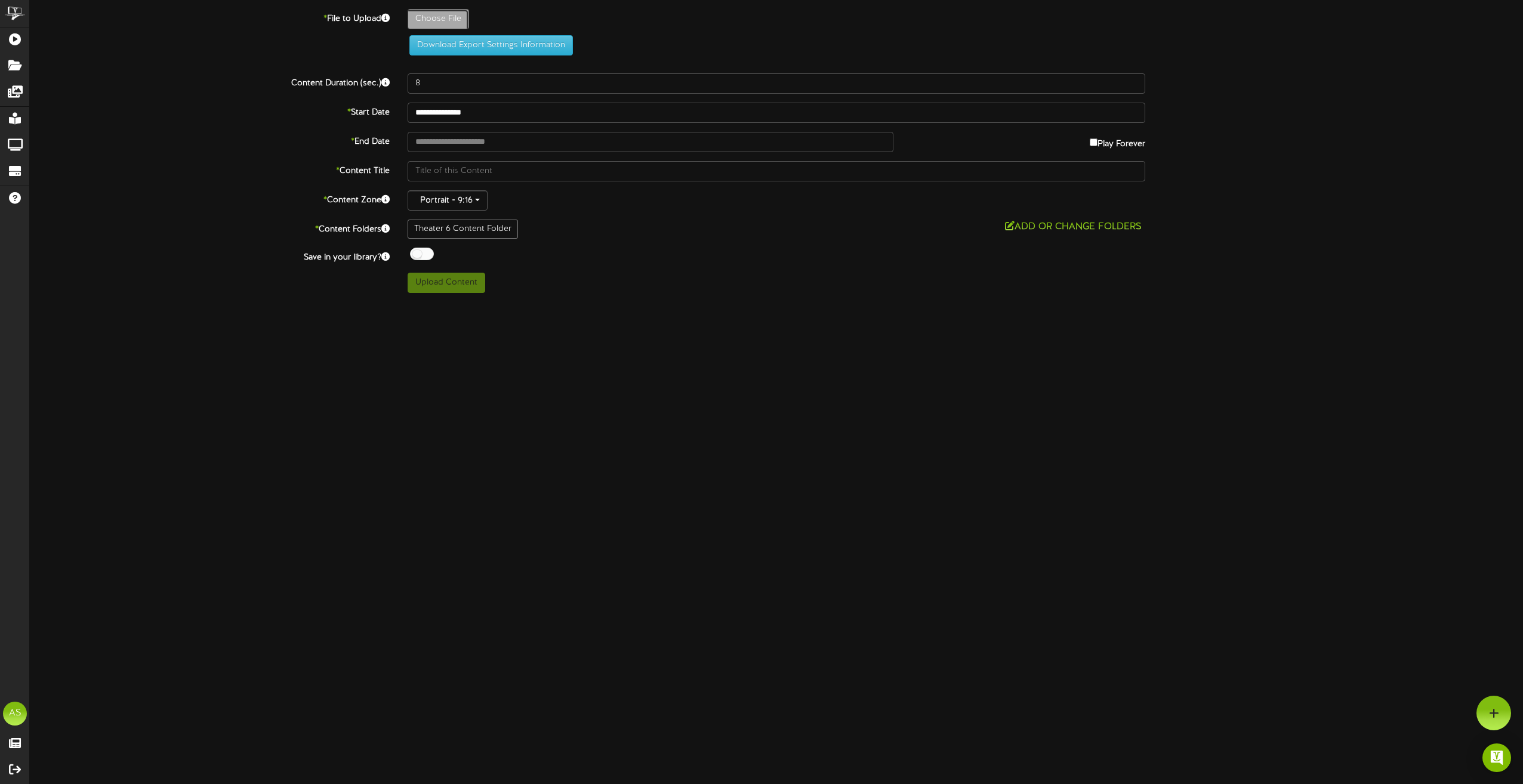
type input "**********"
type input "Slide3"
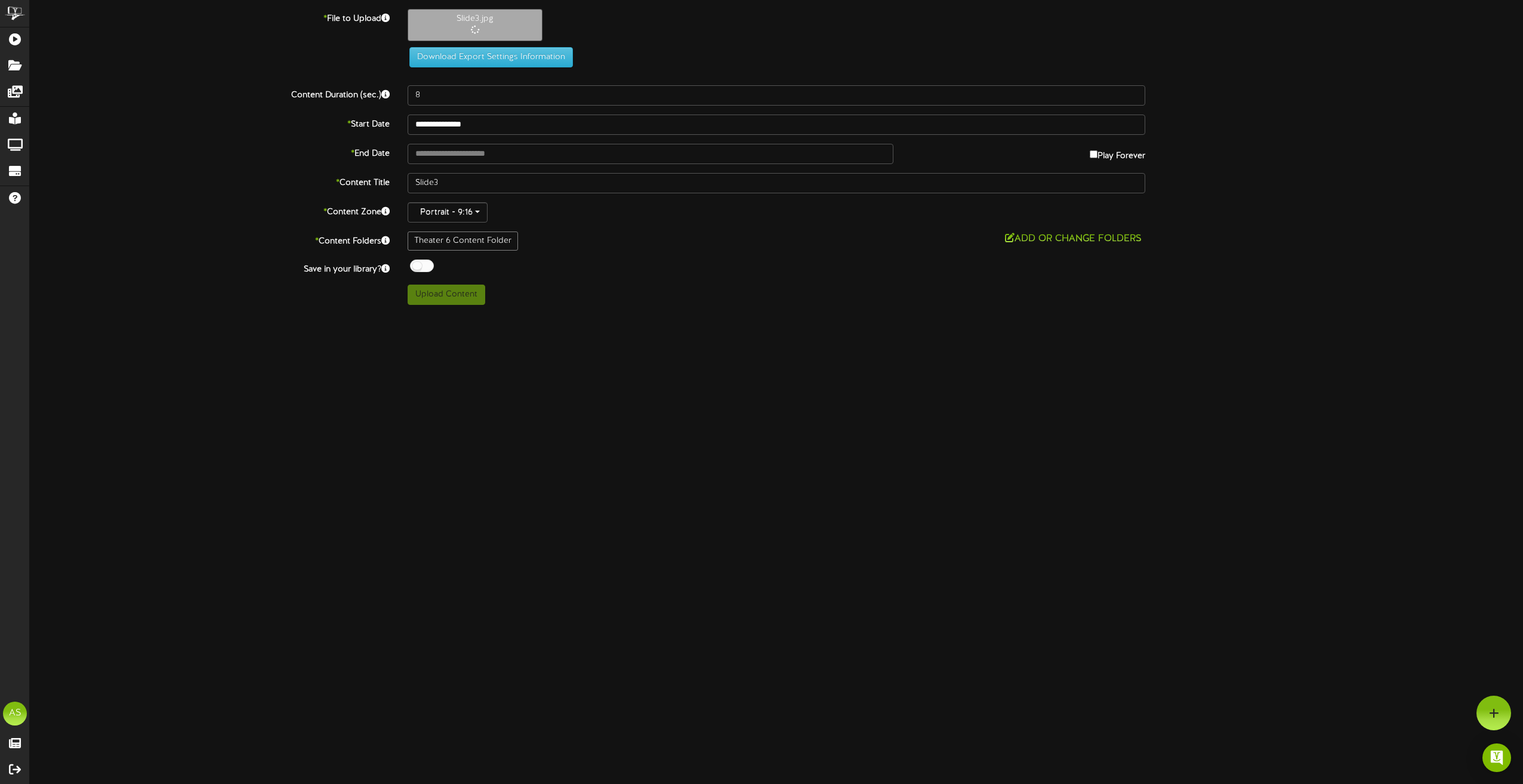
drag, startPoint x: 1126, startPoint y: 153, endPoint x: 1096, endPoint y: 155, distance: 30.1
click at [1125, 154] on label "Play Forever" at bounding box center [1118, 153] width 56 height 19
type input "**********"
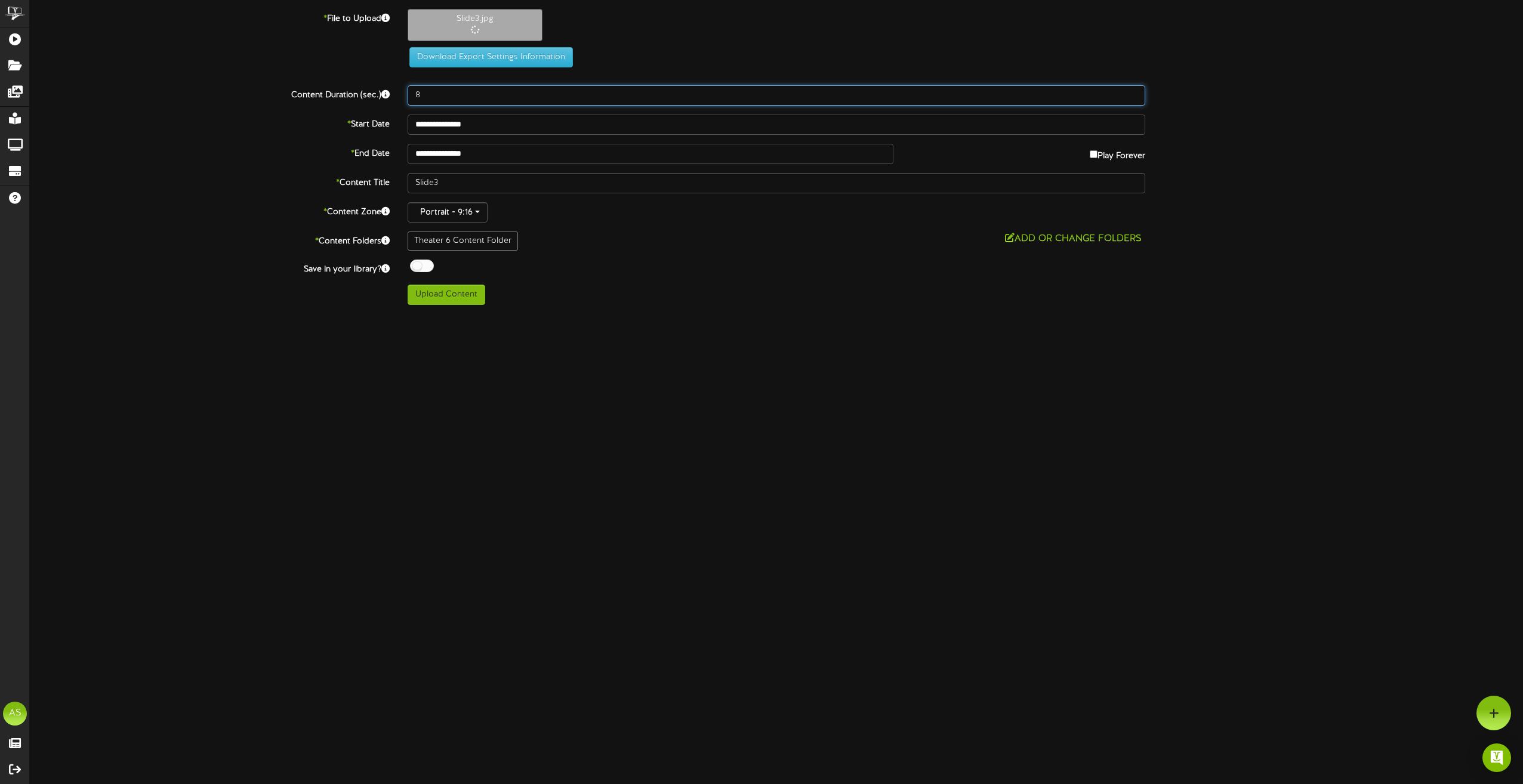
click at [451, 88] on input "8" at bounding box center [776, 95] width 737 height 20
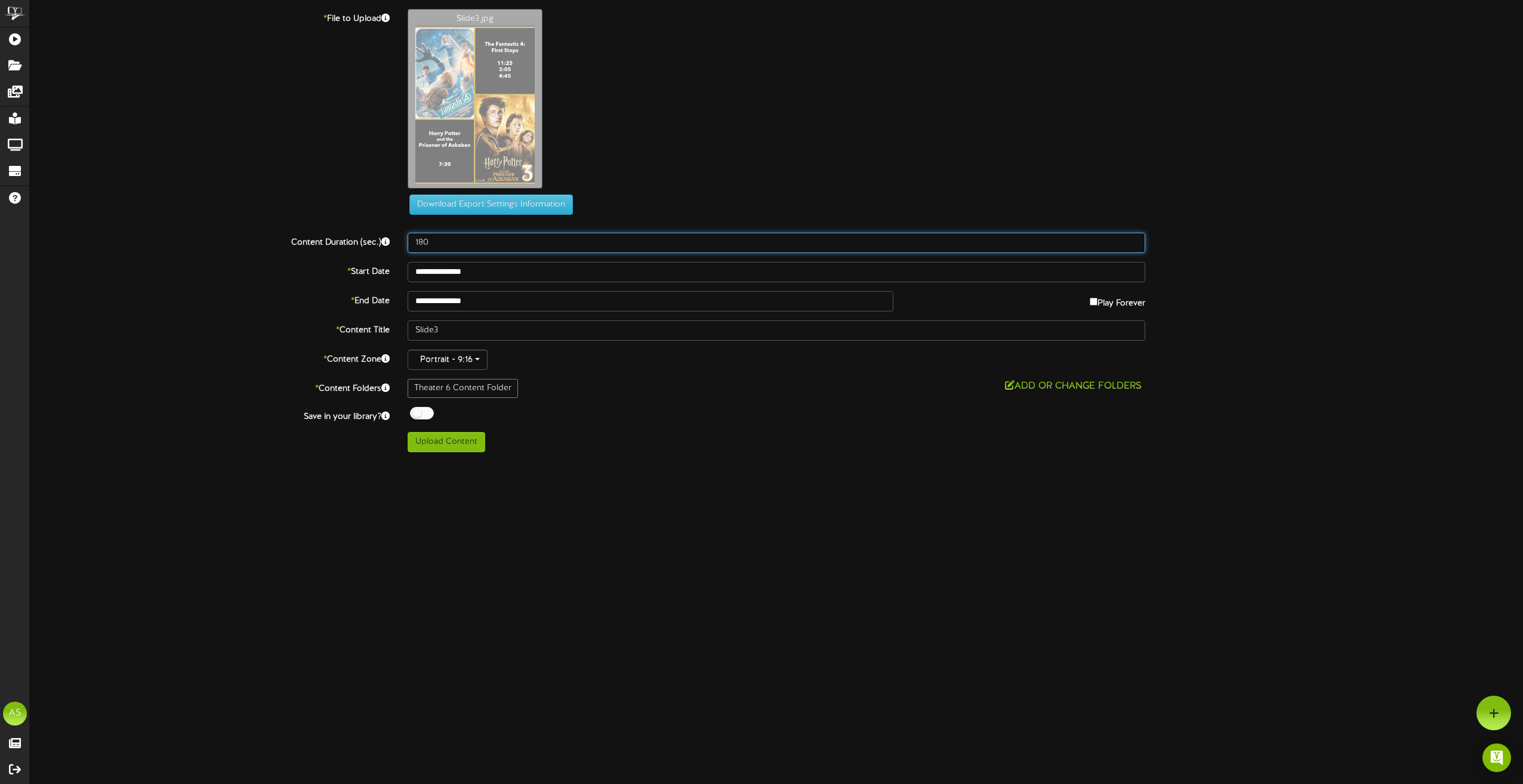
type input "180"
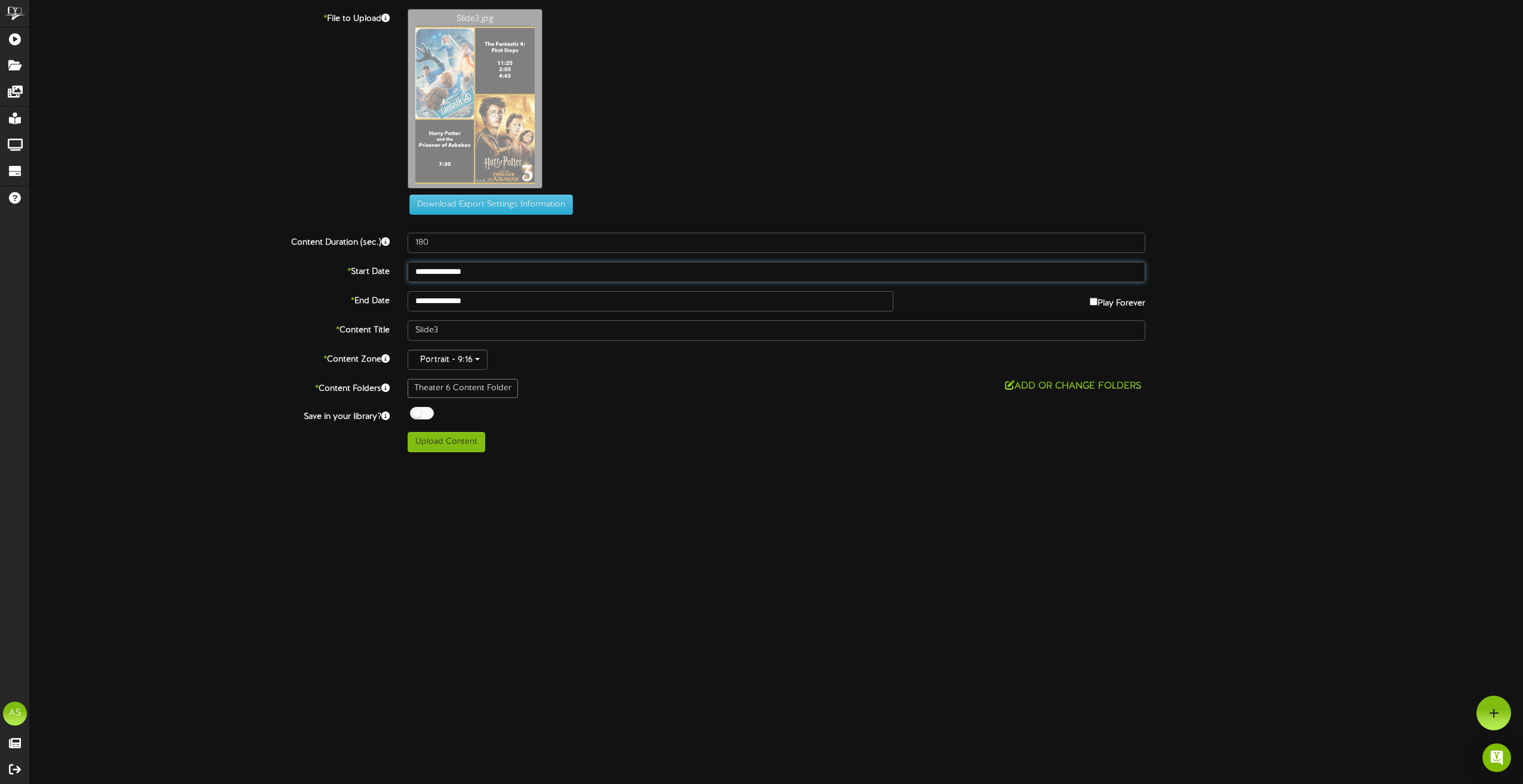
click at [510, 276] on input "**********" at bounding box center [776, 272] width 737 height 20
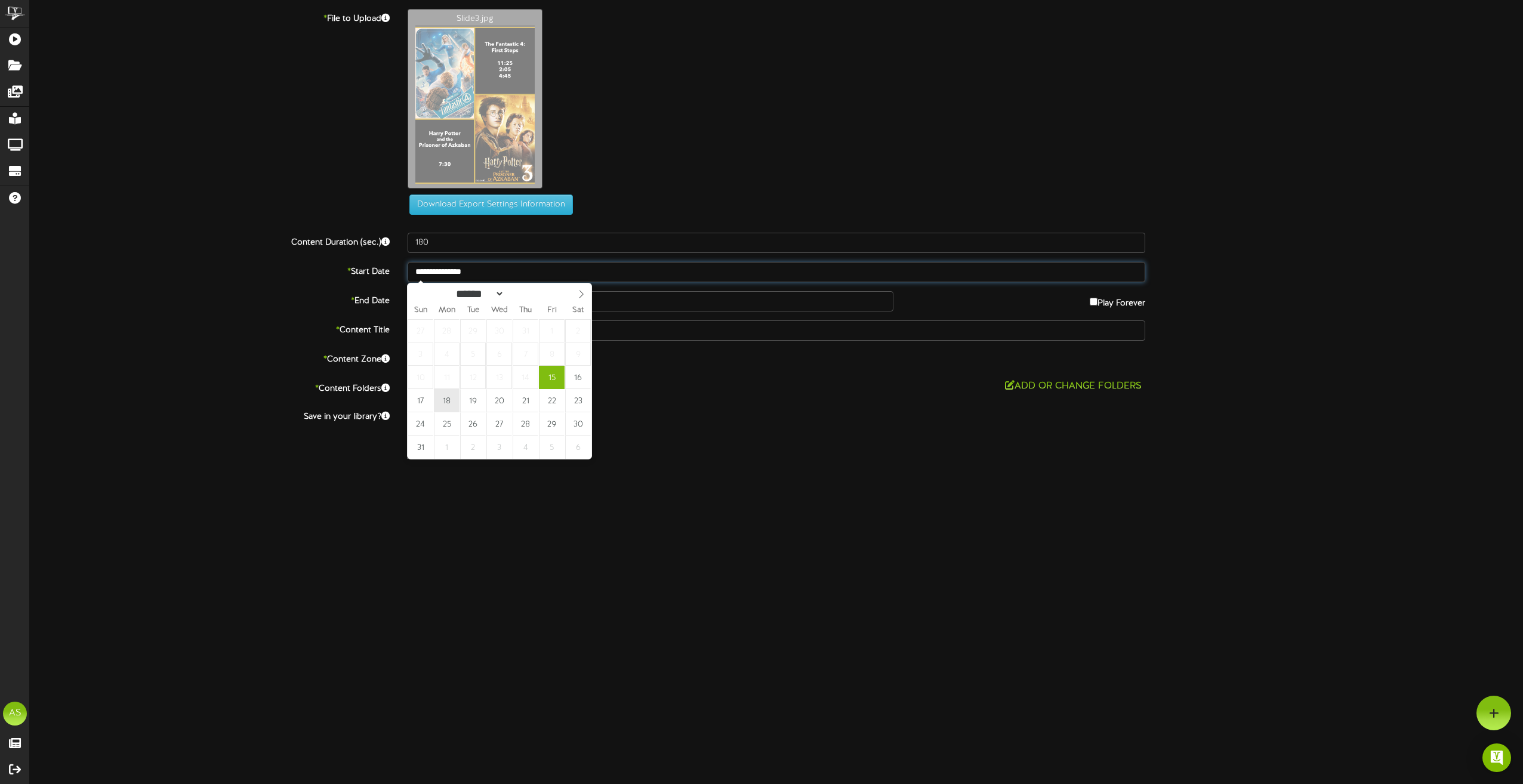
type input "**********"
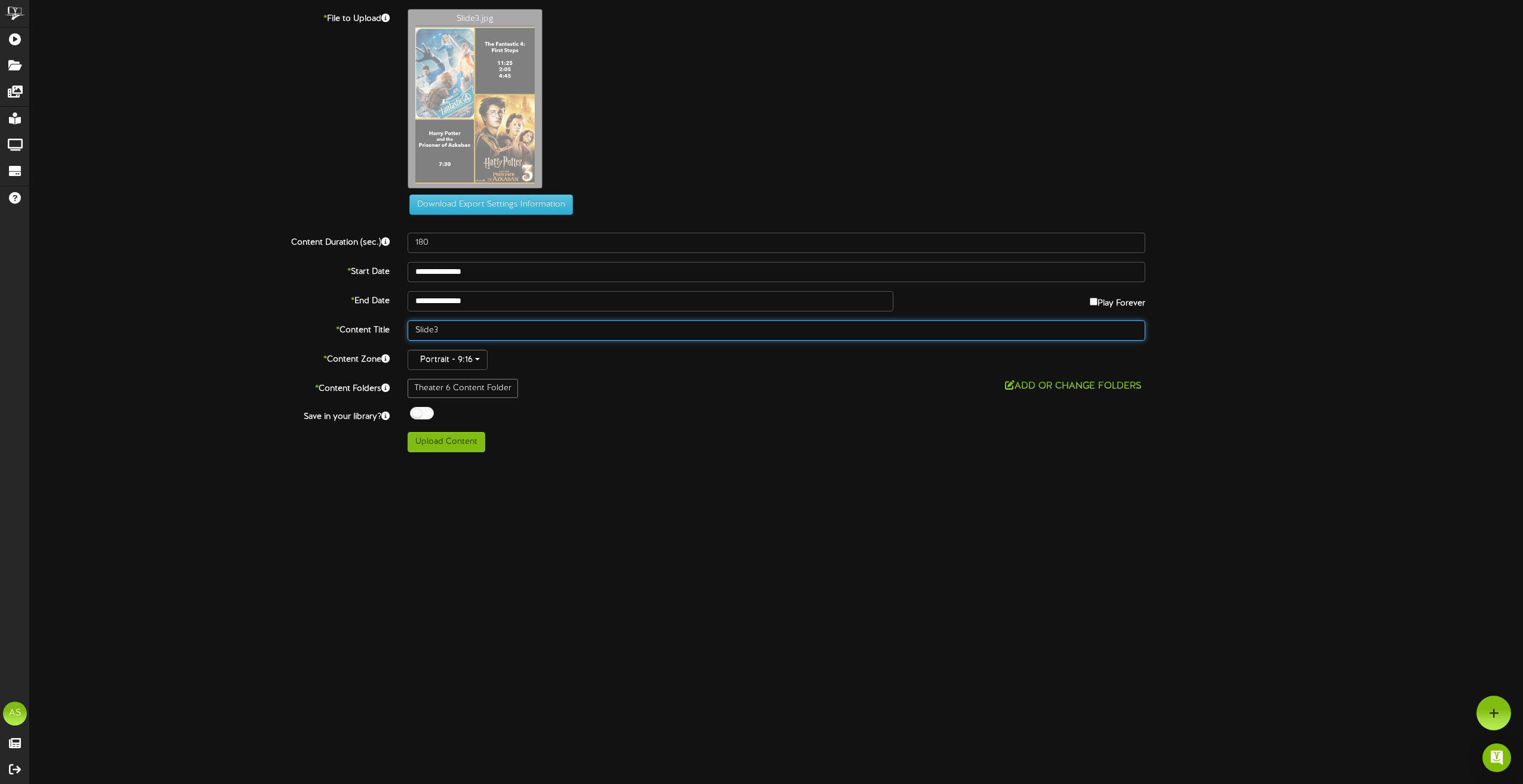
drag, startPoint x: 456, startPoint y: 338, endPoint x: 375, endPoint y: 338, distance: 81.0
click at [375, 338] on div "* Content Title Slide3" at bounding box center [776, 330] width 1511 height 20
type input "Th6 8.18"
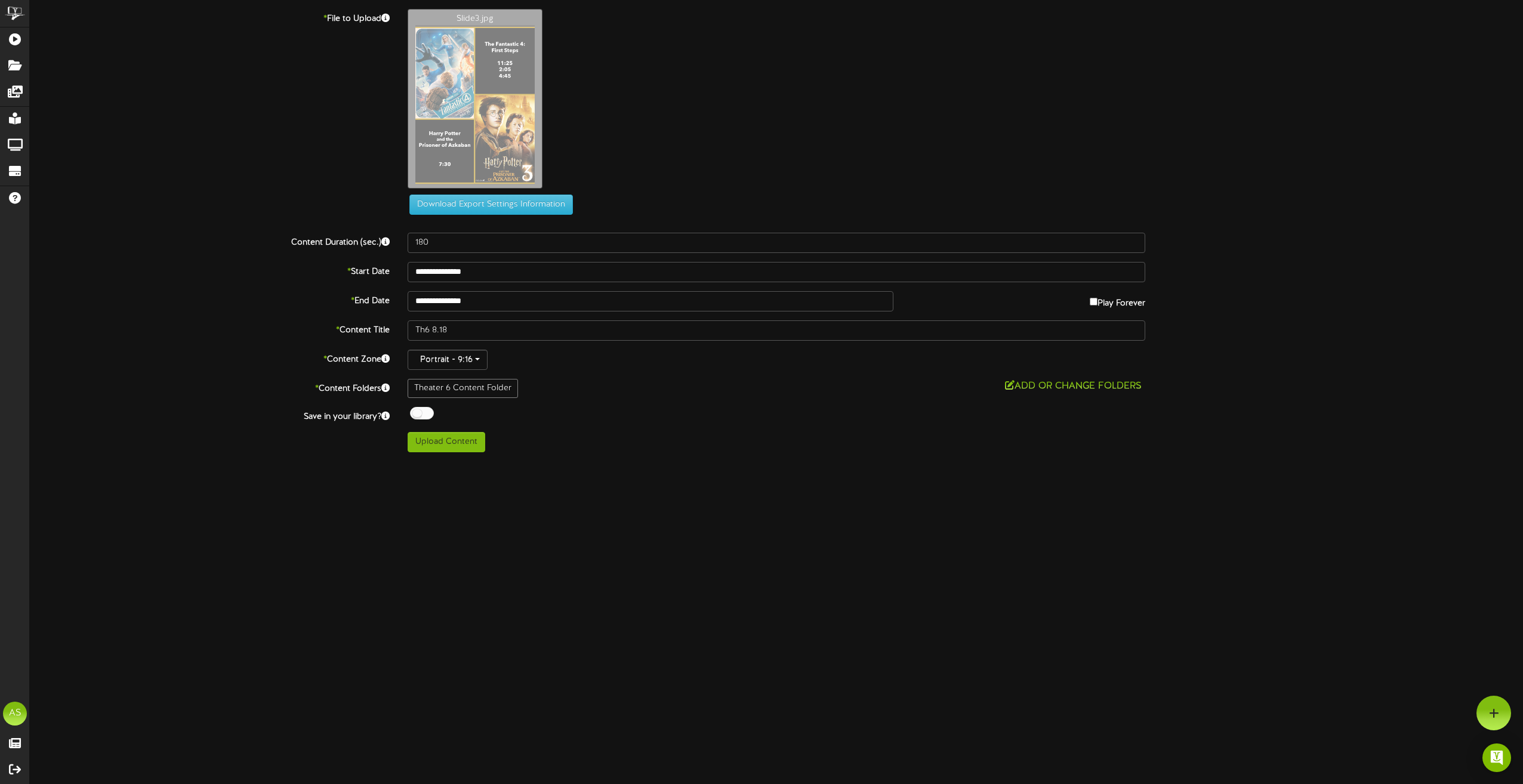
drag, startPoint x: 417, startPoint y: 418, endPoint x: 421, endPoint y: 429, distance: 11.7
click at [417, 418] on div at bounding box center [422, 413] width 24 height 12
click at [438, 440] on button "Upload Content" at bounding box center [447, 442] width 78 height 20
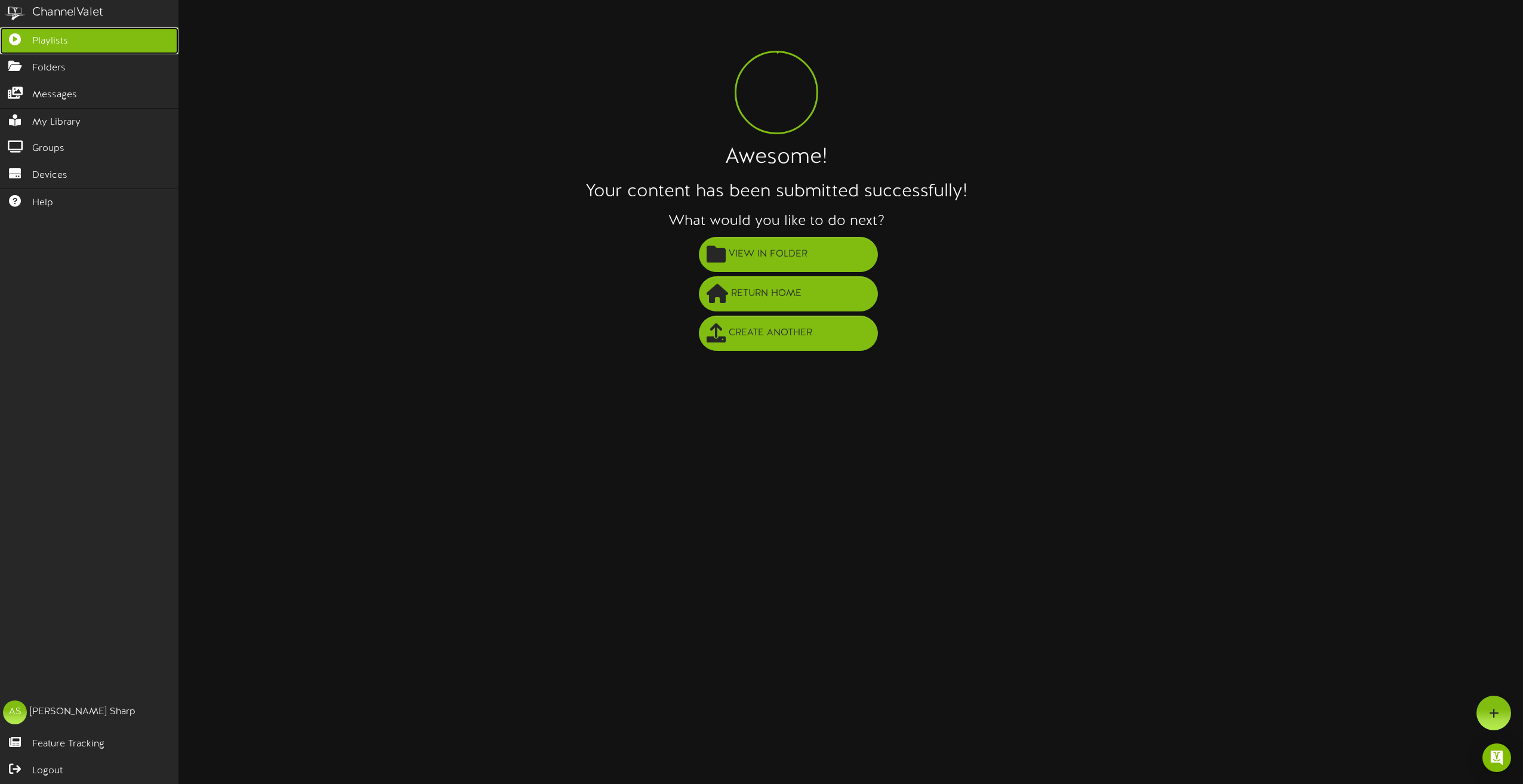
click at [22, 33] on link "Playlists" at bounding box center [89, 40] width 178 height 27
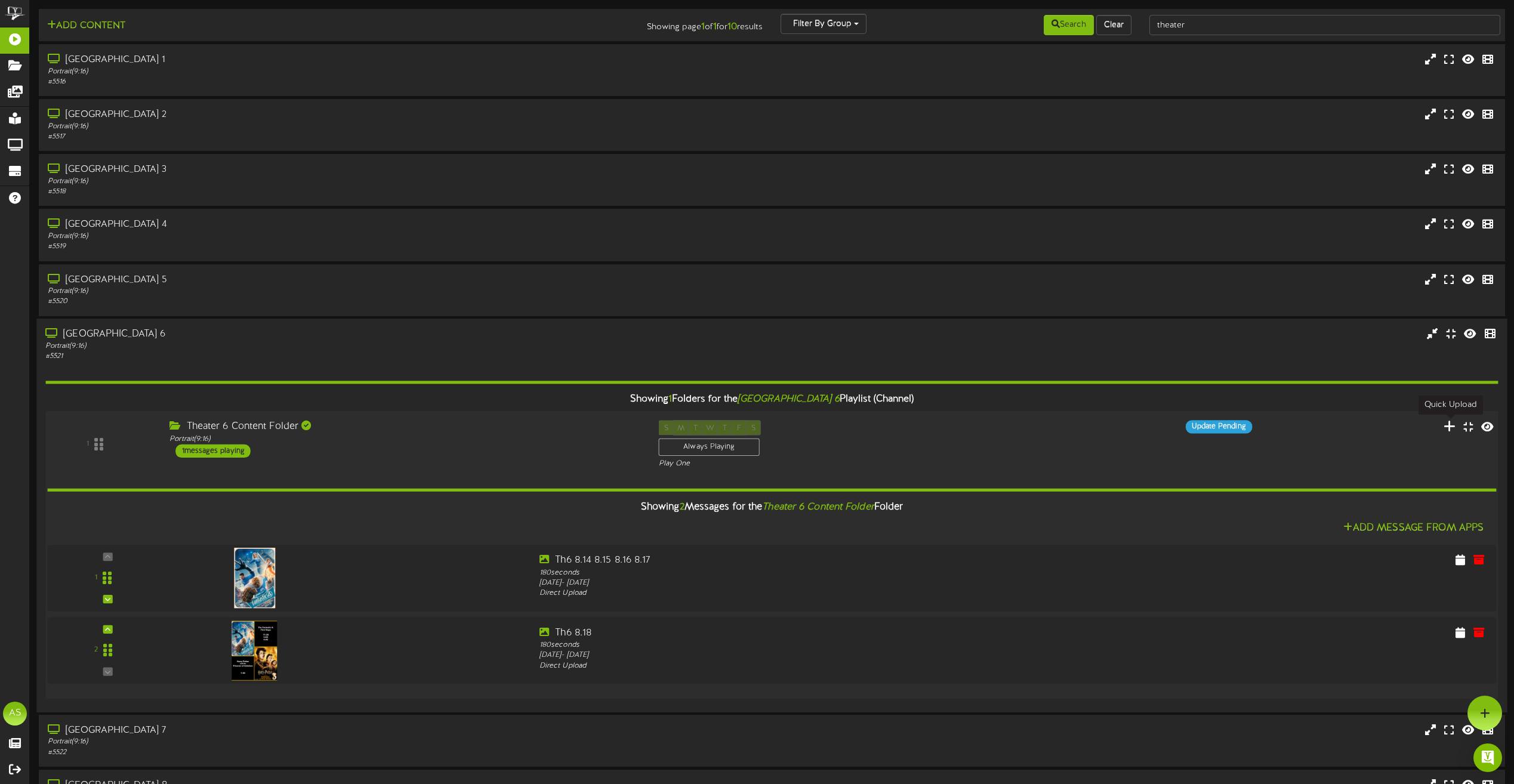
click at [1451, 430] on icon at bounding box center [1450, 425] width 12 height 13
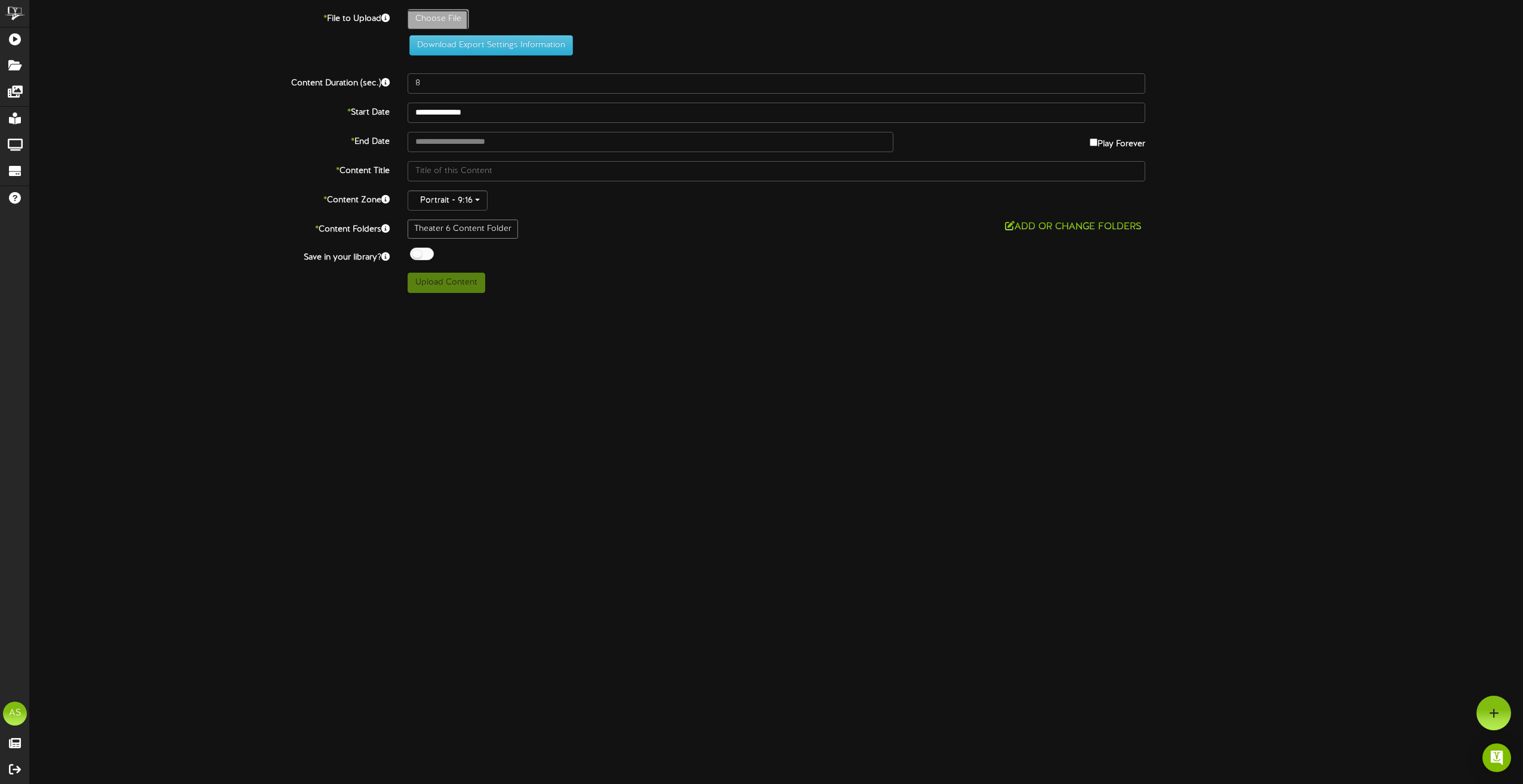
type input "**********"
type input "Slide4"
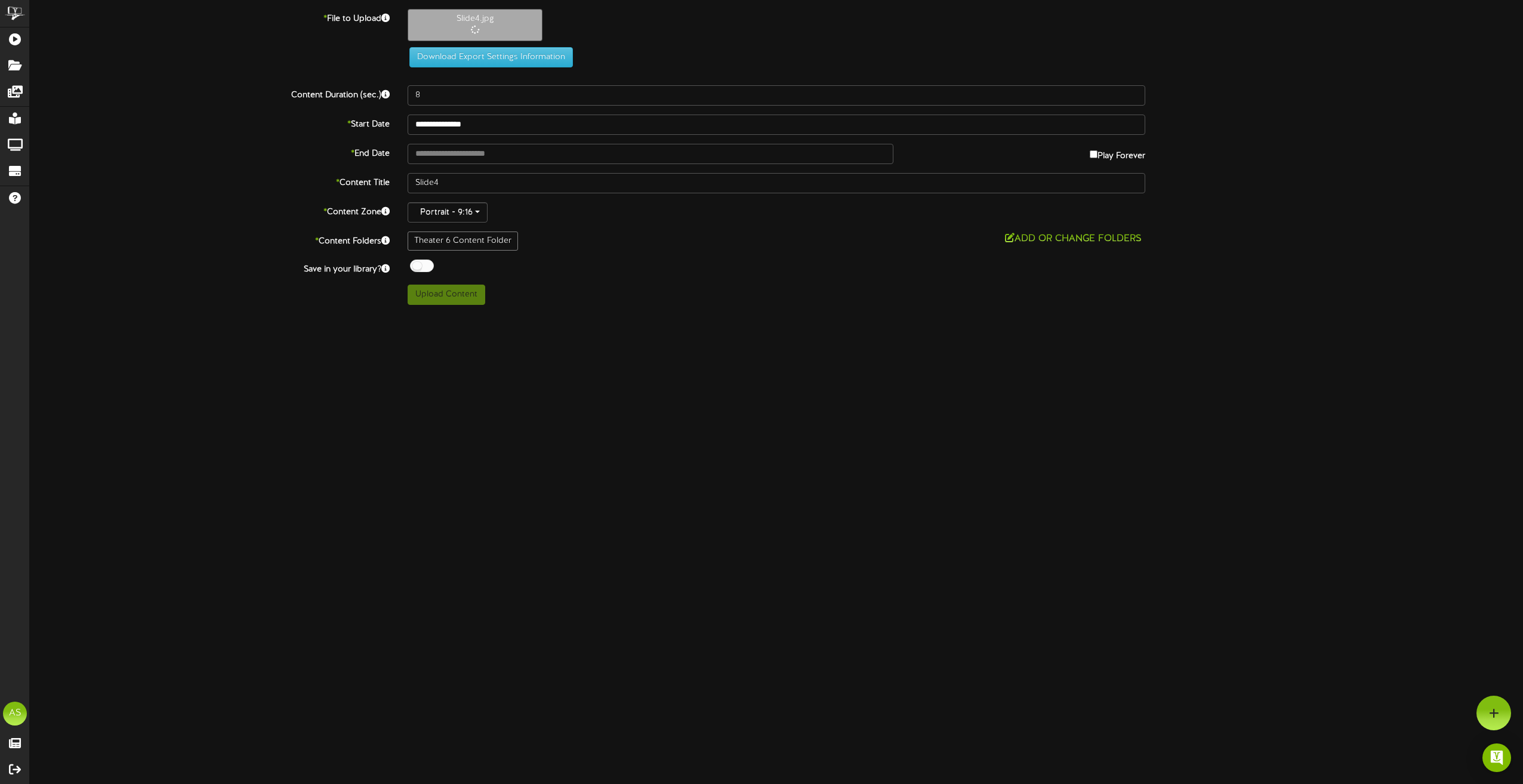
click at [1104, 152] on label "Play Forever" at bounding box center [1118, 153] width 56 height 19
type input "**********"
click at [522, 116] on input "**********" at bounding box center [776, 125] width 737 height 20
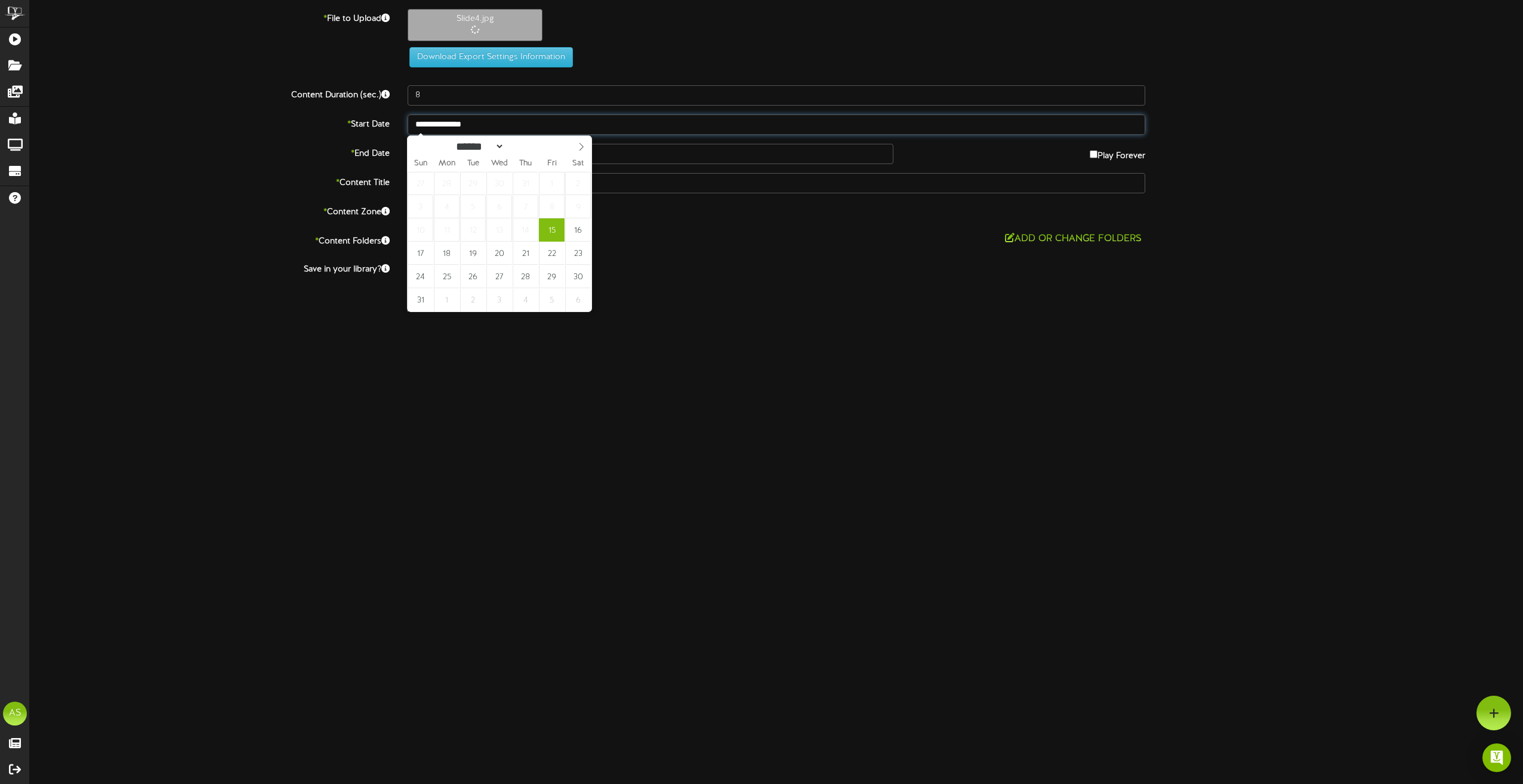
type input "**********"
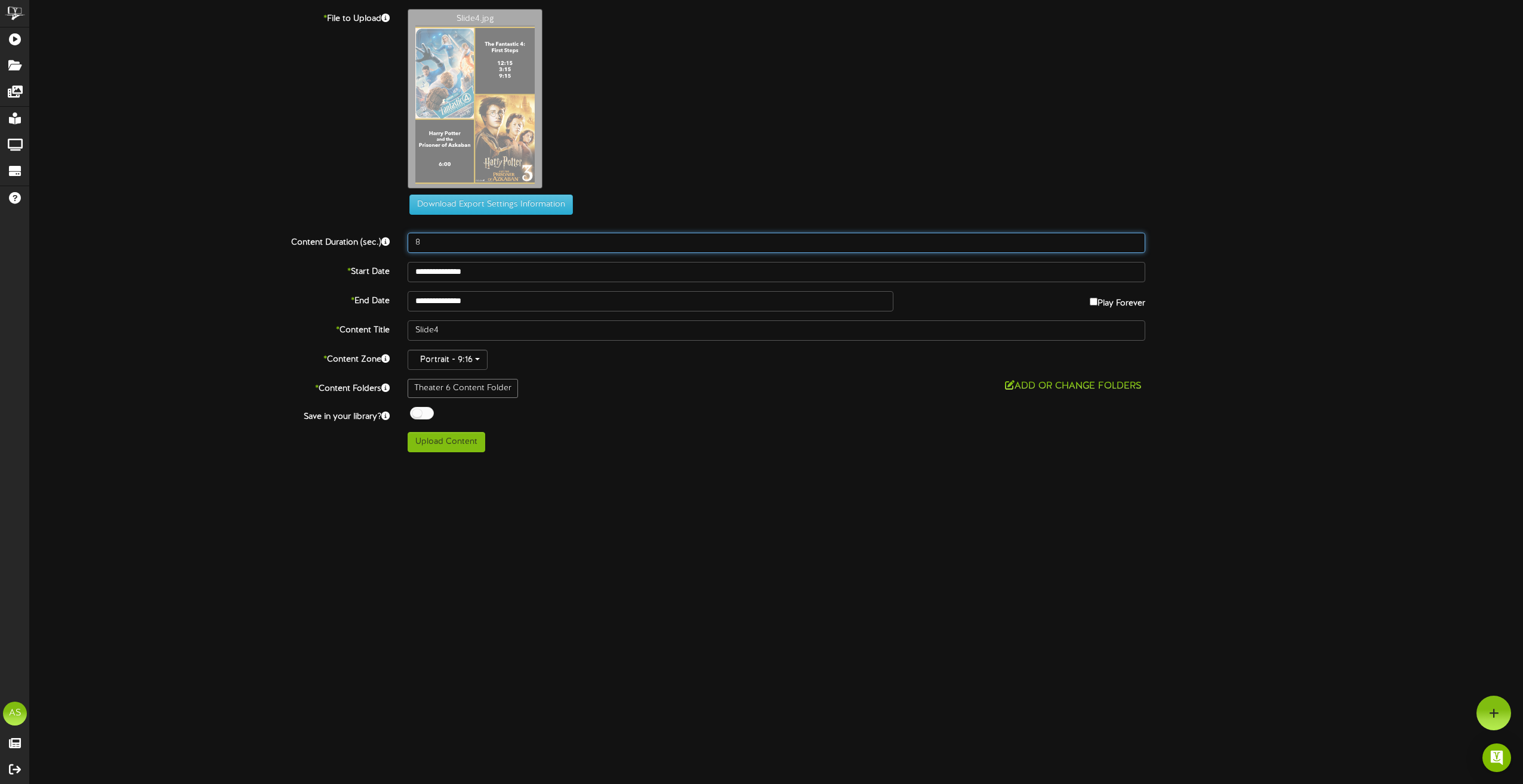
drag, startPoint x: 435, startPoint y: 238, endPoint x: 365, endPoint y: 240, distance: 70.0
click at [363, 246] on div "Content Duration (sec.) 8" at bounding box center [776, 243] width 1511 height 20
type input "180"
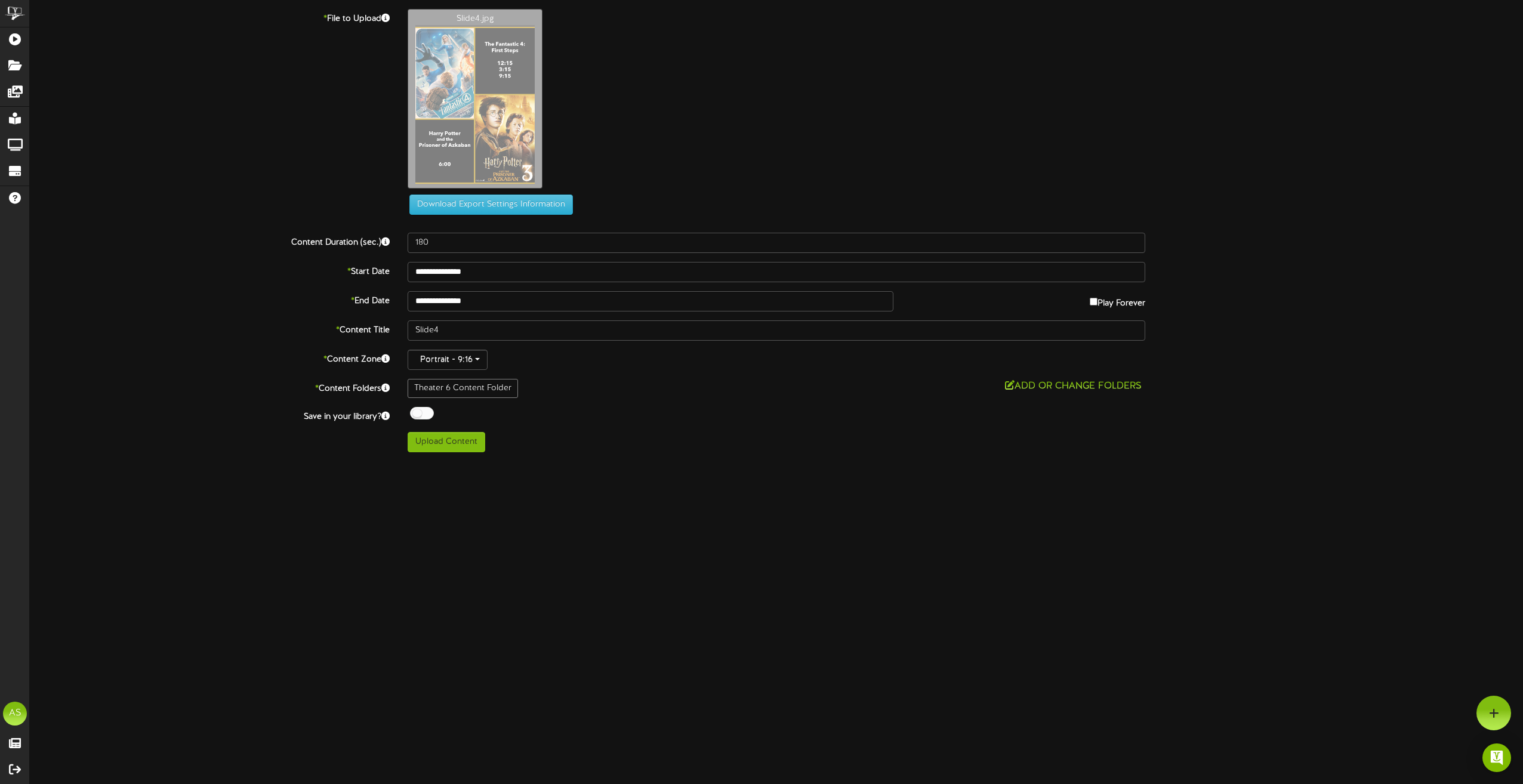
click at [423, 412] on div at bounding box center [422, 413] width 24 height 12
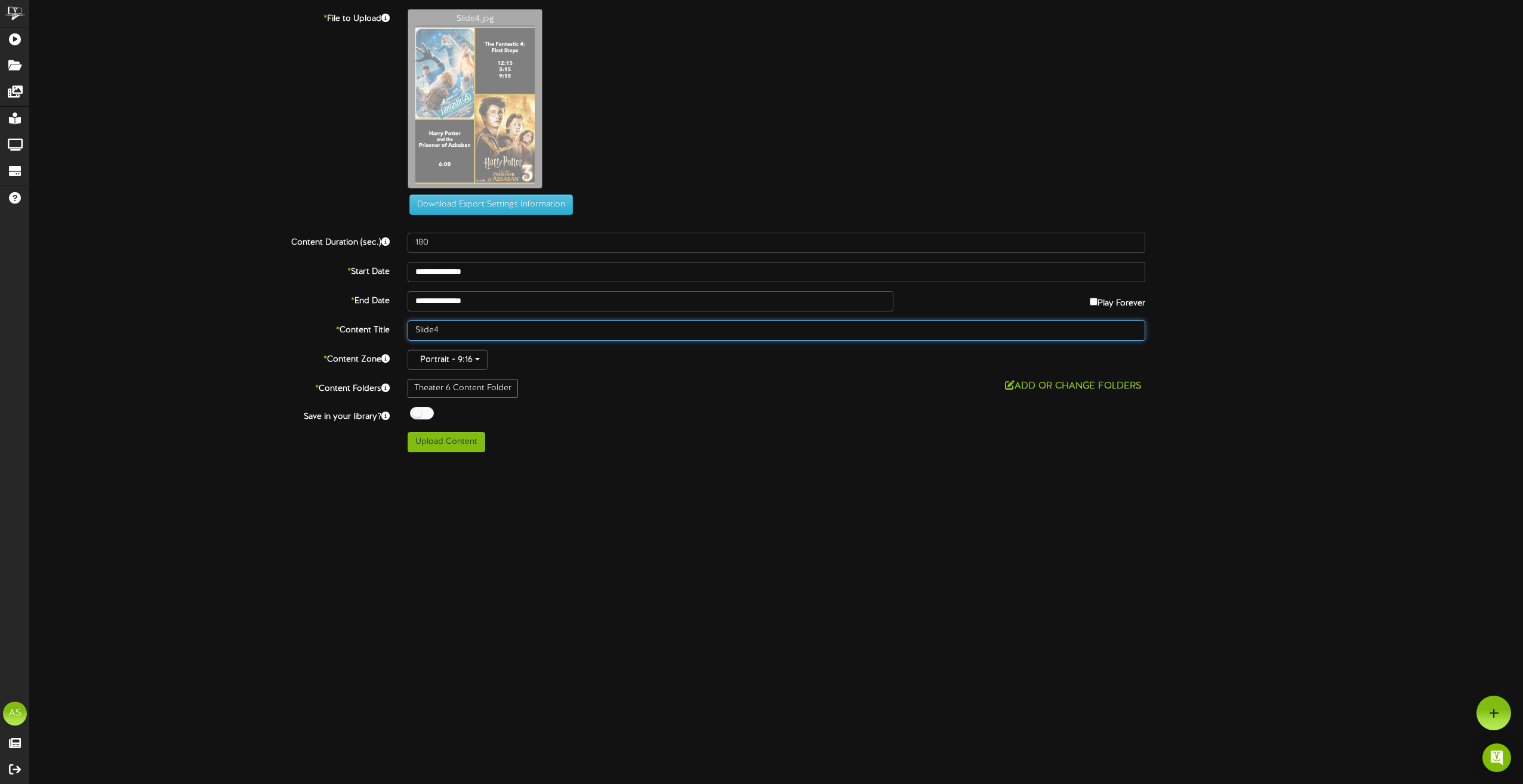
drag, startPoint x: 446, startPoint y: 329, endPoint x: 374, endPoint y: 312, distance: 74.0
click at [382, 312] on div "**********" at bounding box center [776, 230] width 1493 height 443
type input "Th6 8.19"
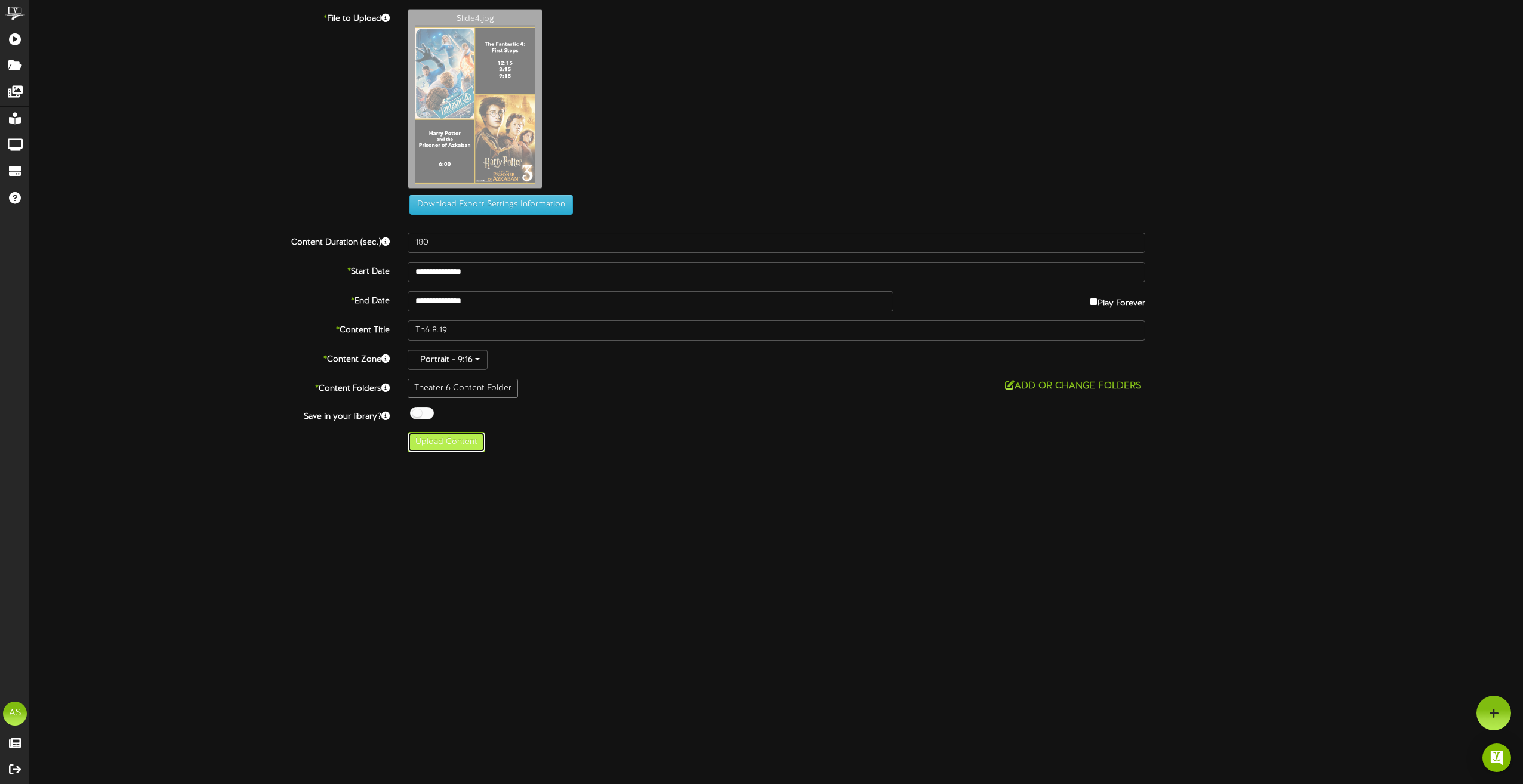
click at [461, 438] on button "Upload Content" at bounding box center [447, 442] width 78 height 20
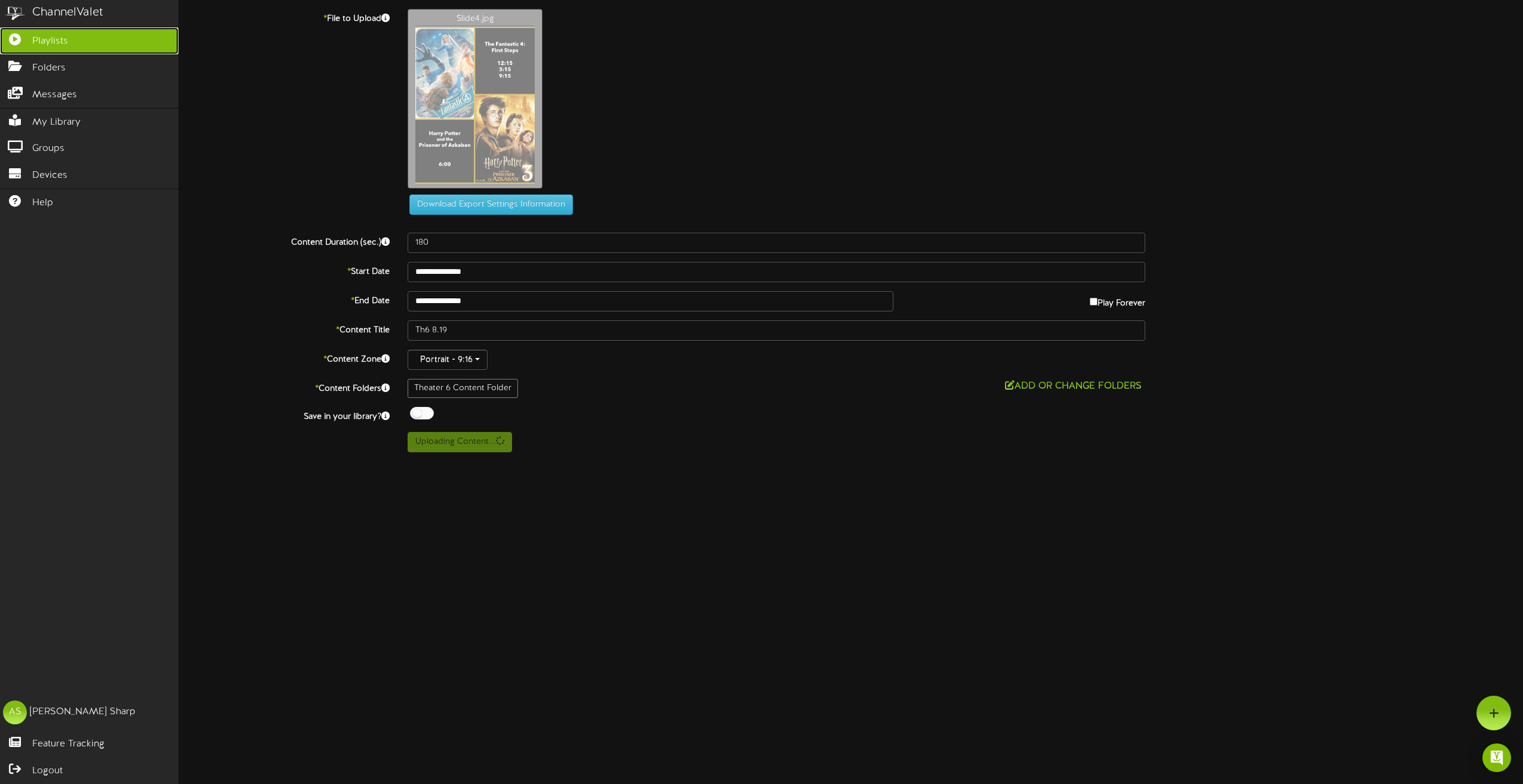
click at [22, 35] on icon at bounding box center [15, 38] width 30 height 9
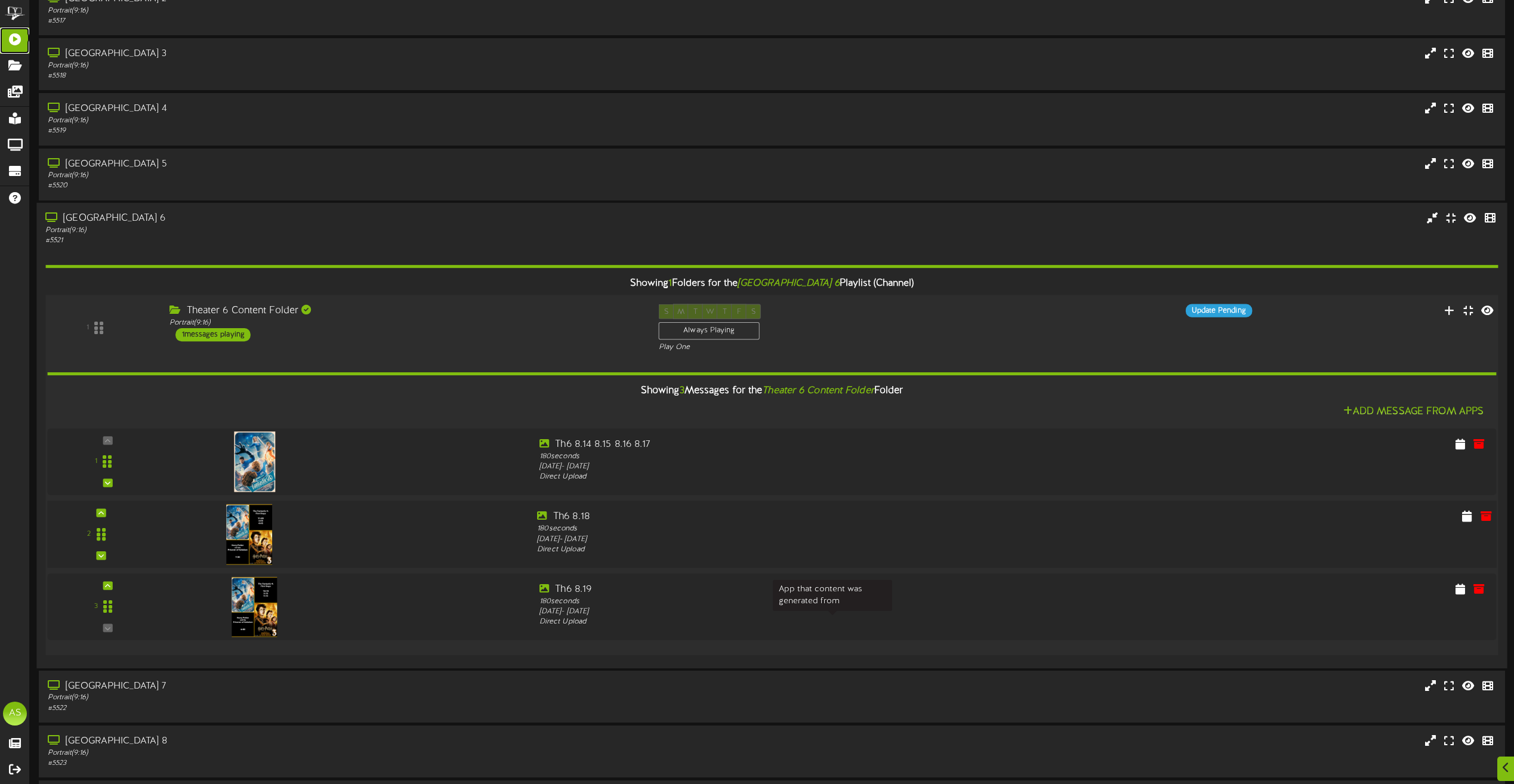
scroll to position [119, 0]
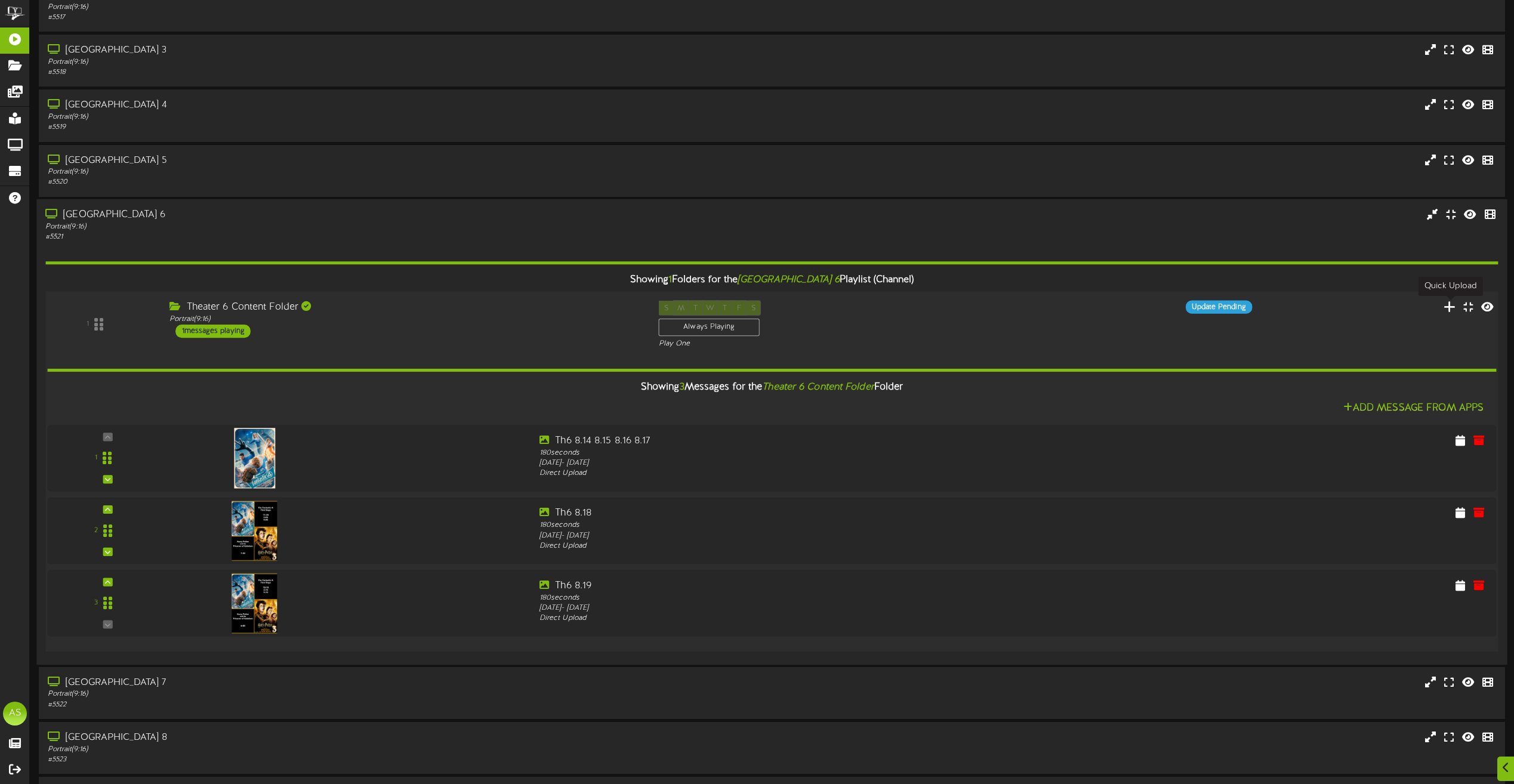
click at [1450, 304] on icon at bounding box center [1450, 306] width 12 height 13
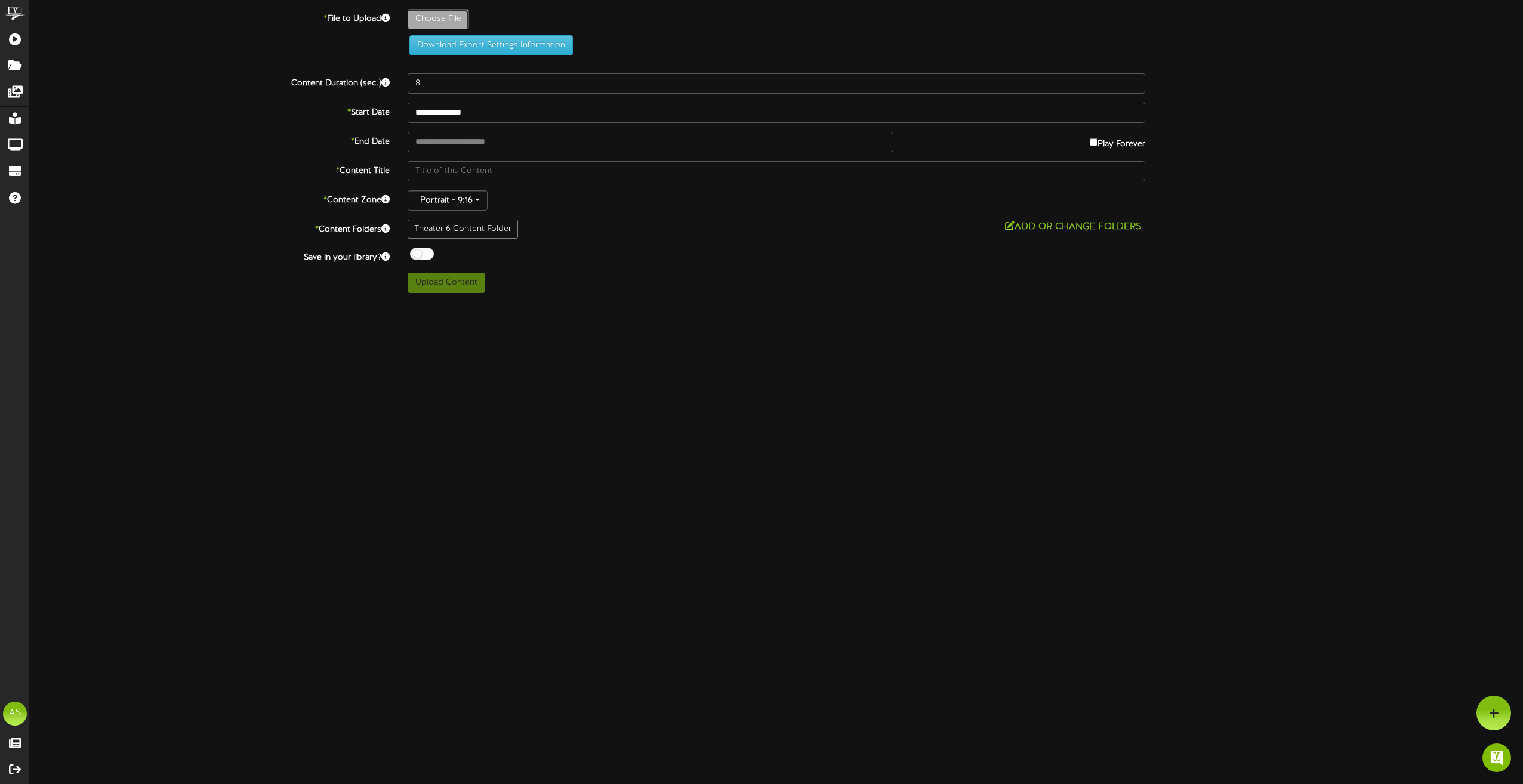
type input "**********"
type input "Slide3"
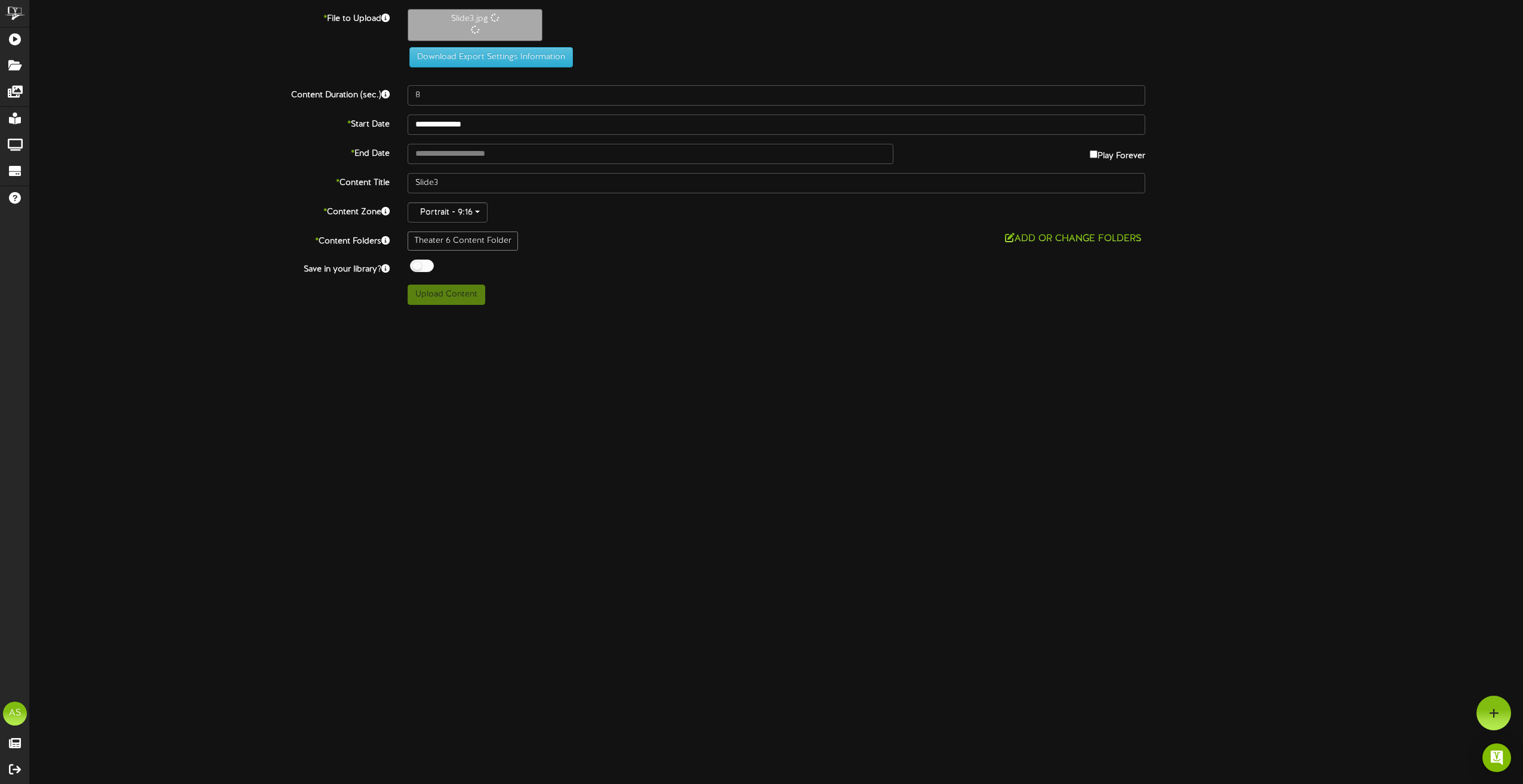
click at [1097, 161] on label "Play Forever" at bounding box center [1118, 153] width 56 height 19
type input "**********"
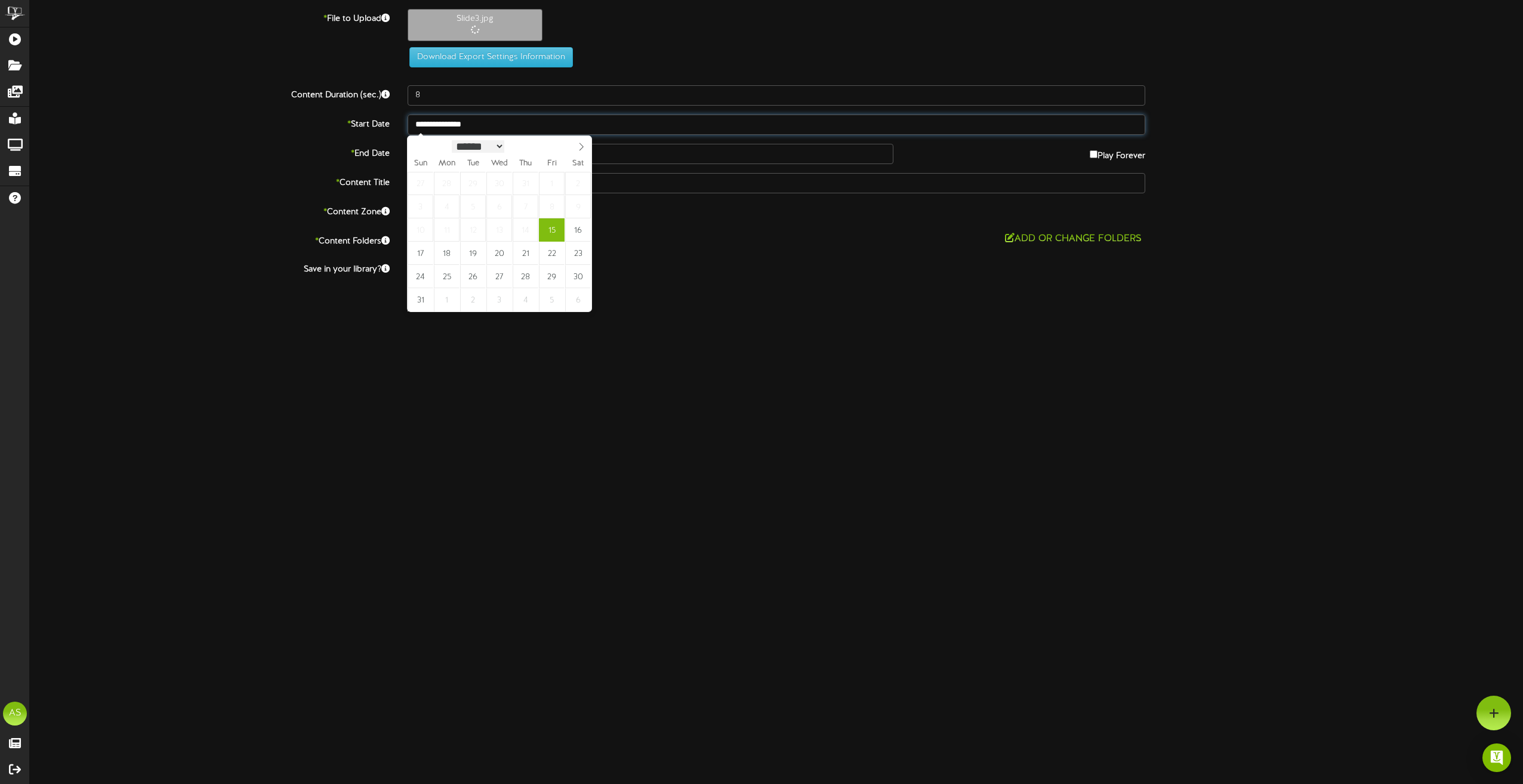
drag, startPoint x: 475, startPoint y: 123, endPoint x: 476, endPoint y: 142, distance: 19.0
click at [474, 123] on input "**********" at bounding box center [776, 125] width 737 height 20
type input "**********"
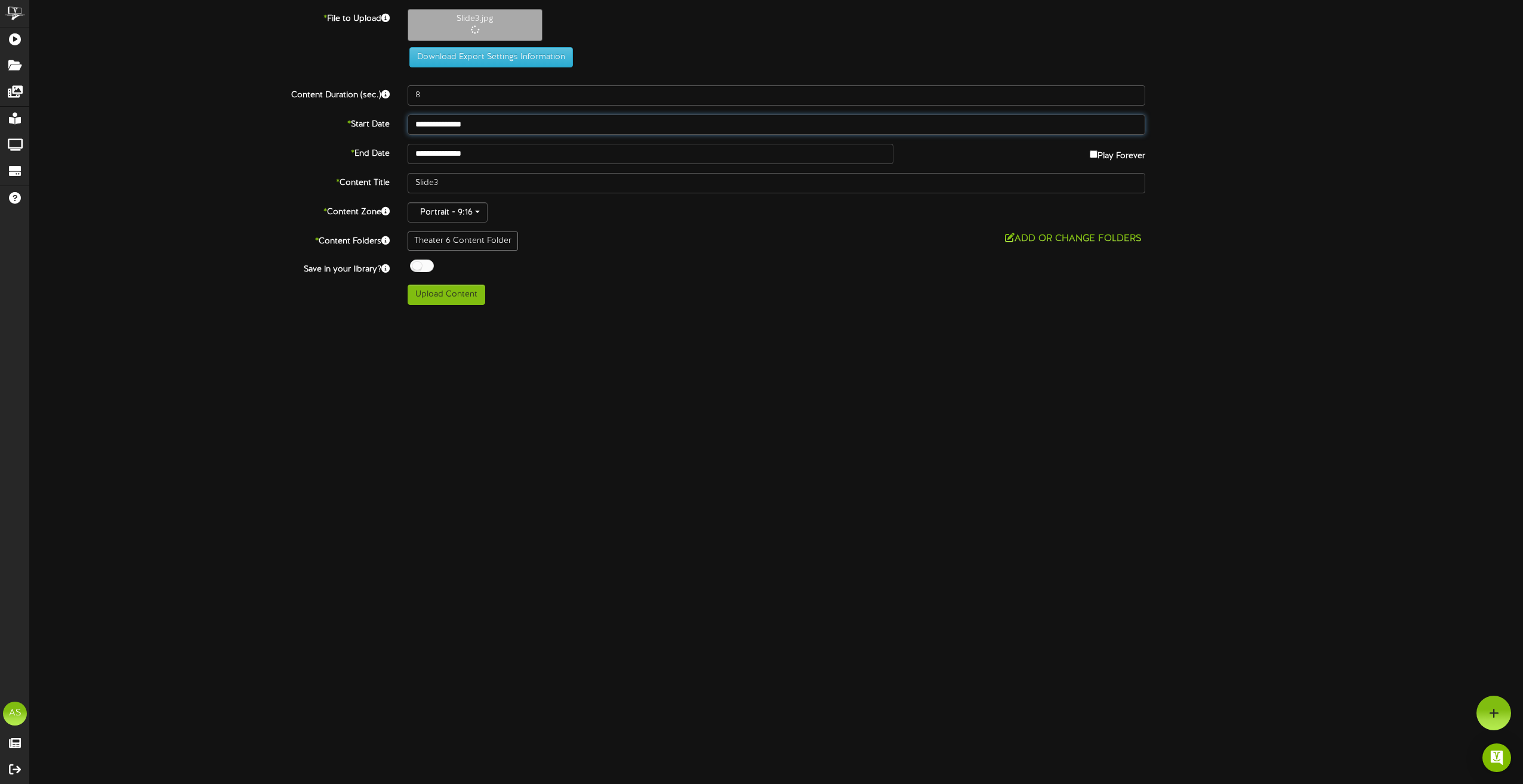
drag, startPoint x: 500, startPoint y: 251, endPoint x: 481, endPoint y: 181, distance: 72.5
click at [455, 109] on div "**********" at bounding box center [776, 156] width 1493 height 296
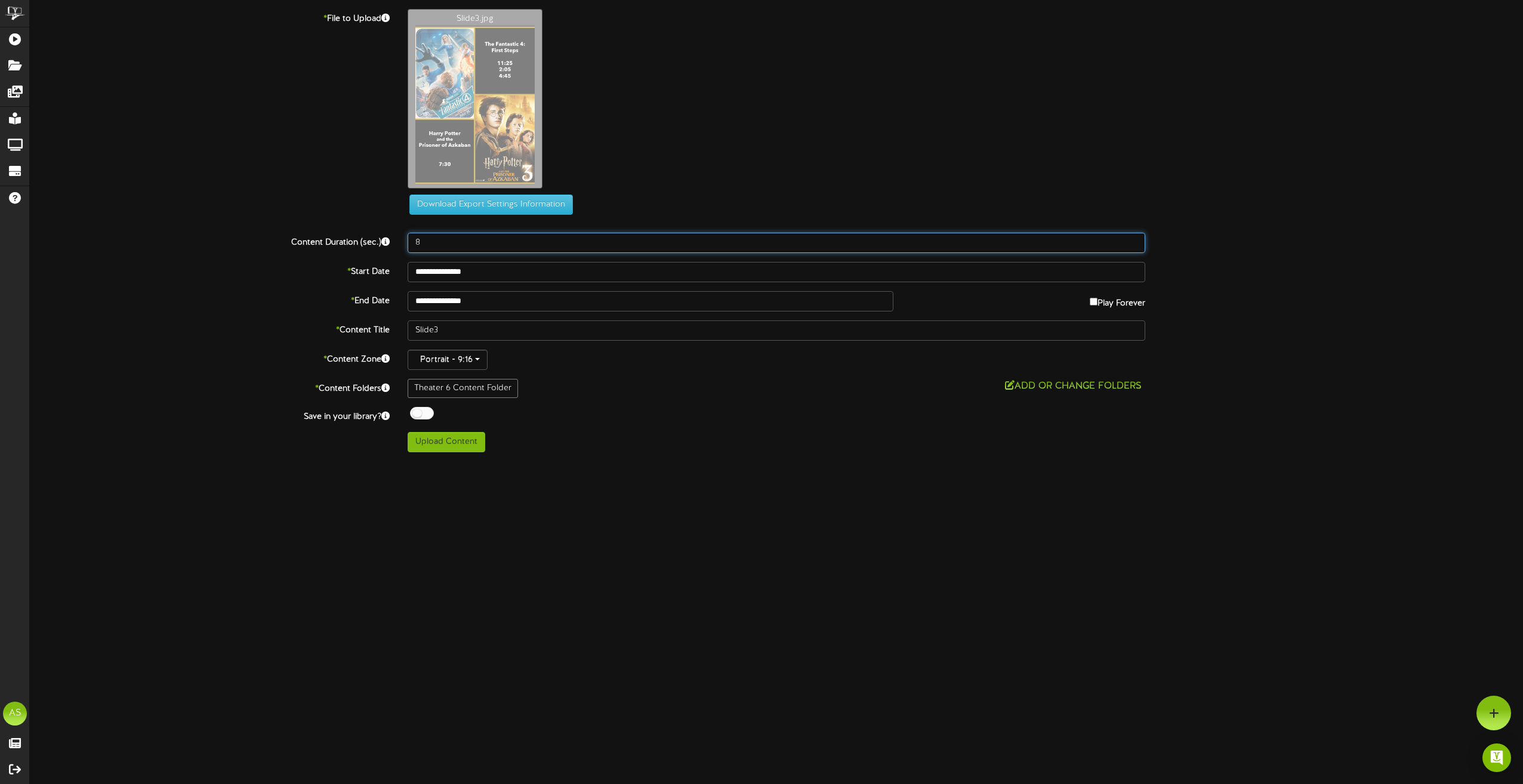
click at [442, 243] on input "8" at bounding box center [776, 243] width 737 height 20
type input "180"
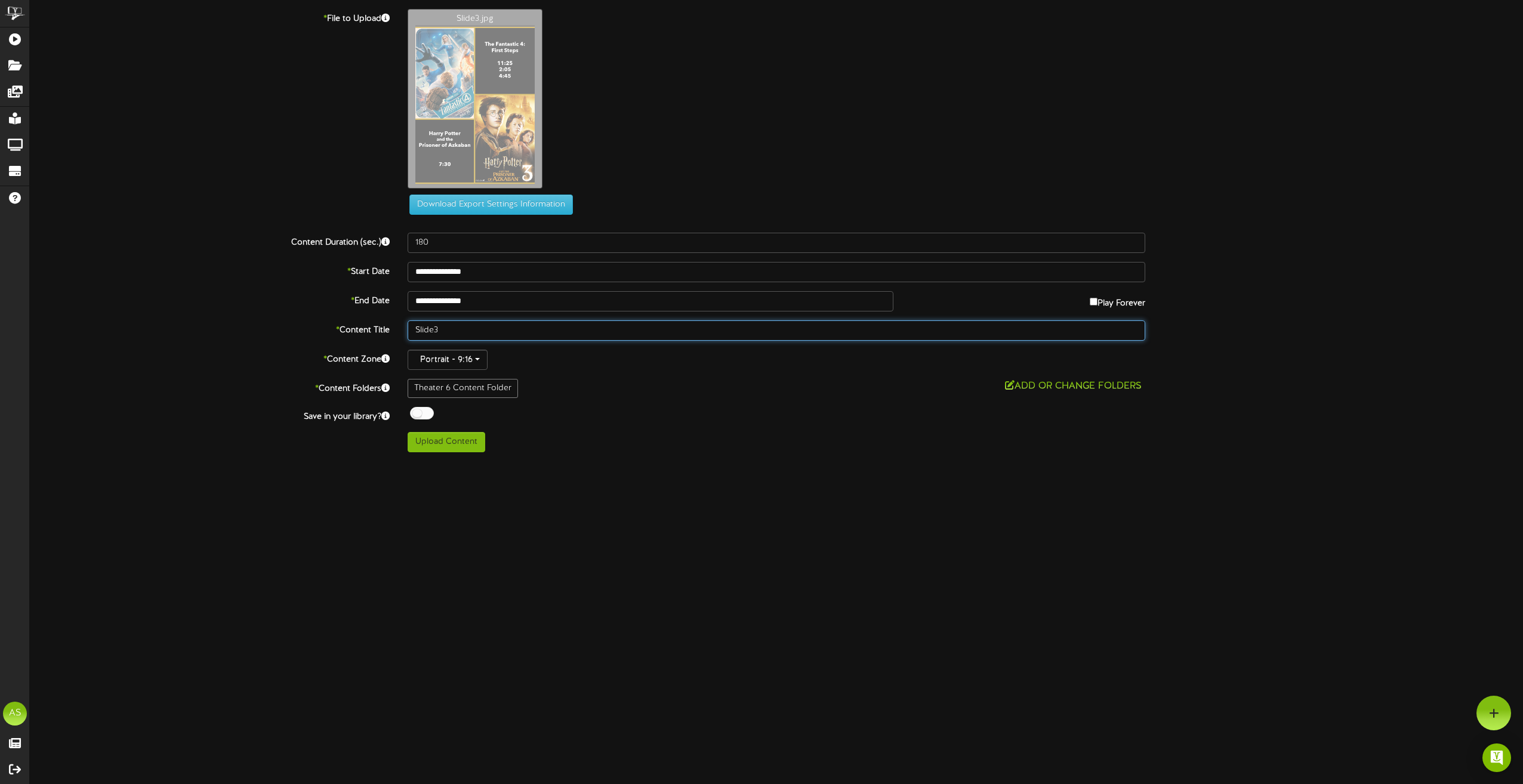
drag, startPoint x: 452, startPoint y: 329, endPoint x: 374, endPoint y: 318, distance: 78.8
click at [377, 319] on div "**********" at bounding box center [776, 230] width 1493 height 443
type input "Th6 8.20"
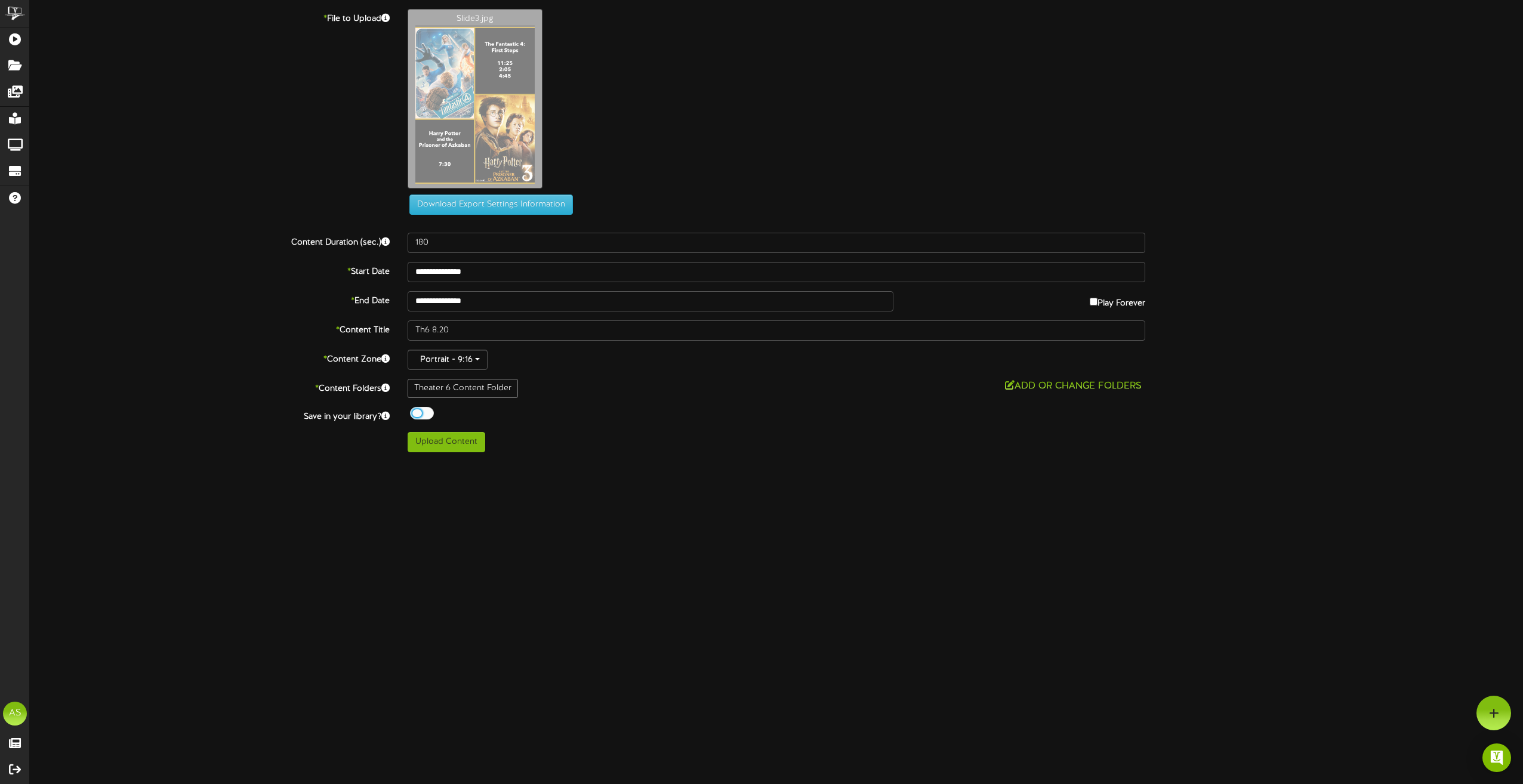
click at [430, 414] on div at bounding box center [422, 413] width 24 height 12
click at [457, 452] on div "ChannelValet Playlists Folders Messages My Library Groups Devices Help AS Adam …" at bounding box center [762, 230] width 1523 height 461
click at [463, 444] on button "Upload Content" at bounding box center [447, 442] width 78 height 20
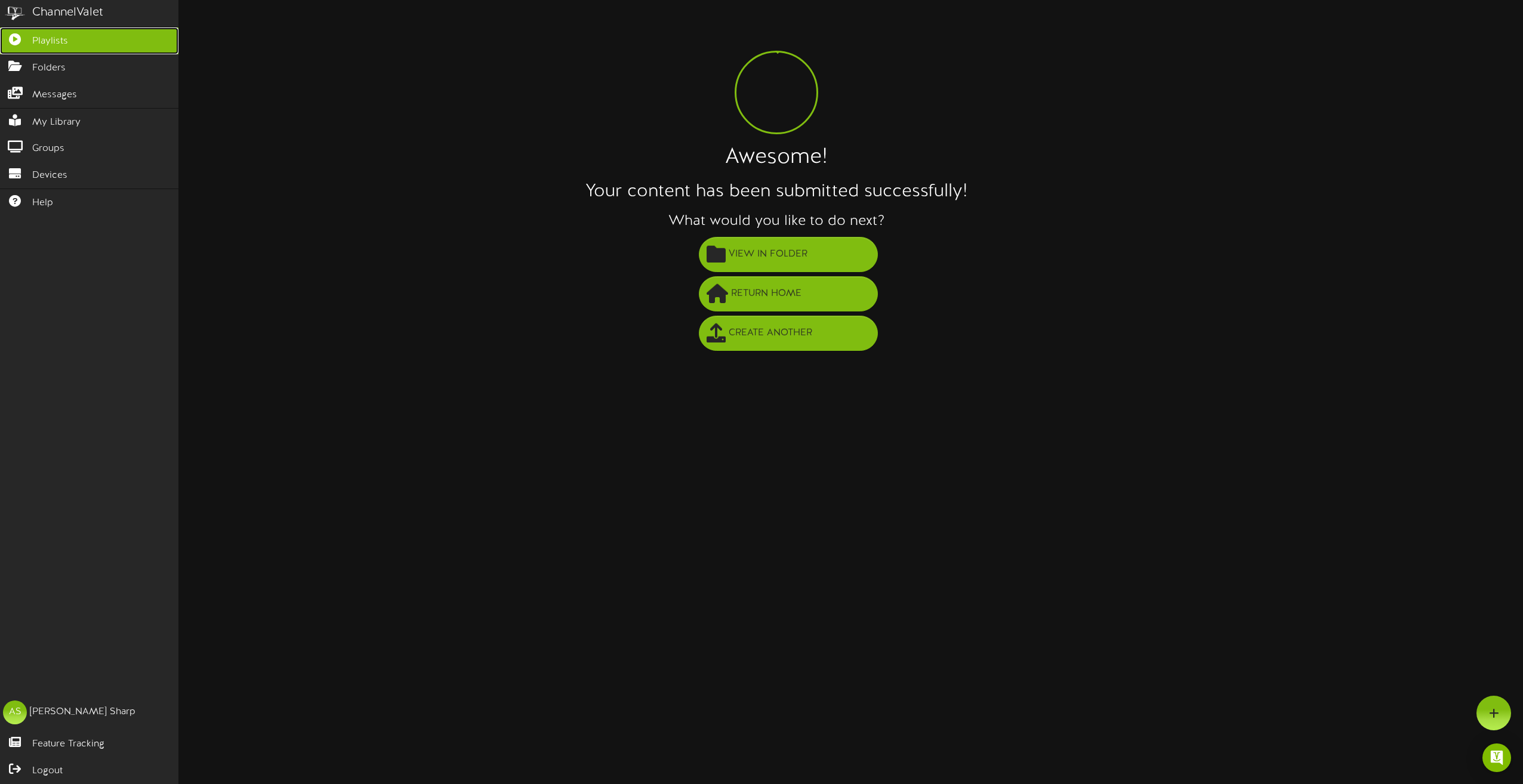
click at [22, 37] on icon at bounding box center [15, 38] width 30 height 9
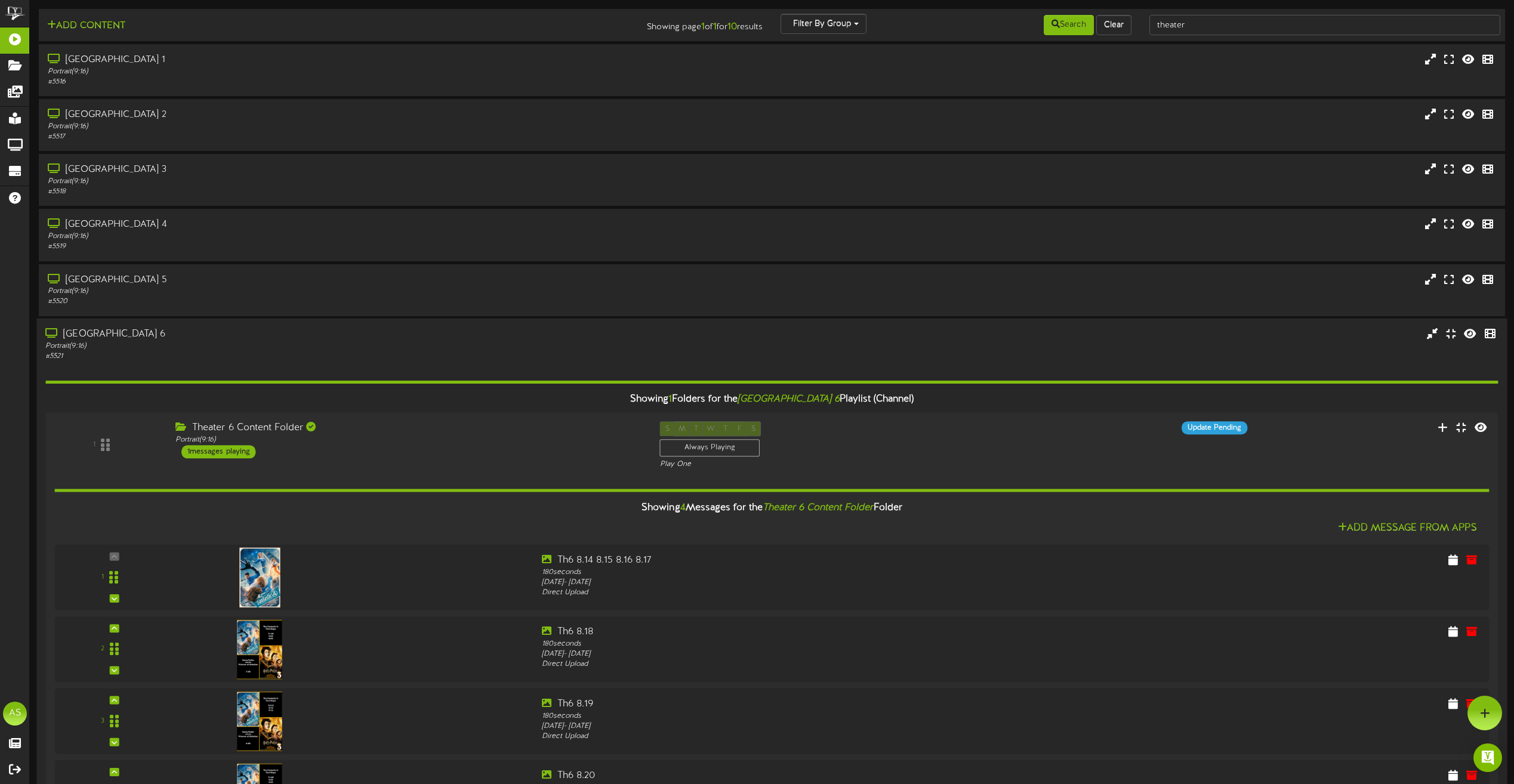
click at [364, 345] on div "Portrait ( 9:16 )" at bounding box center [342, 346] width 595 height 10
